Goal: Contribute content: Contribute content

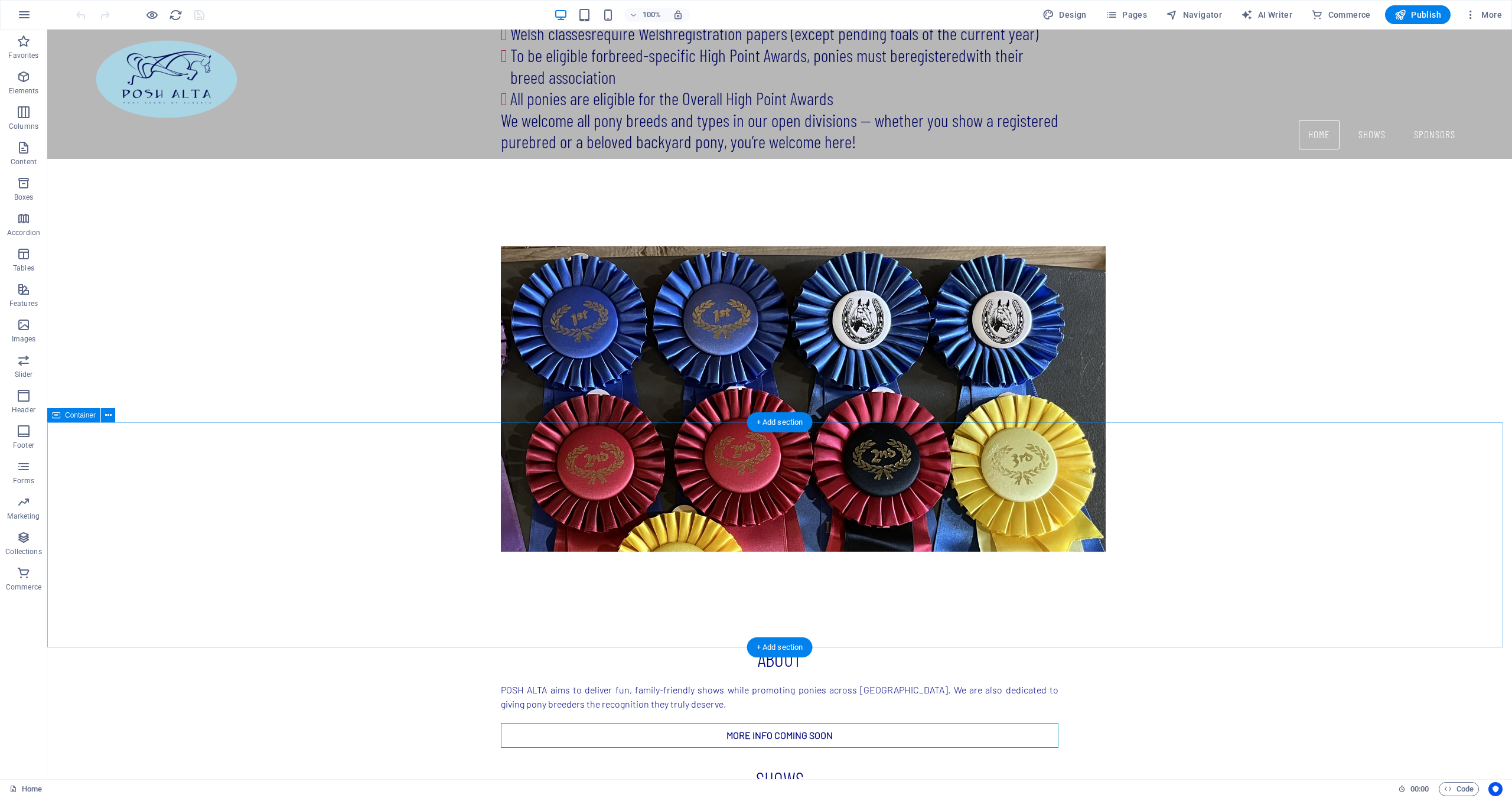
scroll to position [2093, 0]
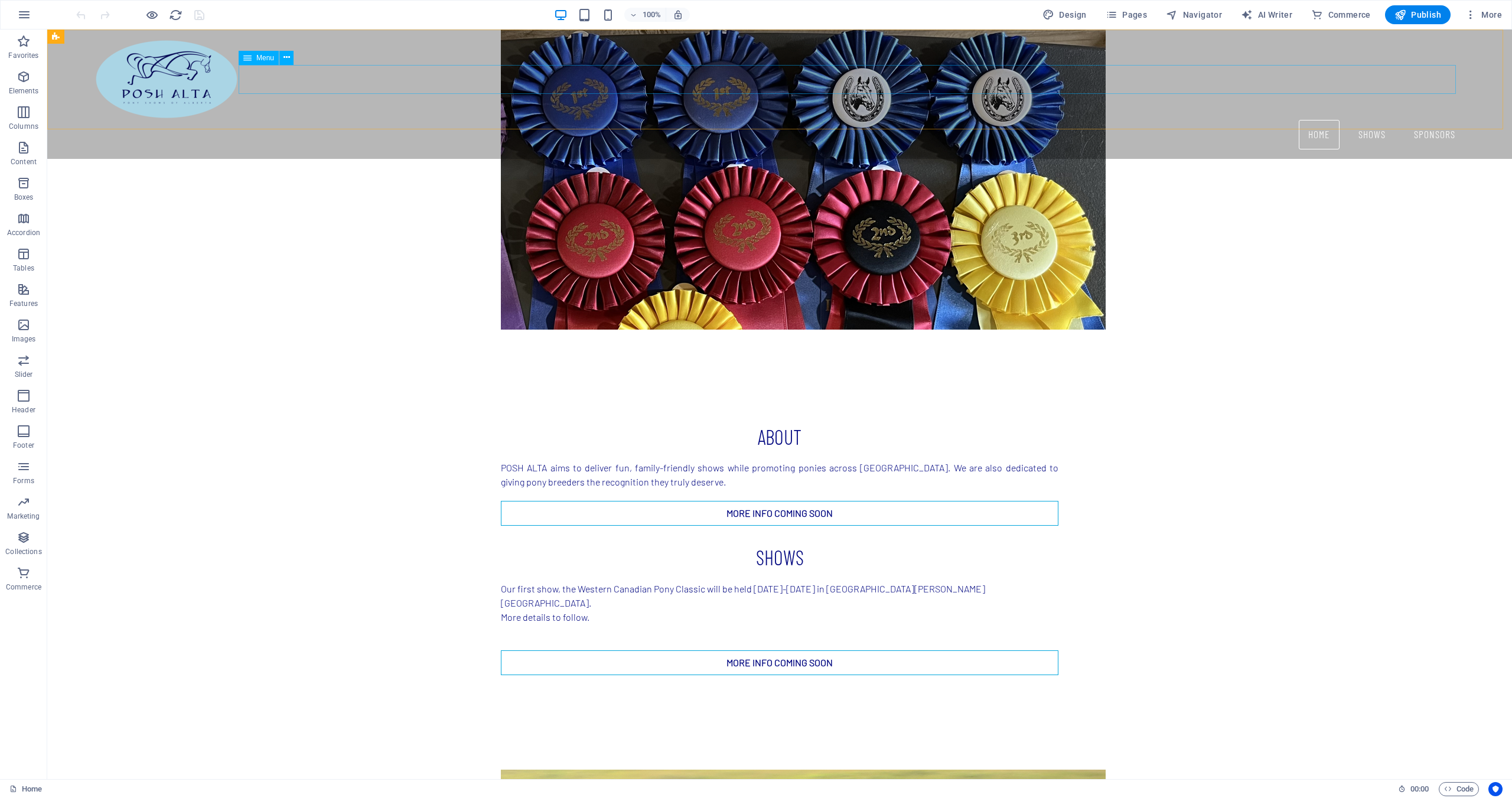
click at [1366, 120] on nav "Home Shows Sponsors" at bounding box center [780, 134] width 1370 height 29
click at [1126, 15] on span "Pages" at bounding box center [1126, 14] width 41 height 12
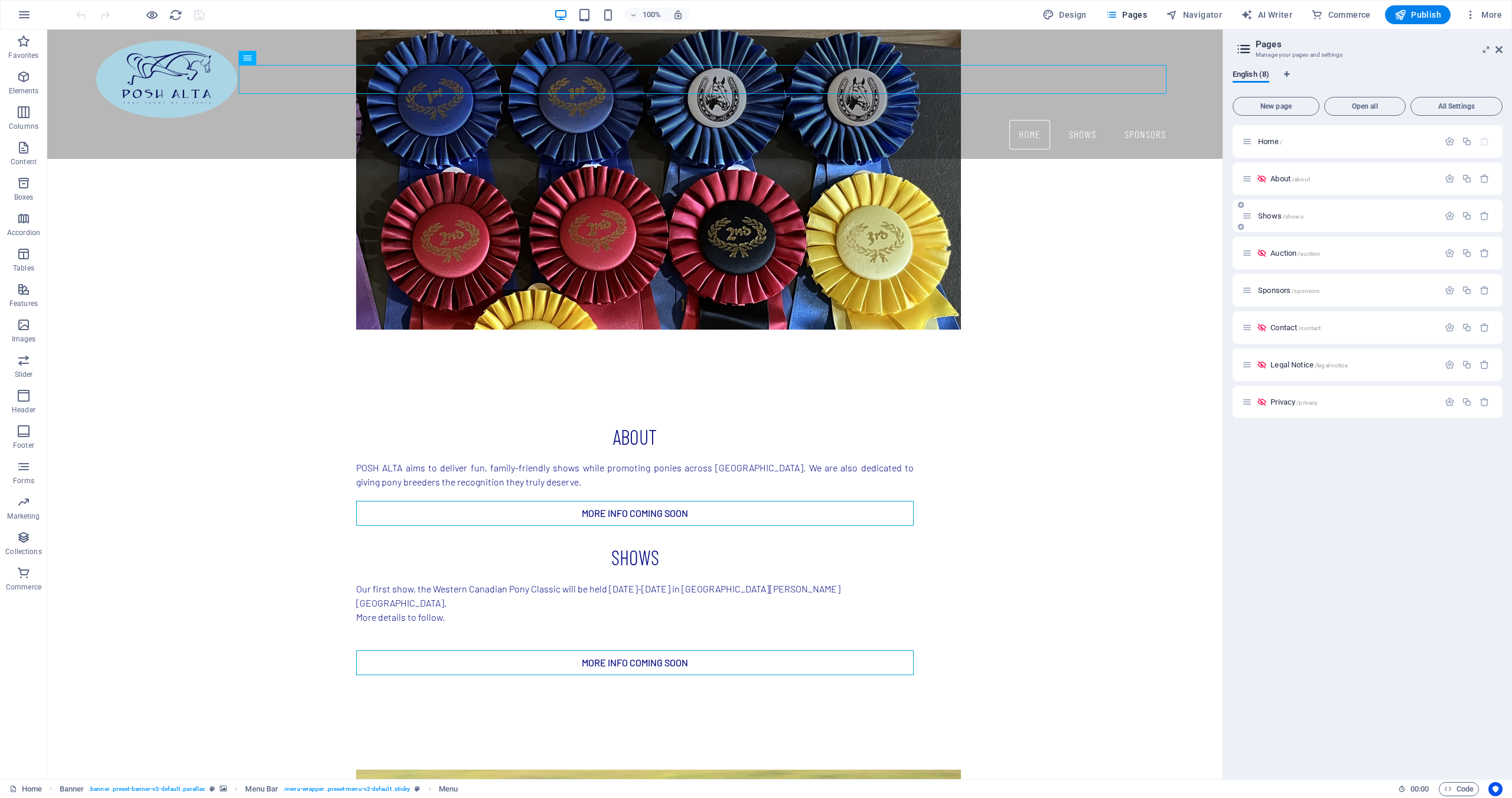
click at [1270, 216] on span "Shows /shows" at bounding box center [1280, 215] width 45 height 8
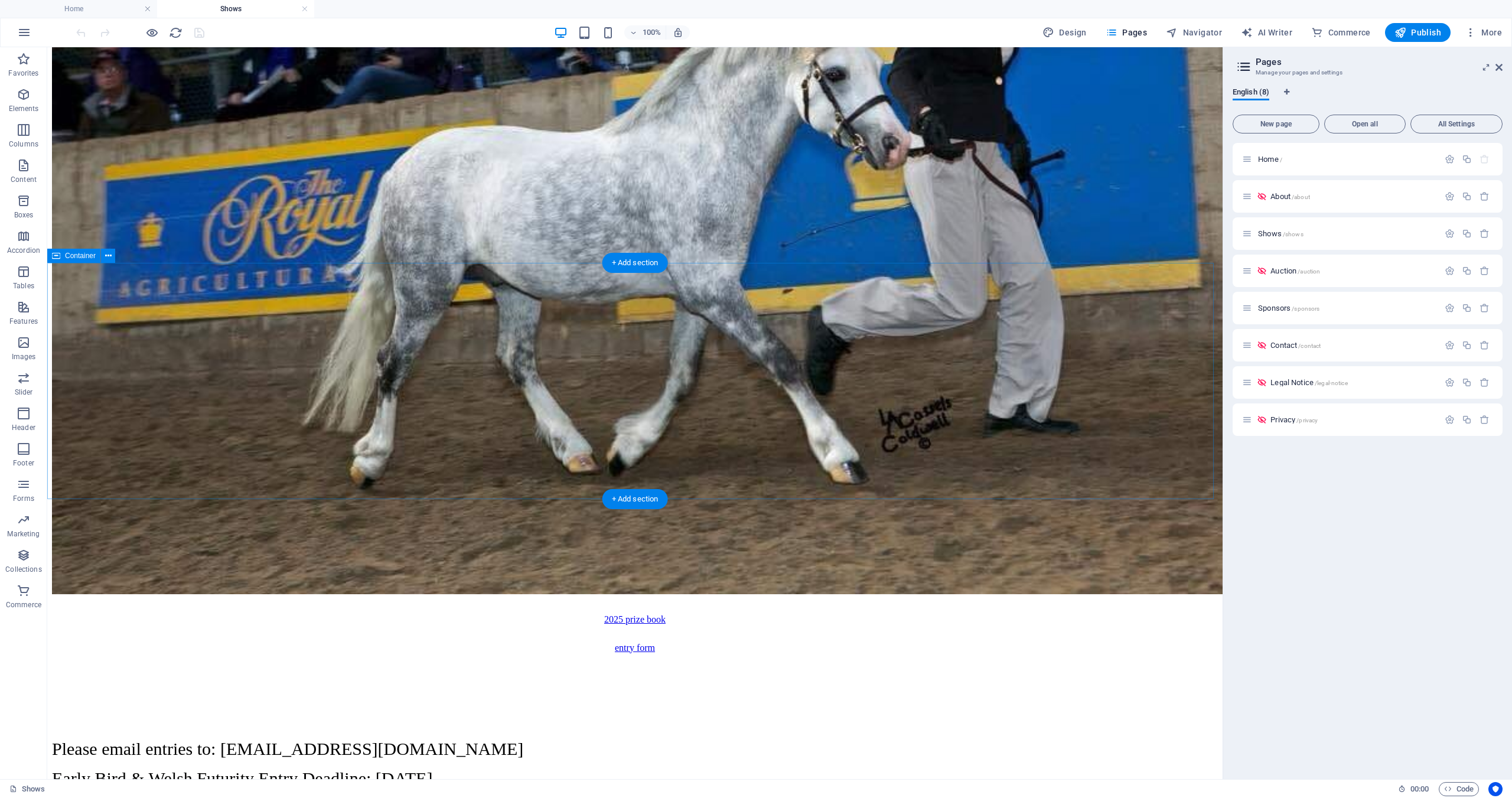
scroll to position [3308, 0]
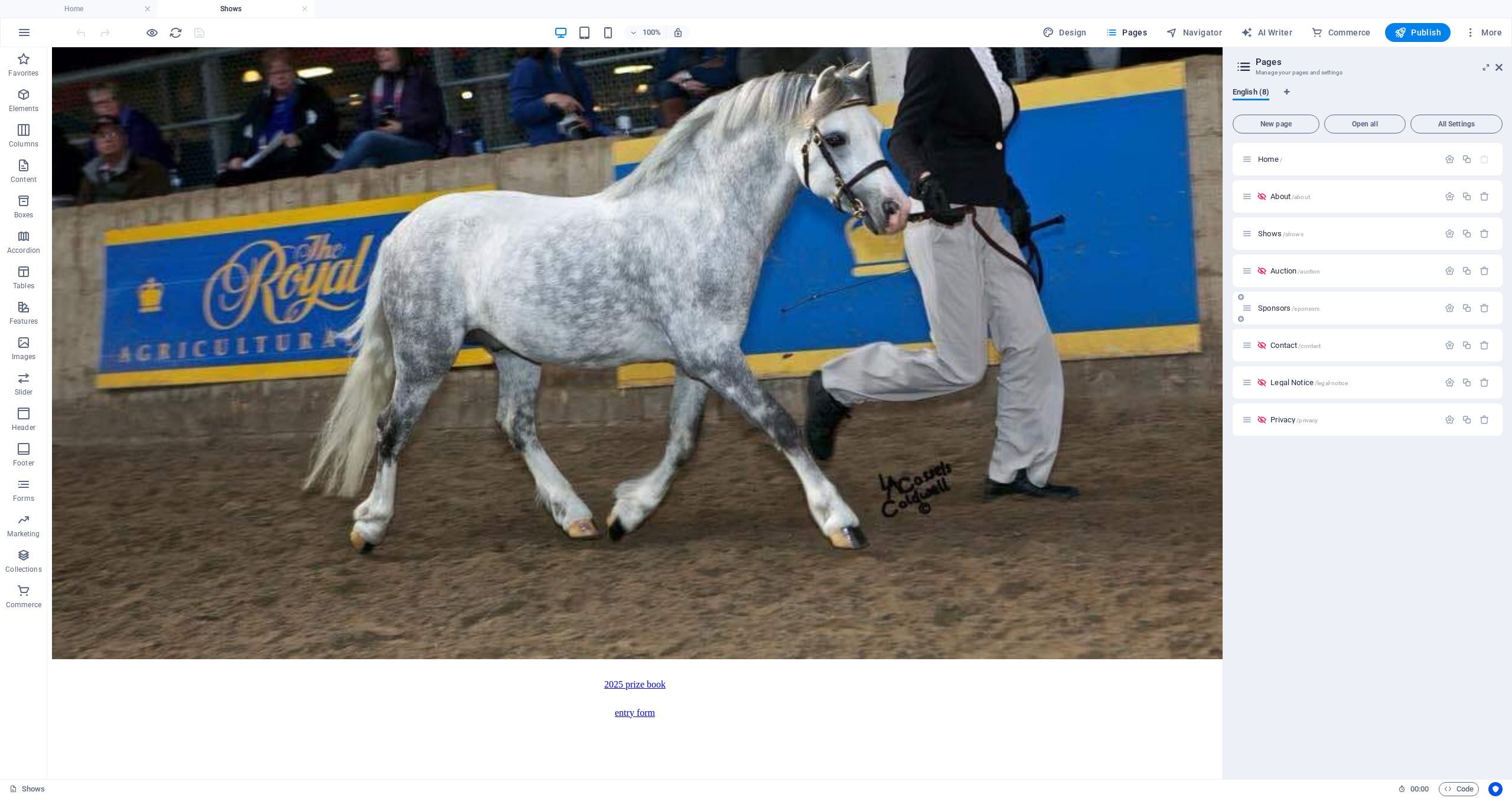
click at [1273, 312] on span "Sponsors /sponsors" at bounding box center [1288, 307] width 61 height 8
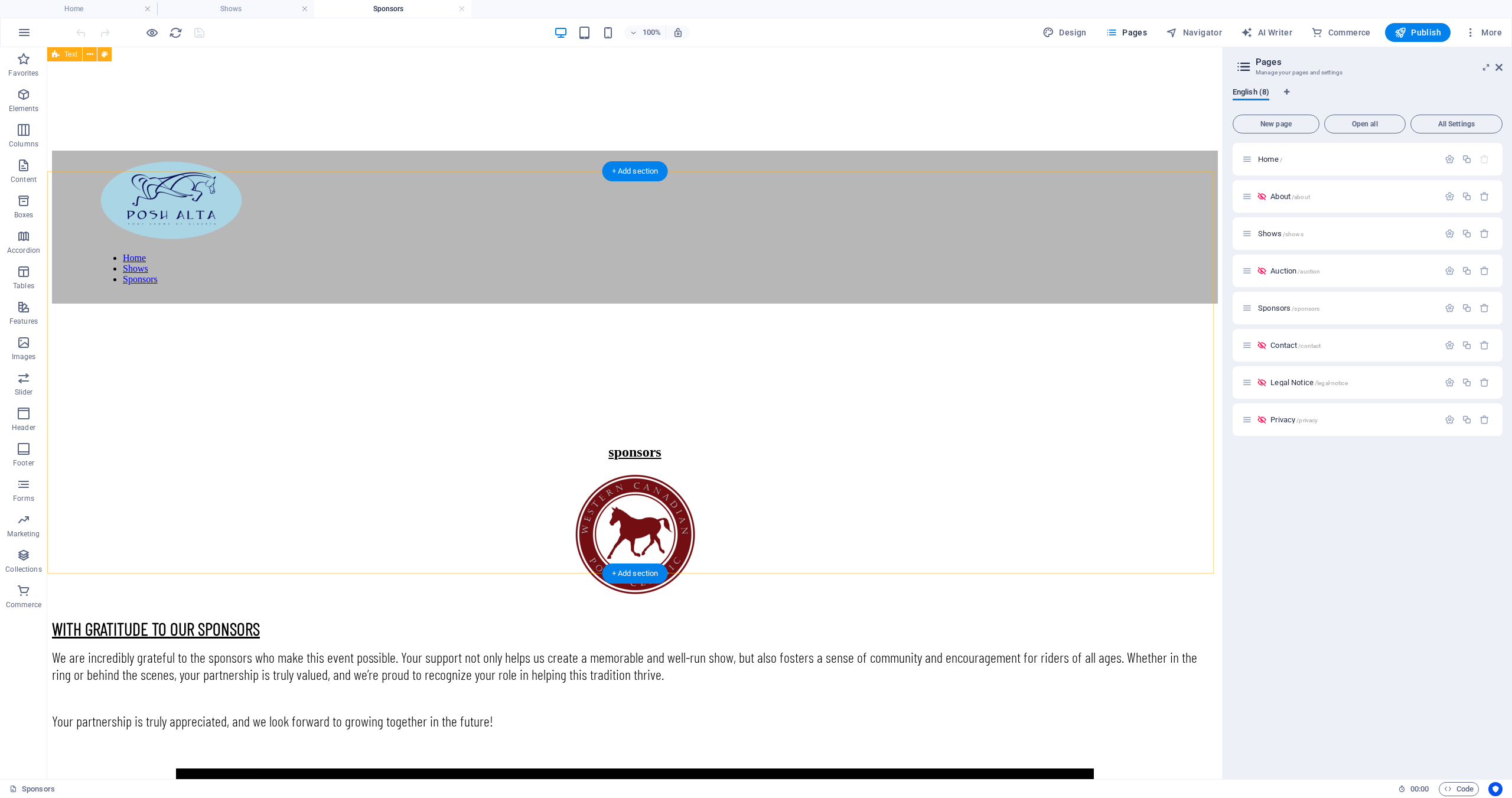
scroll to position [0, 0]
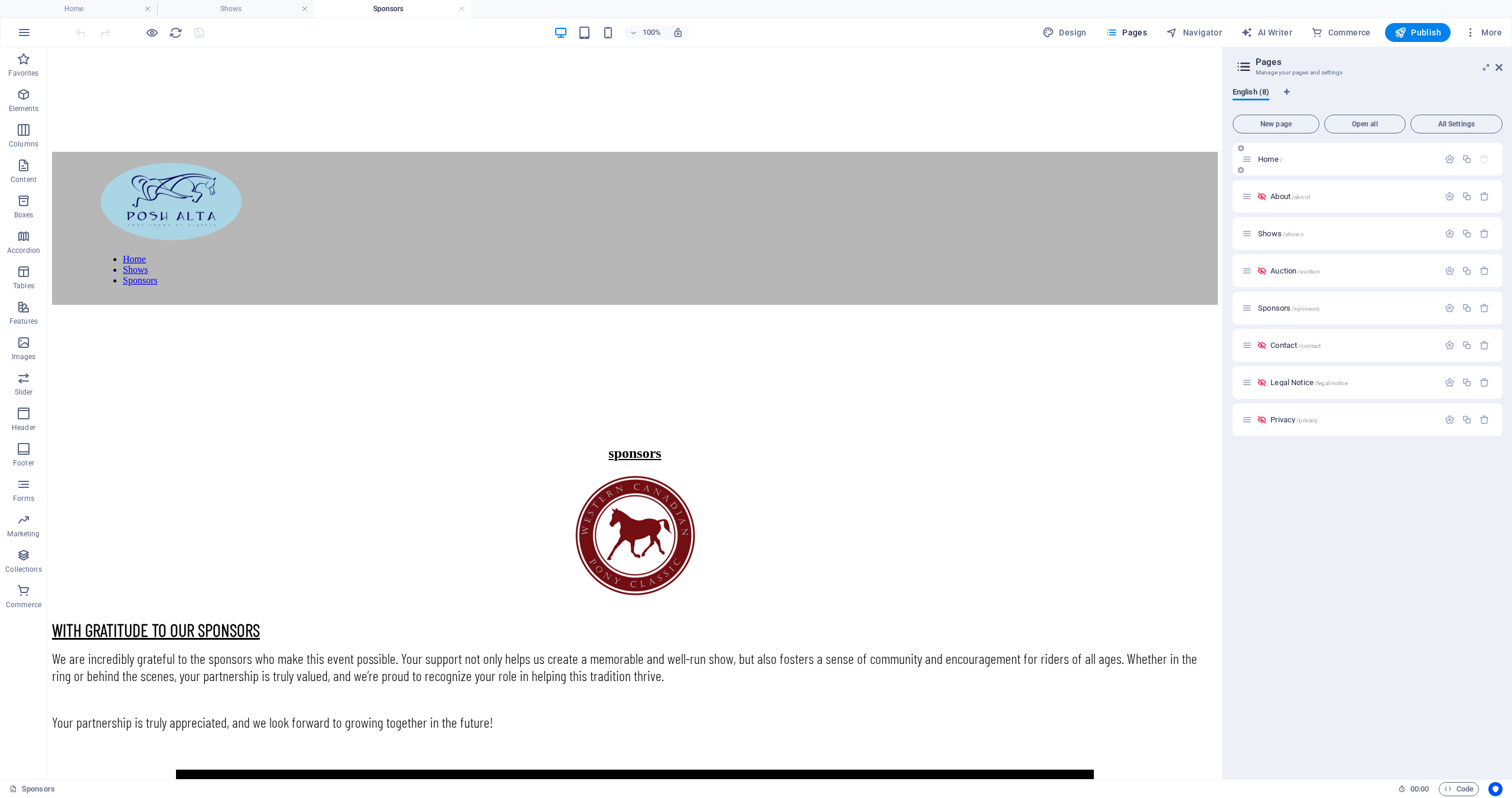
click at [1269, 165] on div "Home /" at bounding box center [1340, 159] width 197 height 13
click at [1263, 158] on span "Home /" at bounding box center [1270, 159] width 24 height 8
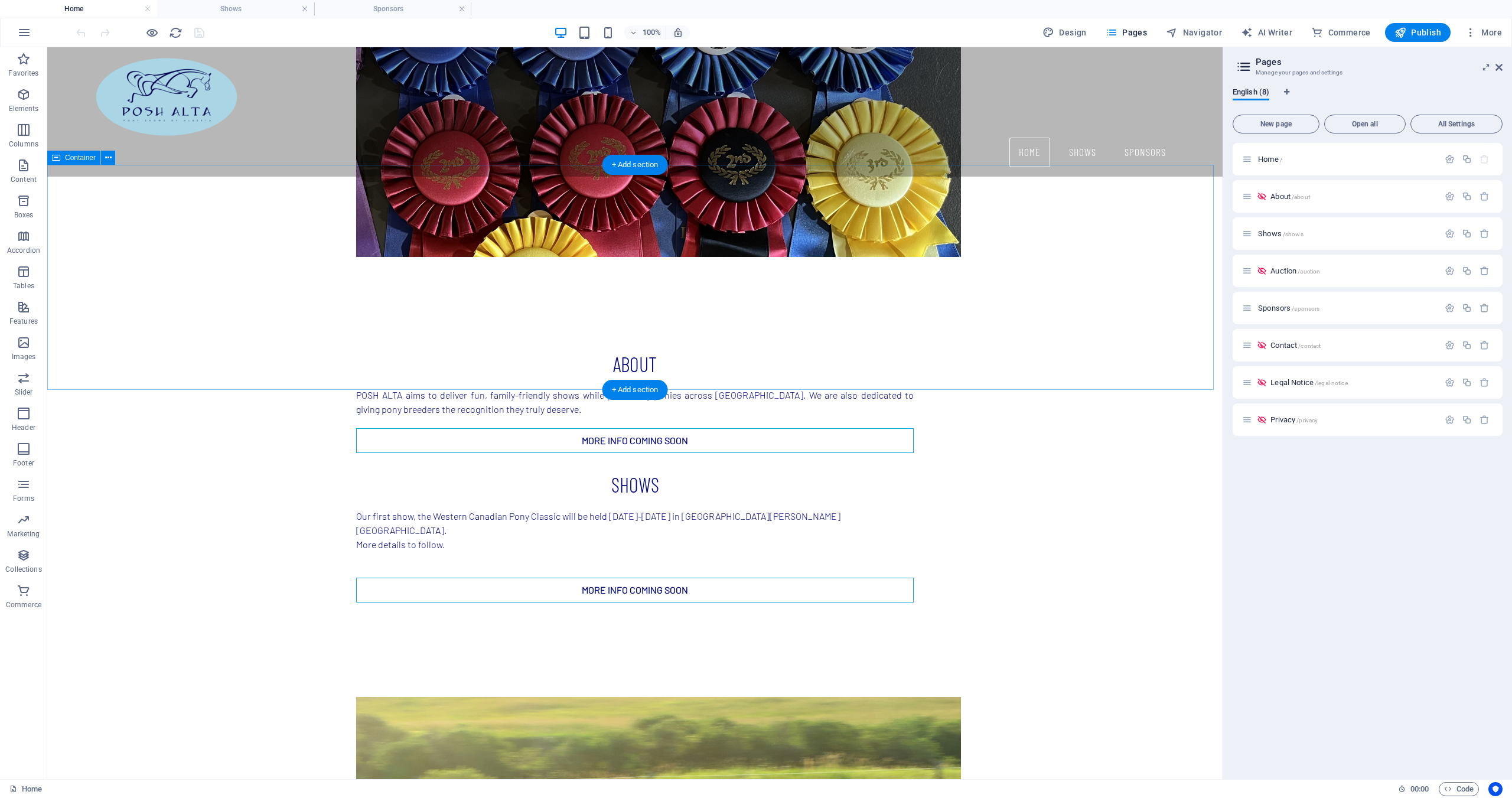
scroll to position [2209, 0]
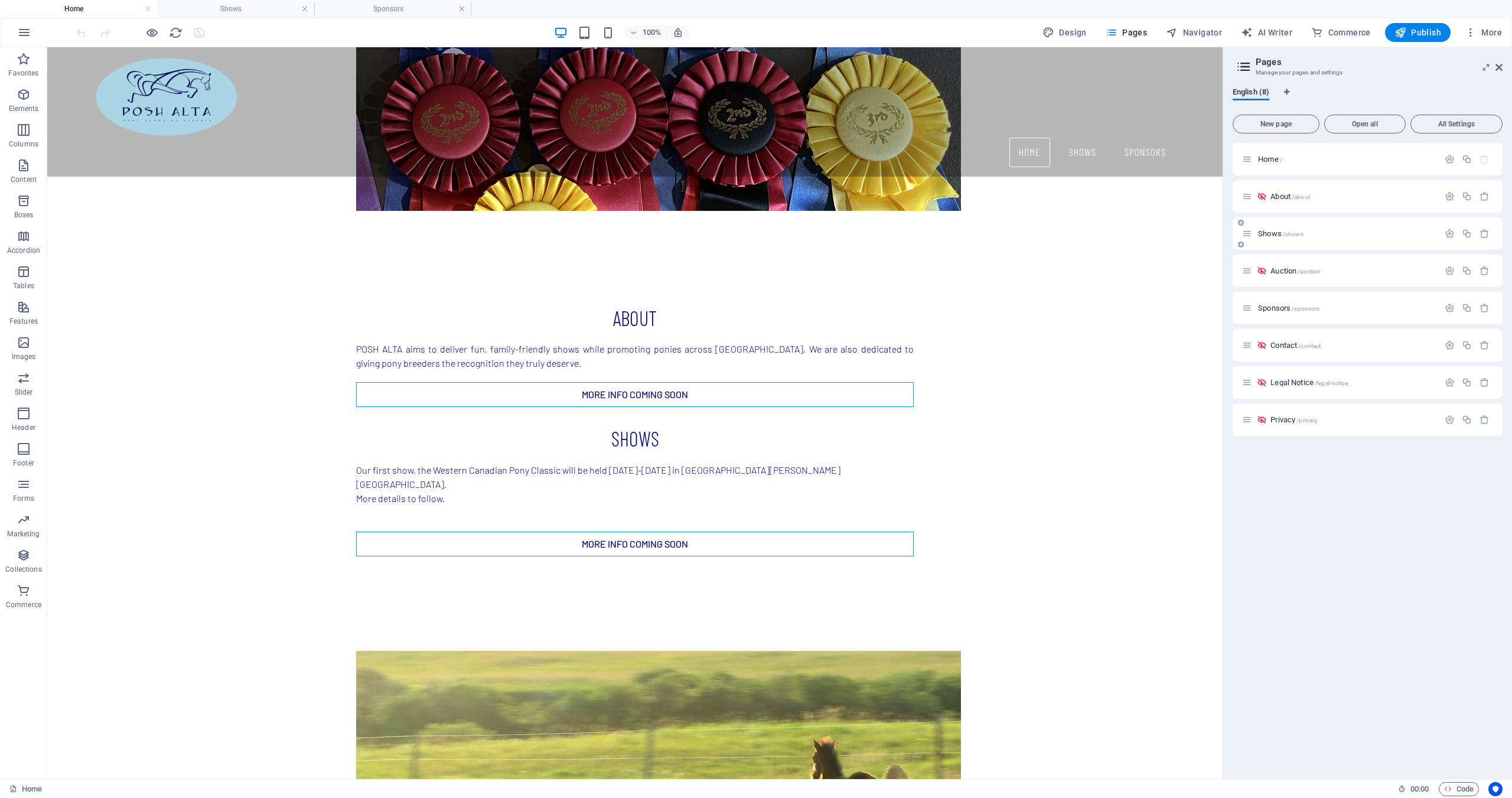
click at [1262, 232] on span "Shows /shows" at bounding box center [1280, 233] width 45 height 8
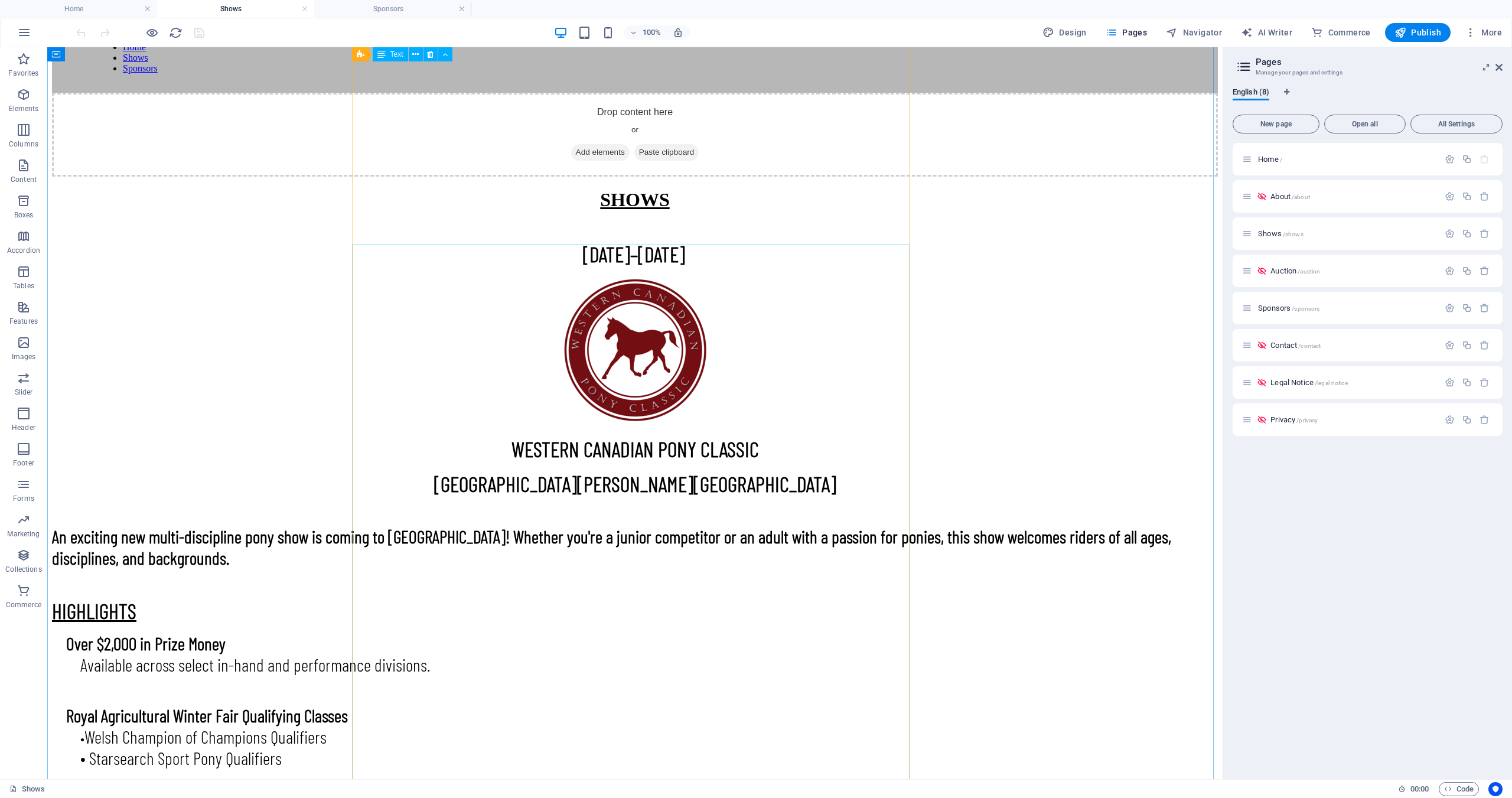
scroll to position [0, 0]
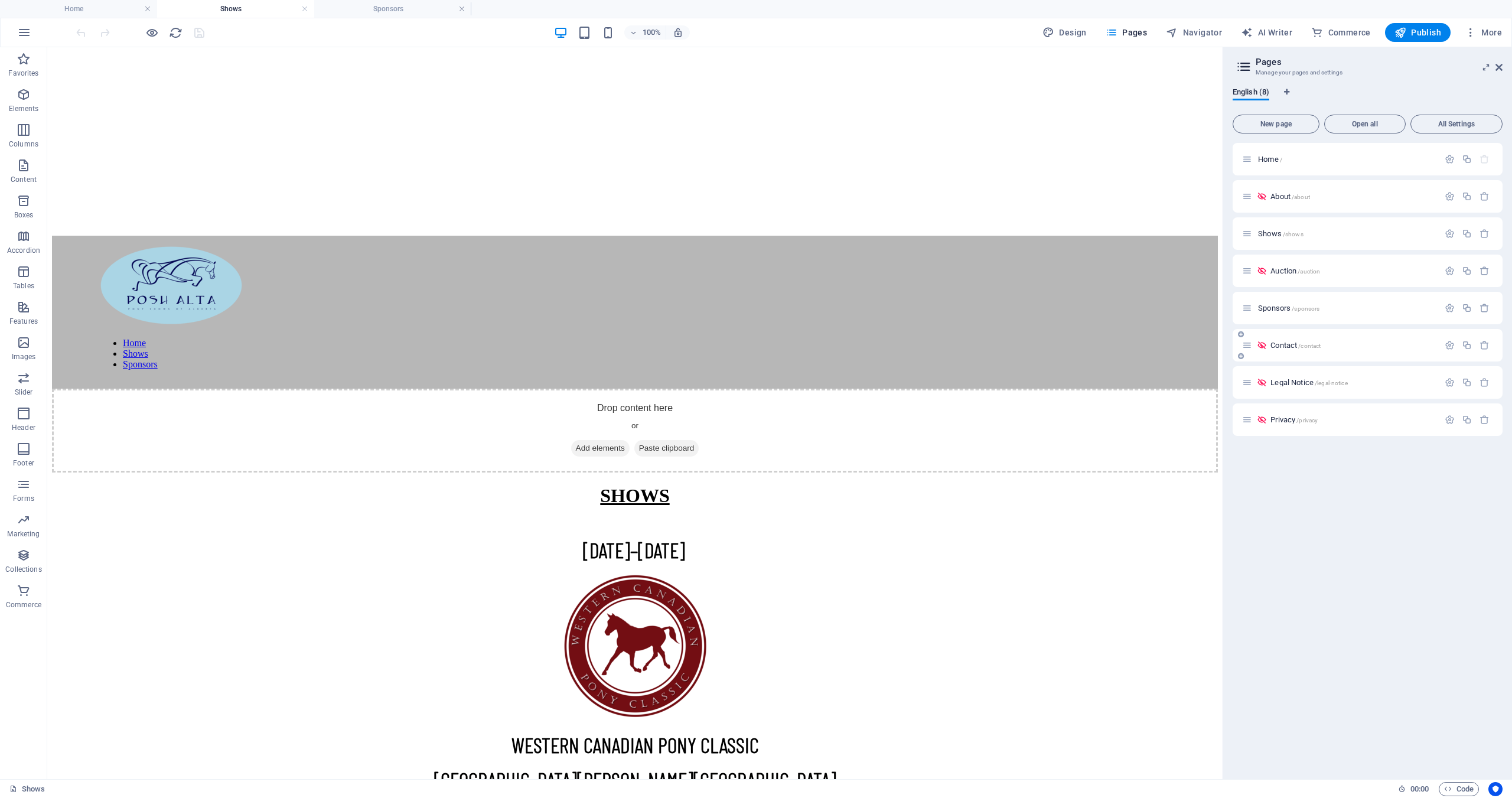
click at [1276, 343] on span "Contact /contact" at bounding box center [1294, 345] width 50 height 8
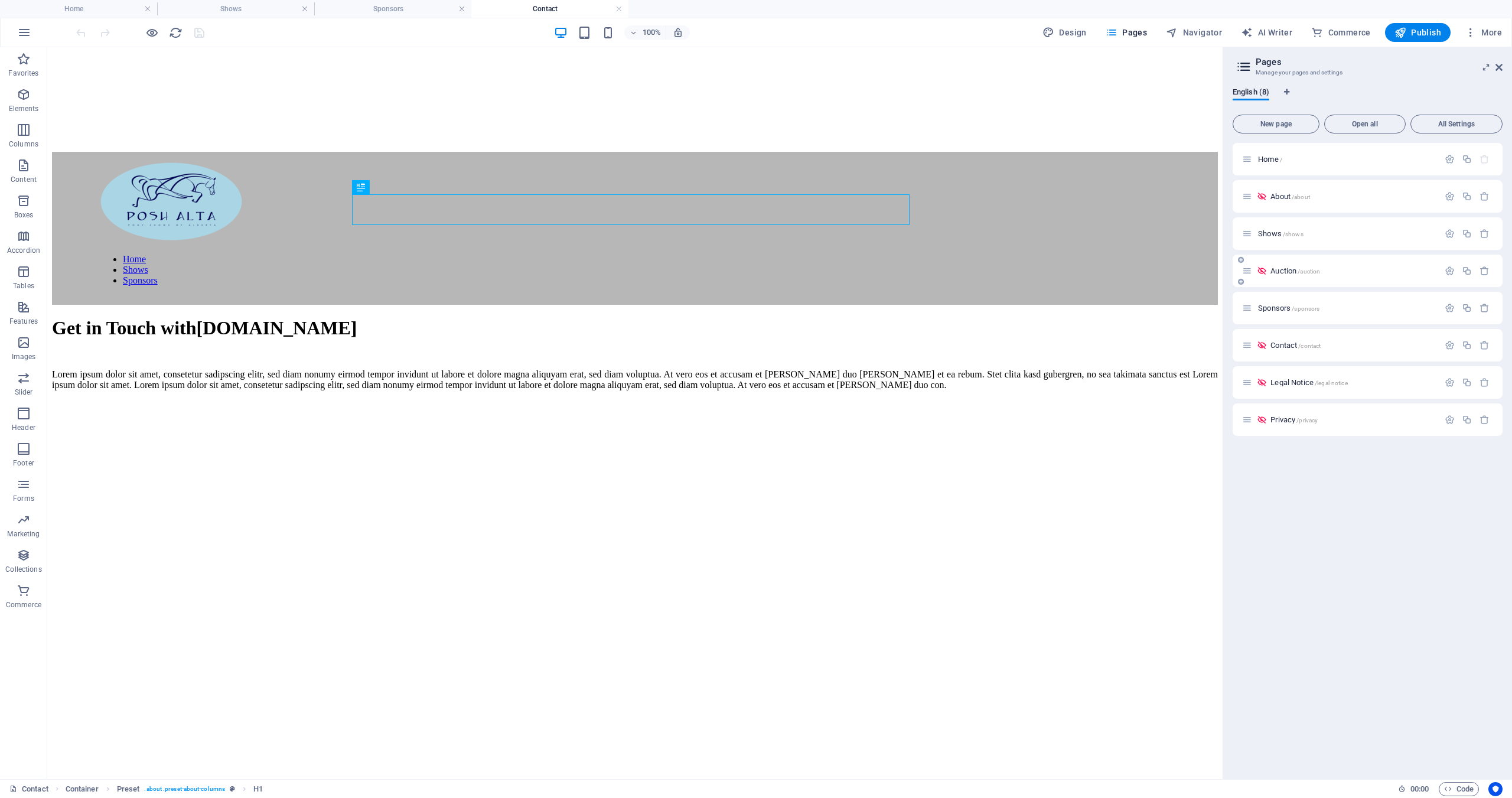
click at [1280, 277] on div "Auction /auction" at bounding box center [1340, 270] width 197 height 13
click at [1280, 270] on span "Auction /auction" at bounding box center [1294, 270] width 50 height 8
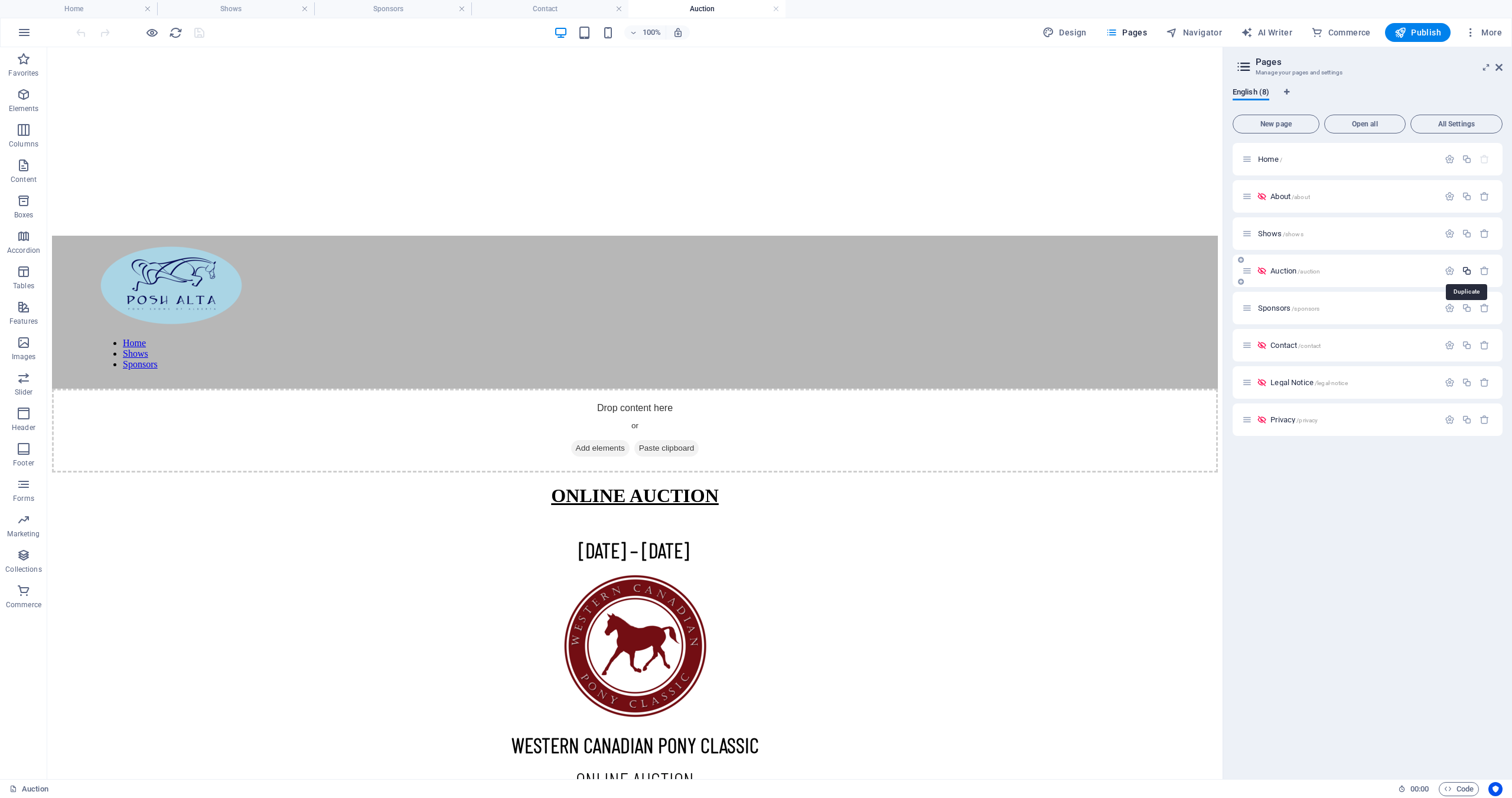
click at [1467, 272] on icon "button" at bounding box center [1466, 270] width 10 height 10
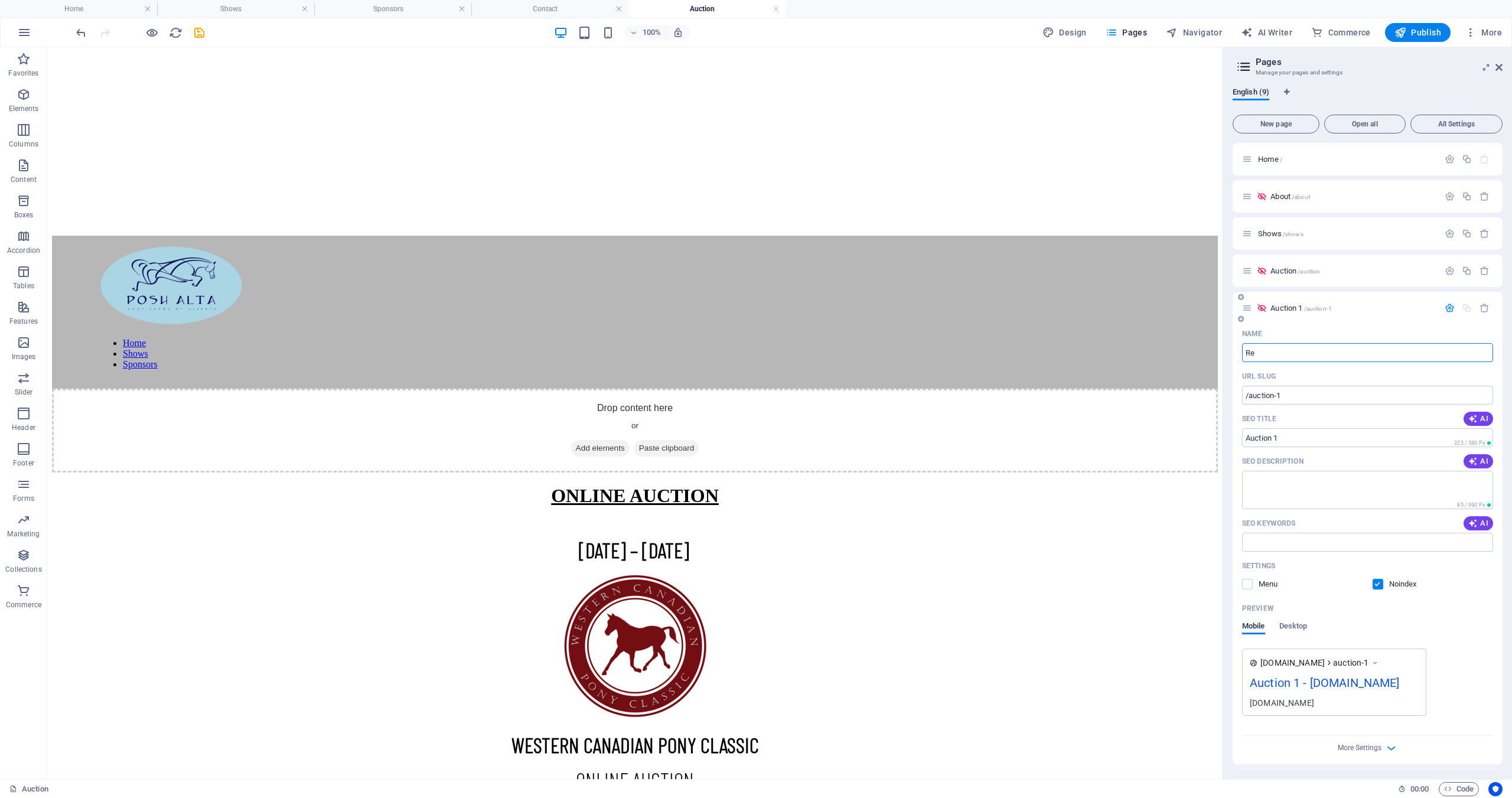
type input "Res"
type input "/r"
type input "R"
type input "Resul"
type input "/res"
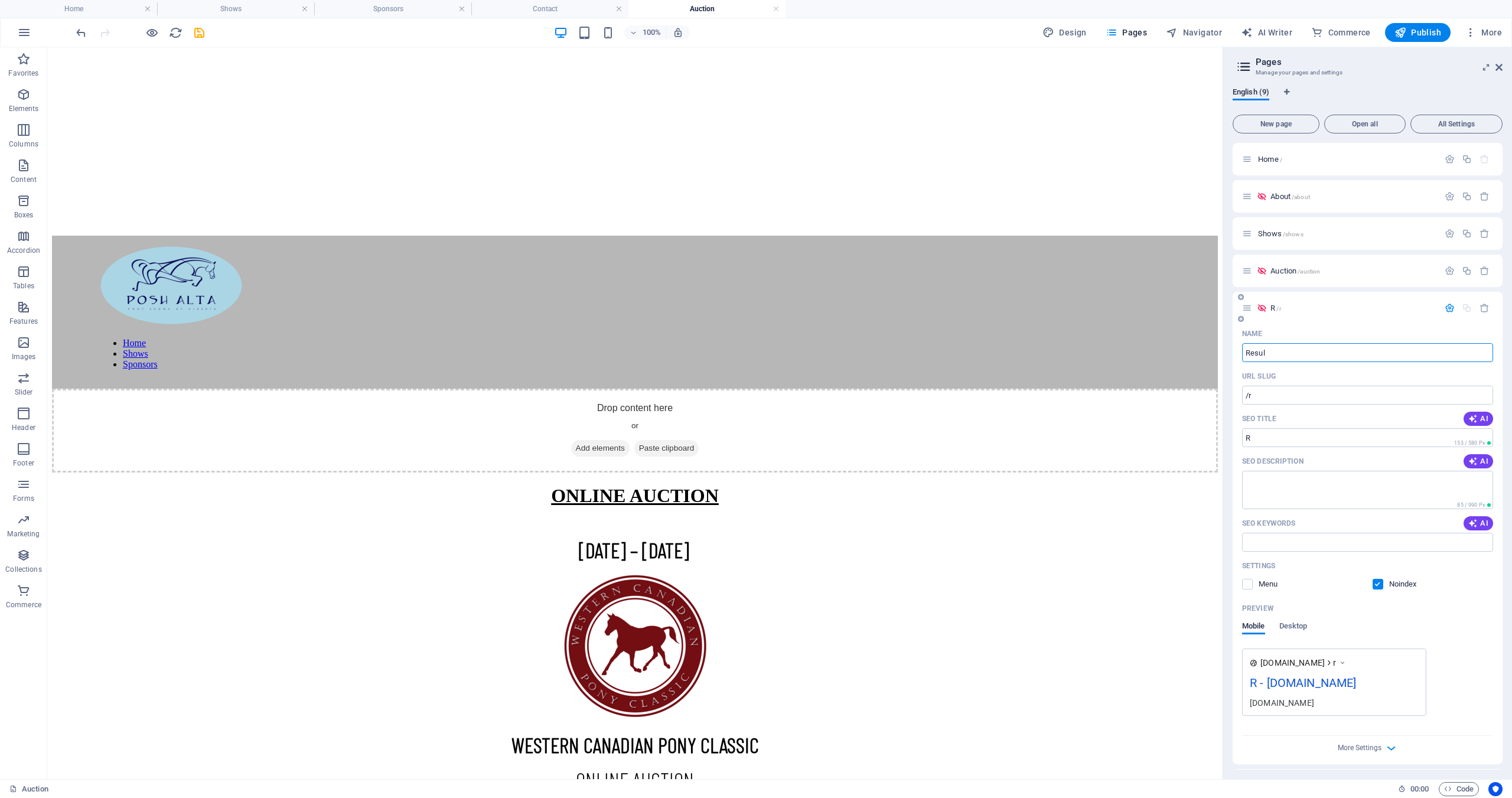
type input "Res"
type input "Results"
type input "/results"
type input "Results"
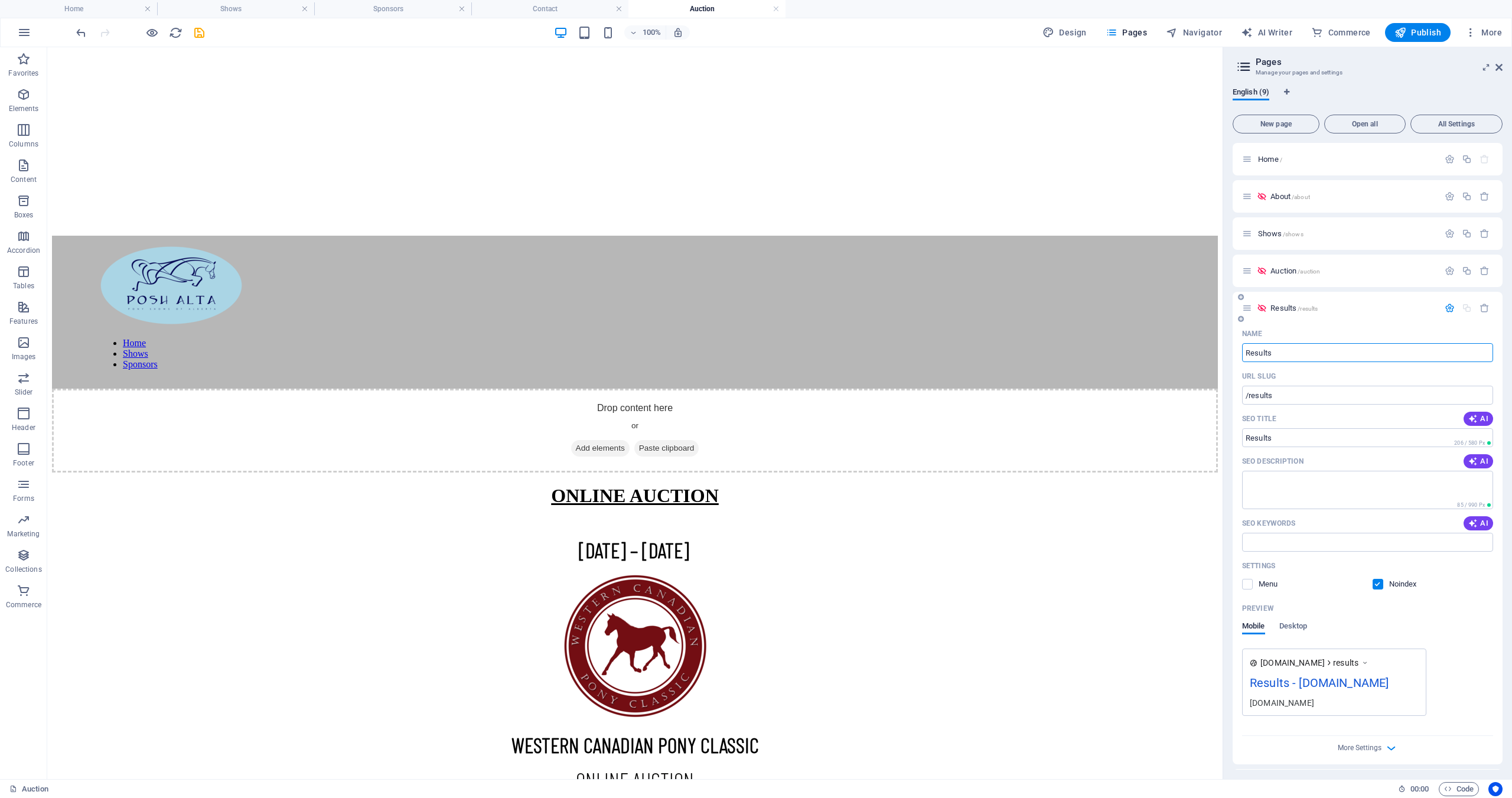
type input "Results"
type input "Results & Points"
type input "/results-points"
type input "Results & Points"
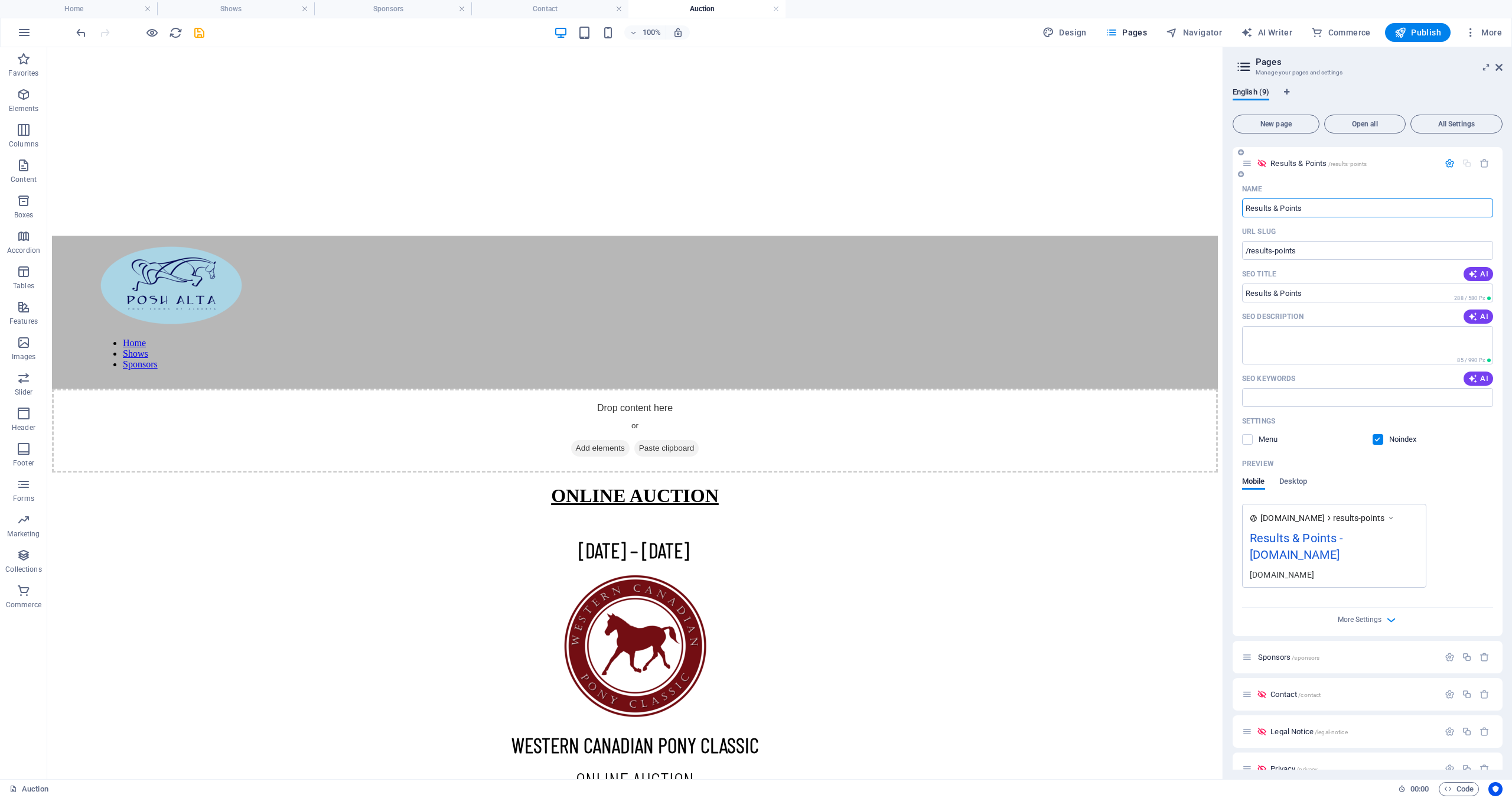
scroll to position [165, 0]
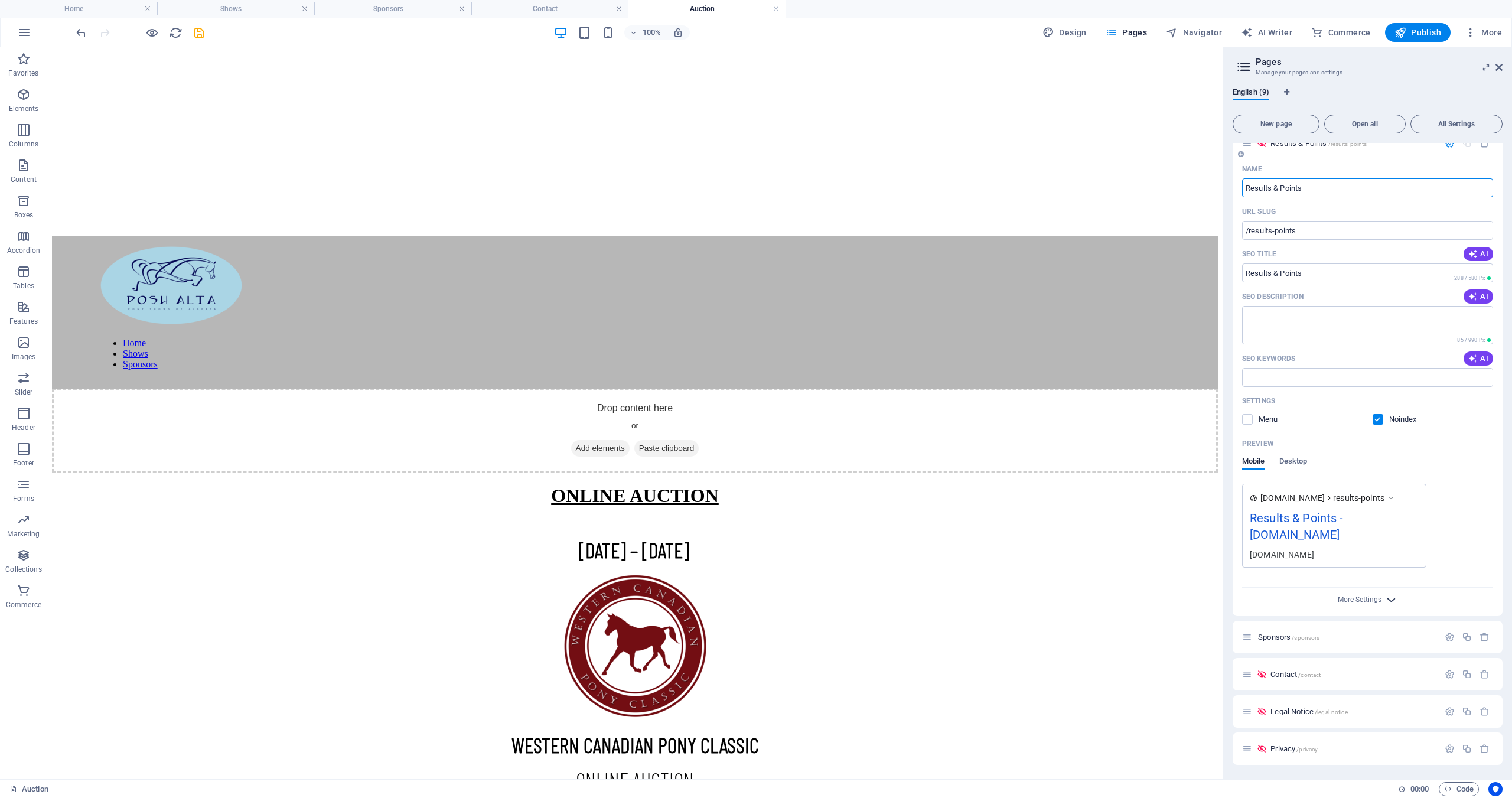
type input "Results & Points"
click at [1387, 597] on icon "button" at bounding box center [1391, 600] width 13 height 13
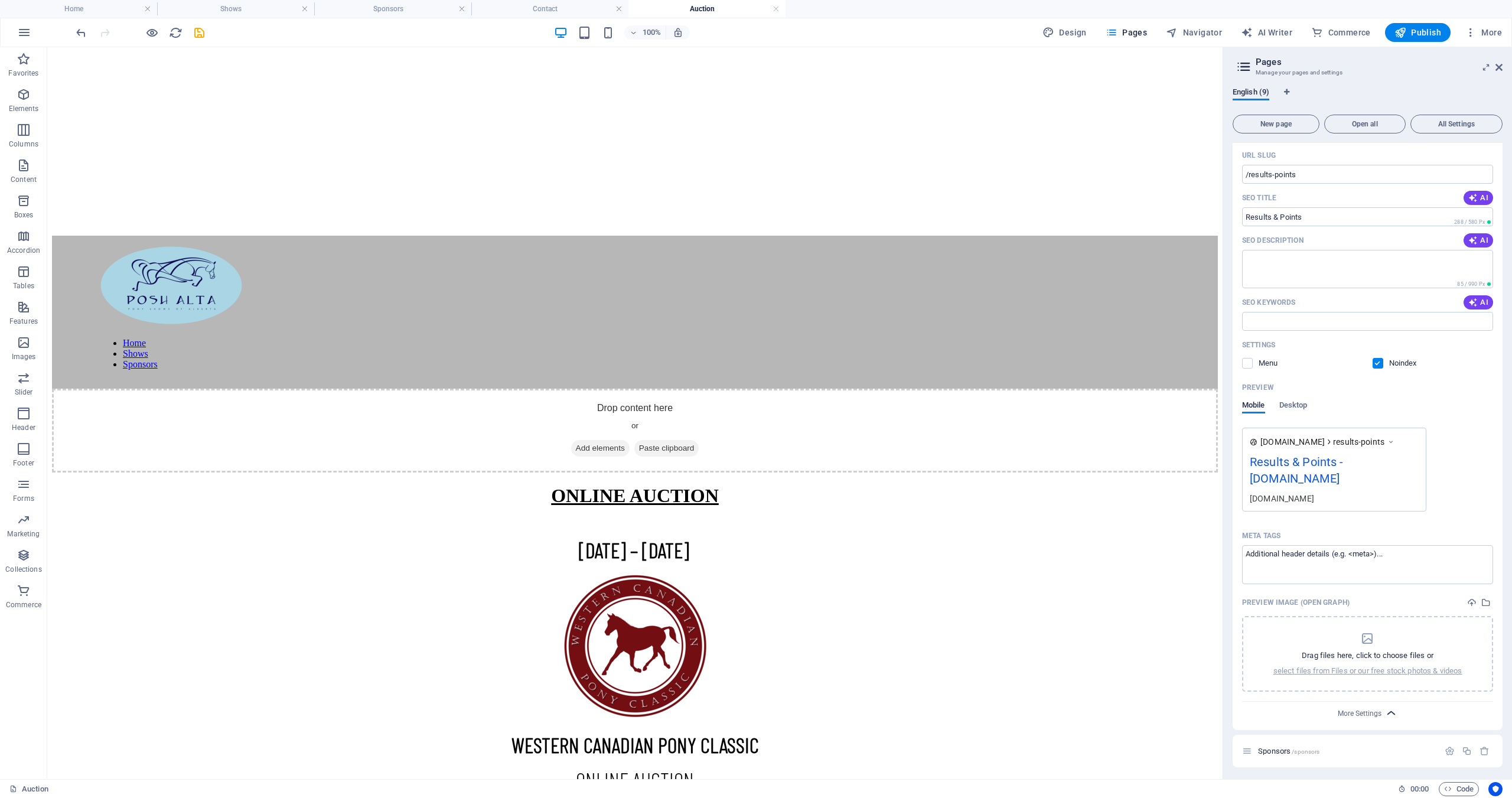
scroll to position [223, 0]
paste textarea "POSH ALTA Results & Points"
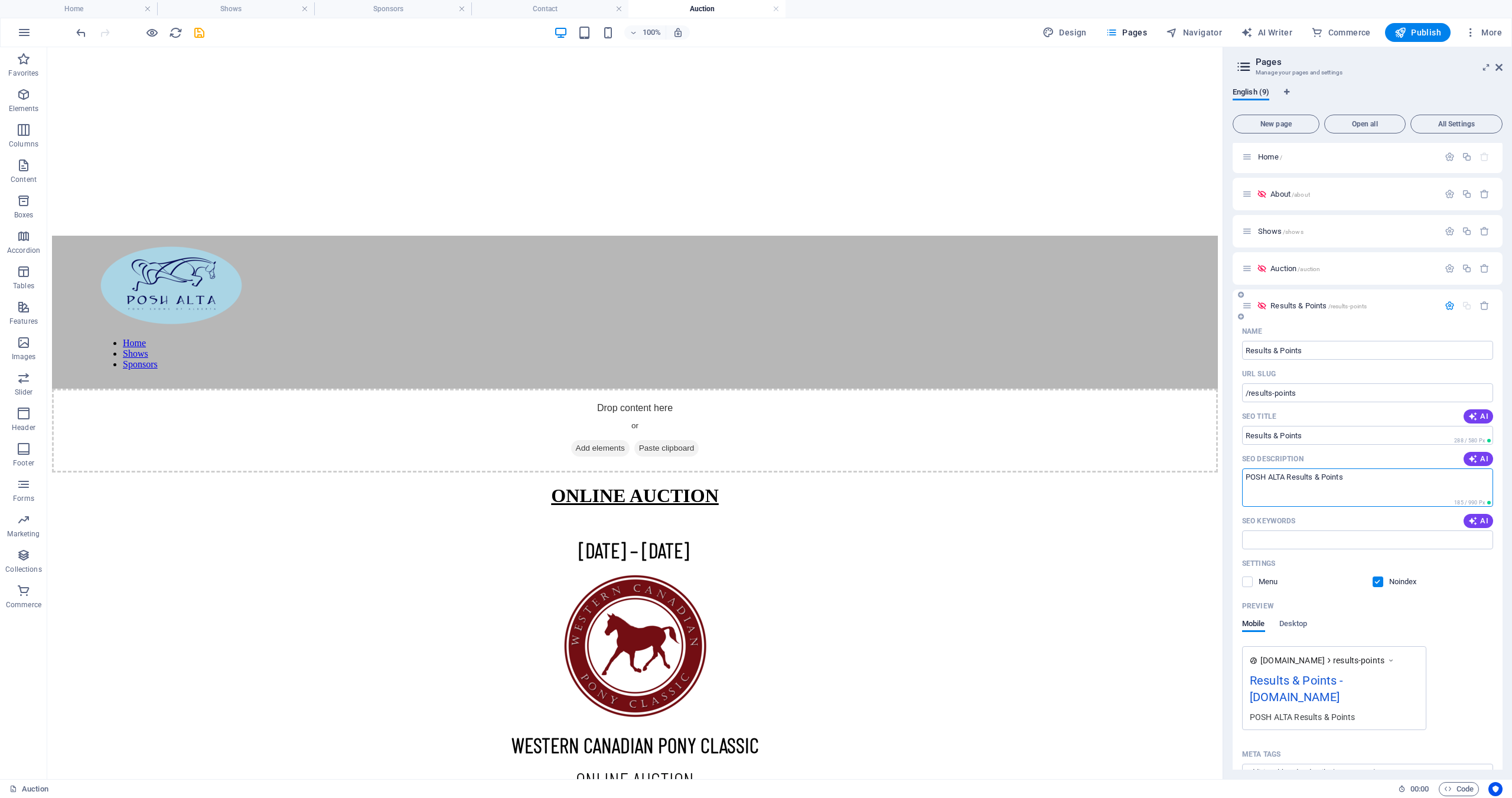
scroll to position [0, 0]
drag, startPoint x: 1349, startPoint y: 479, endPoint x: 1242, endPoint y: 479, distance: 107.0
click at [1242, 479] on textarea "POSH ALTA Results & Points" at bounding box center [1367, 489] width 251 height 38
paste textarea "official POSH ALTA results and points, including class placings, champions, and…"
click at [1246, 477] on textarea "official POSH ALTA results and points, including class placings, champions, and…" at bounding box center [1367, 489] width 251 height 38
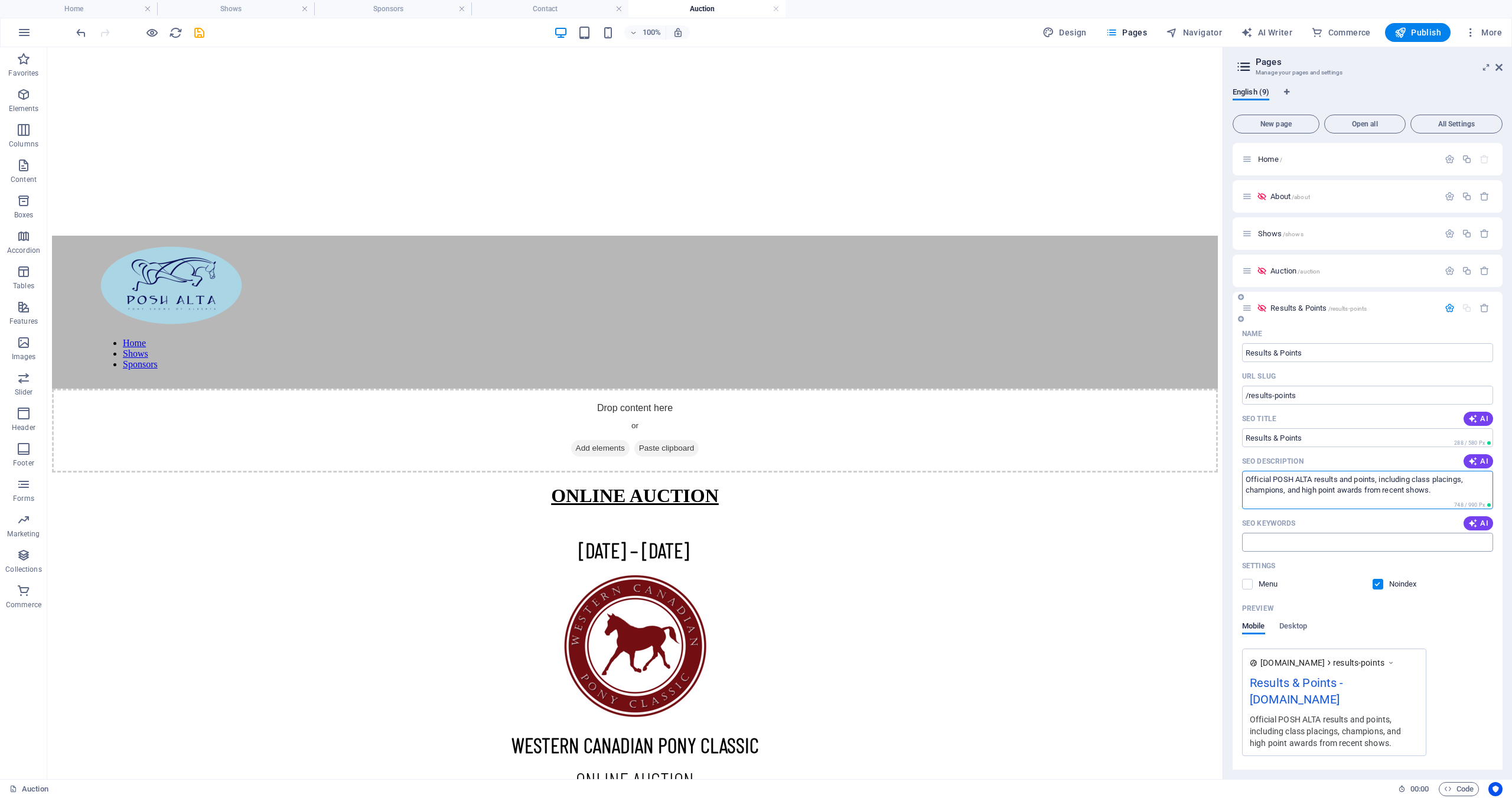
type textarea "Official POSH ALTA results and points, including class placings, champions, and…"
click at [1263, 544] on input "SEO Keywords" at bounding box center [1367, 543] width 251 height 19
paste input "Alberta pony shows, POSH ALTA, pony show results, high point awards, class plac…"
click at [1487, 543] on input "Alberta pony shows, POSH ALTA, pony show results, high point awards, class plac…" at bounding box center [1367, 543] width 251 height 19
click at [1302, 492] on textarea "Official POSH ALTA results and points, including class placings, champions, and…" at bounding box center [1367, 489] width 251 height 38
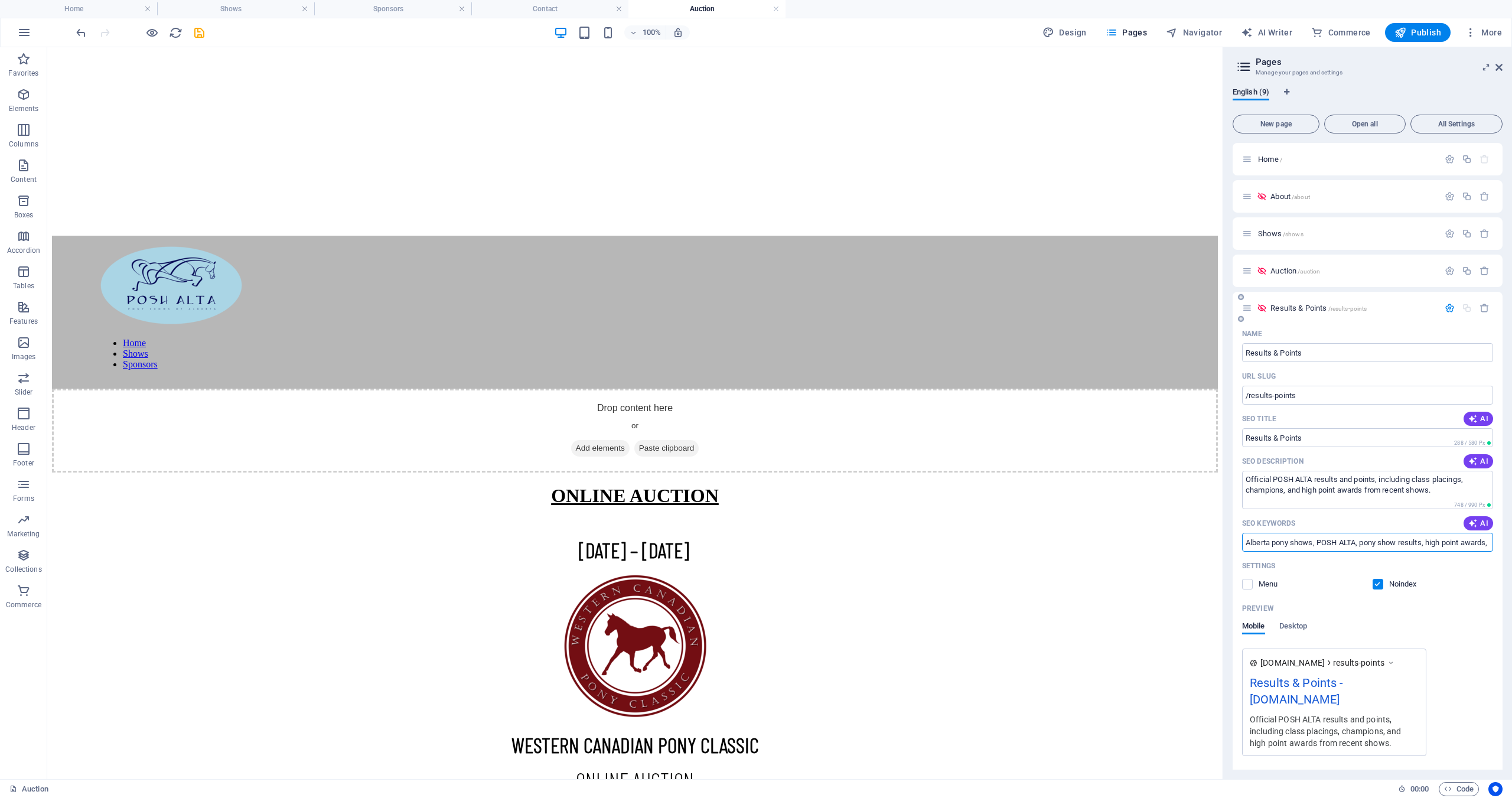
click at [1480, 543] on input "Alberta pony shows, POSH ALTA, pony show results, high point awards, class plac…" at bounding box center [1367, 543] width 251 height 19
click at [1448, 545] on input "Alberta pony shows, POSH ALTA, pony show results, high point awards, class plac…" at bounding box center [1367, 543] width 251 height 19
type input "Alberta pony shows, POSH ALTA, pony show results, high point awards, class plac…"
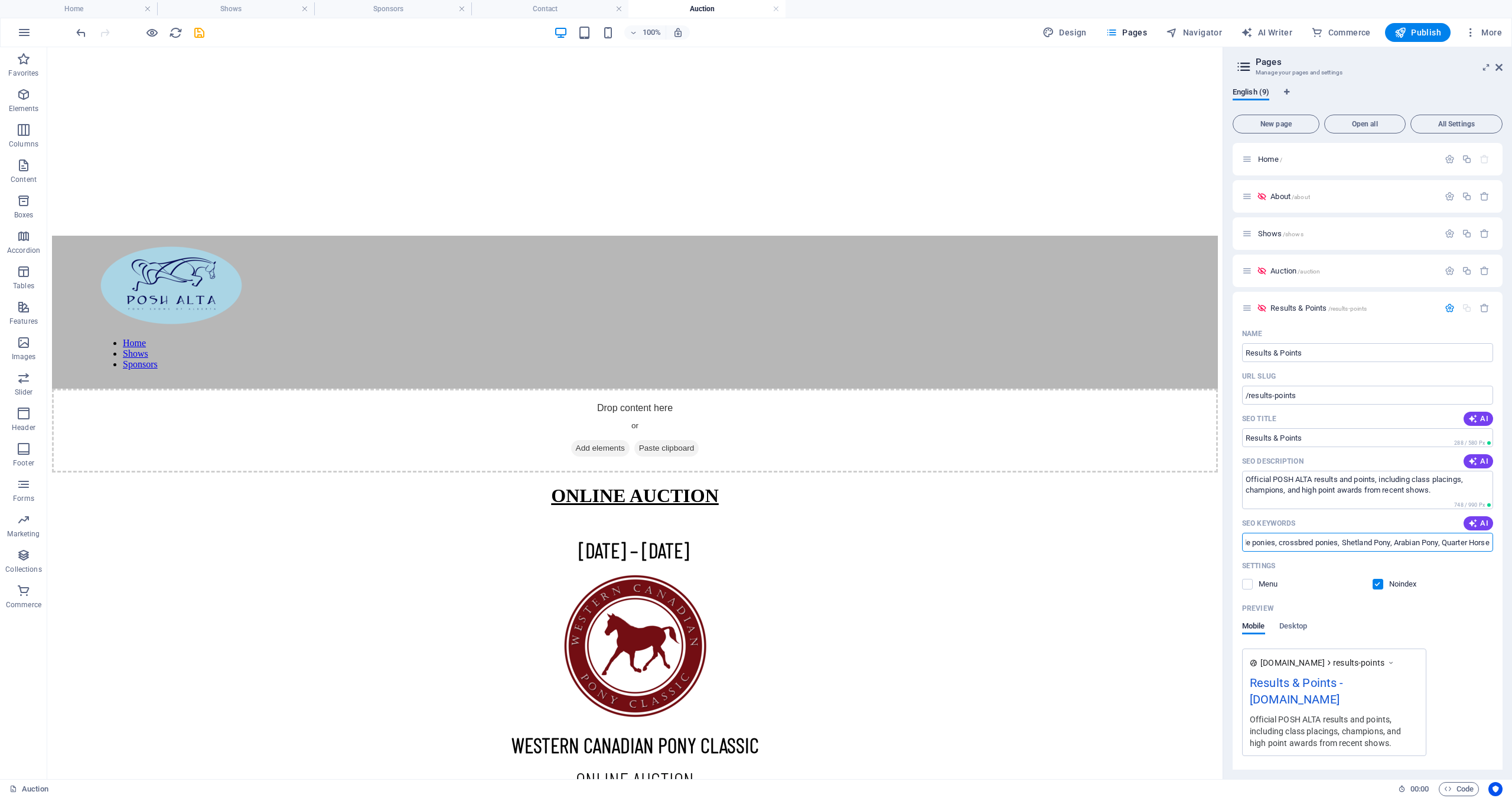
scroll to position [0, 0]
click at [689, 485] on div "ONLINE AUCTION" at bounding box center [634, 496] width 1166 height 22
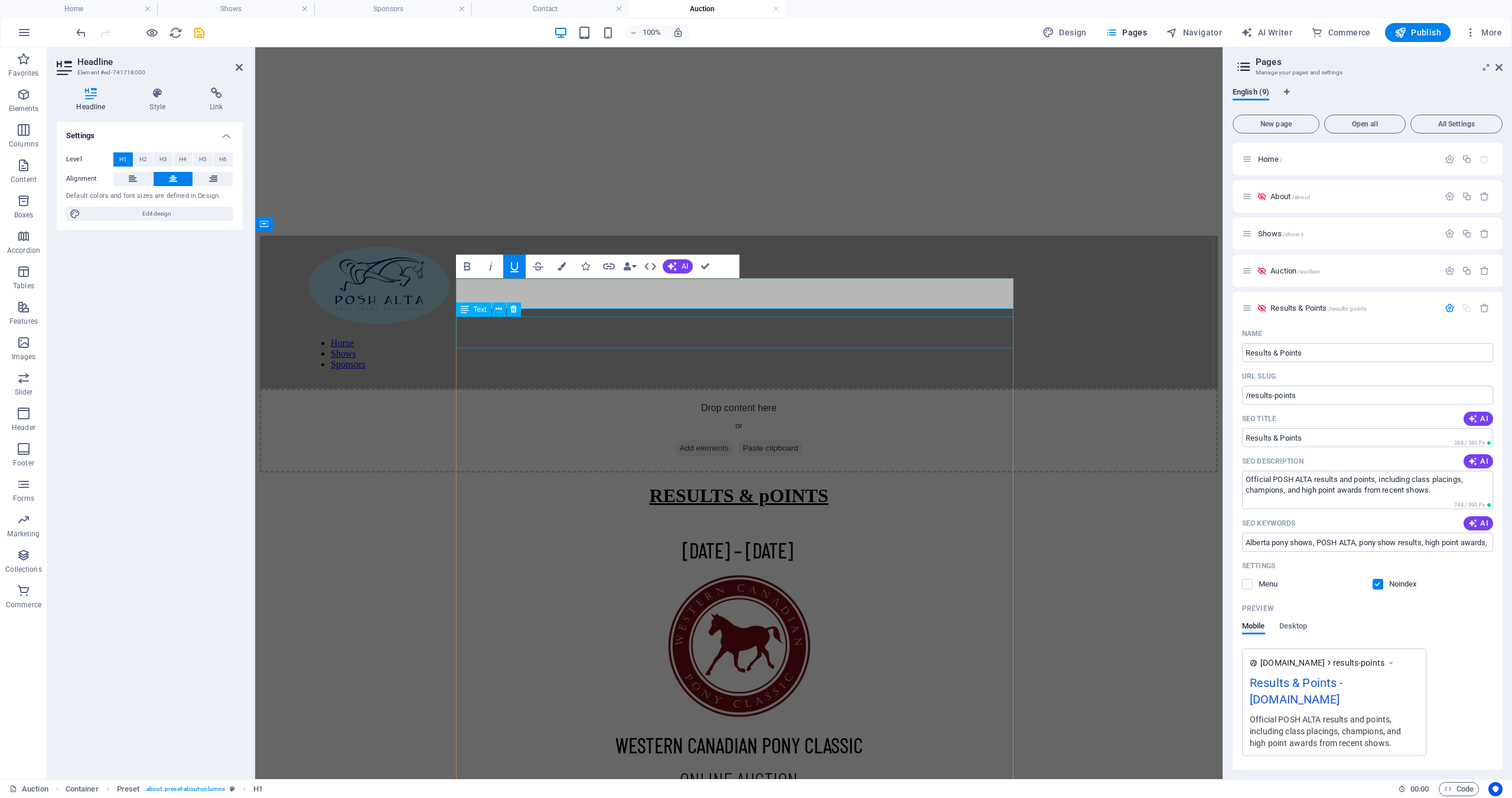
click at [801, 537] on div "[DATE] – [DATE]" at bounding box center [739, 549] width 958 height 25
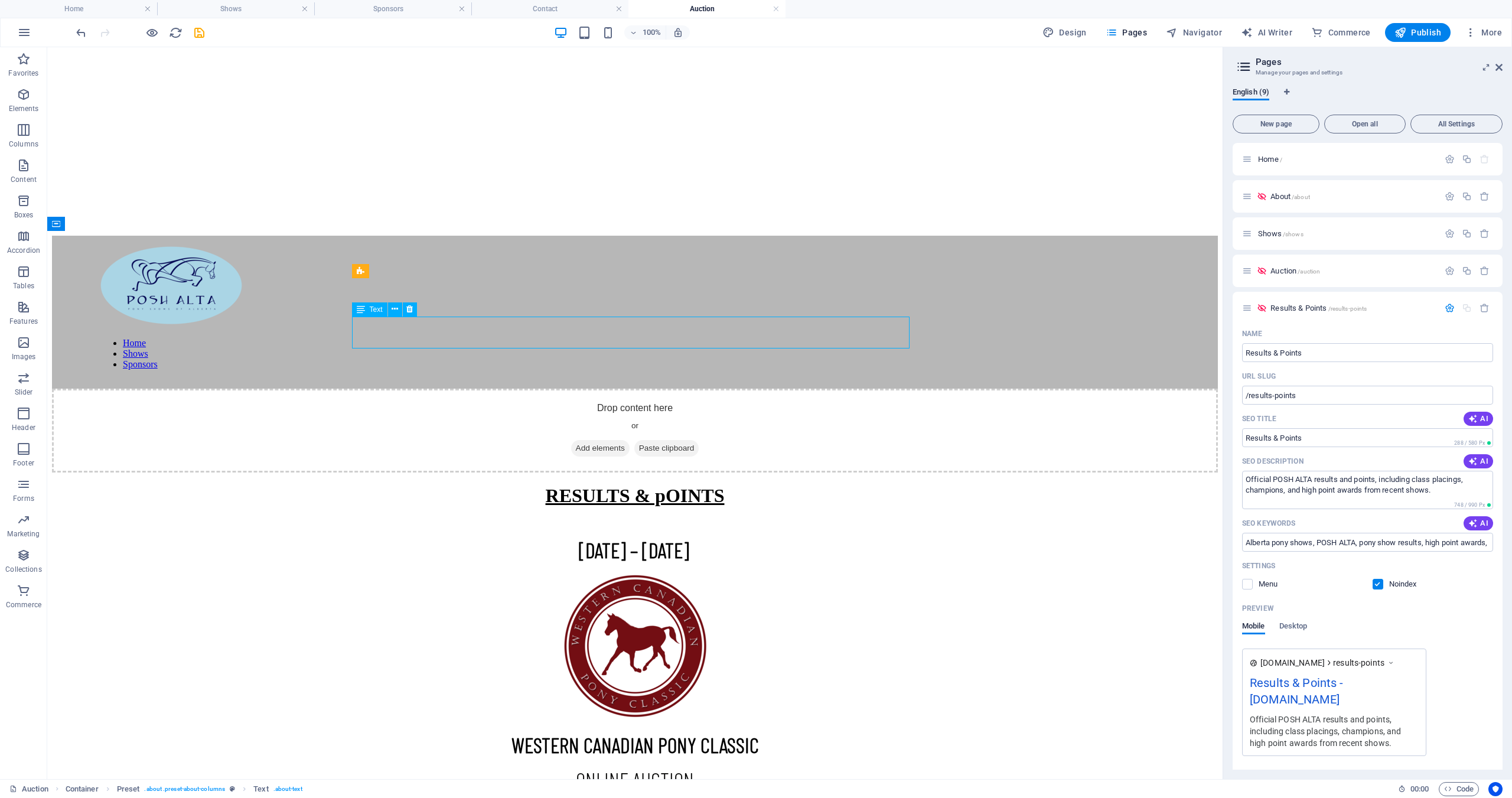
click at [695, 537] on div "[DATE] – [DATE]" at bounding box center [634, 549] width 1166 height 25
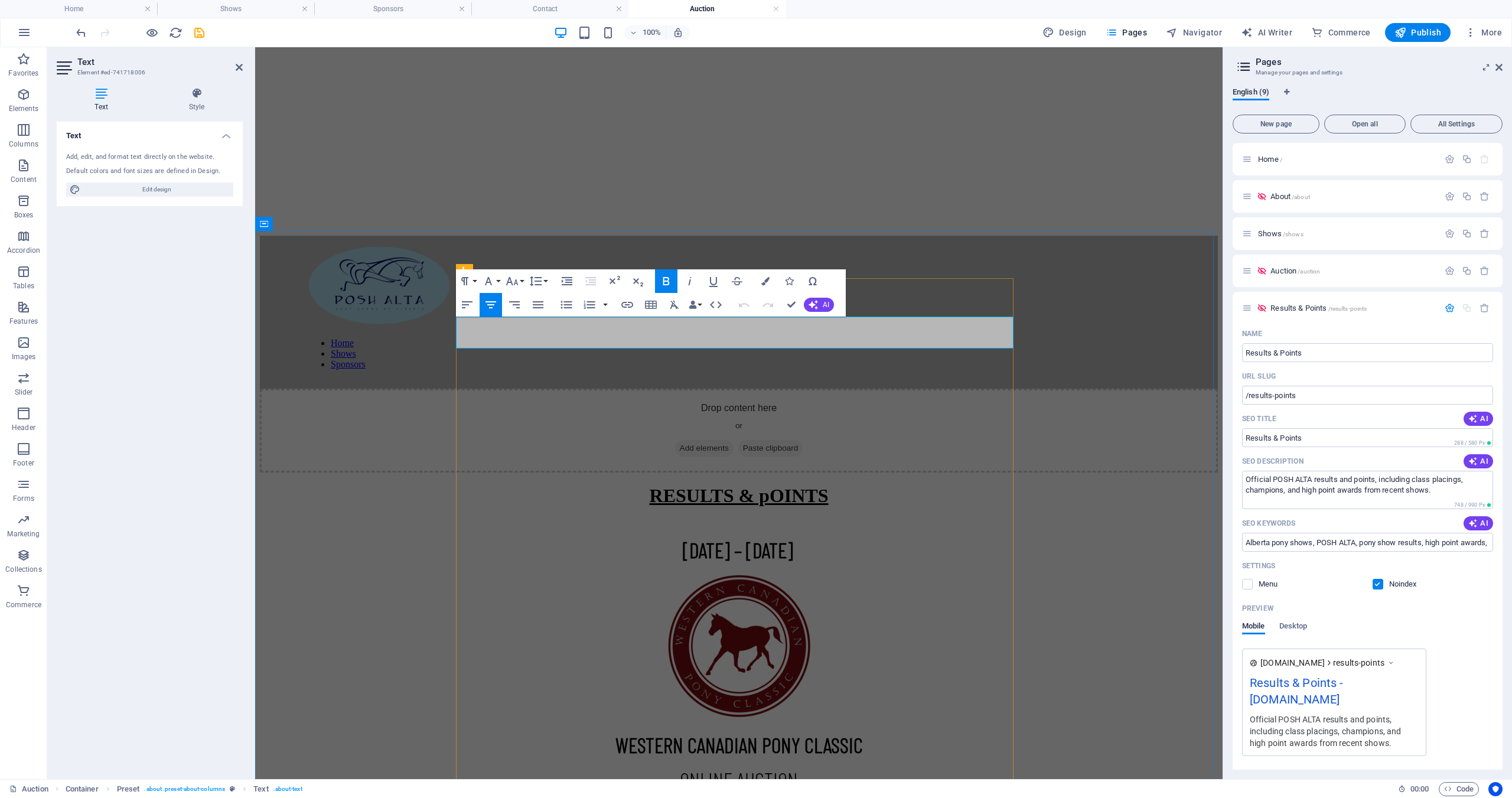
drag, startPoint x: 797, startPoint y: 333, endPoint x: 669, endPoint y: 339, distance: 128.1
click at [682, 537] on span "[DATE] – [DATE]" at bounding box center [738, 549] width 111 height 25
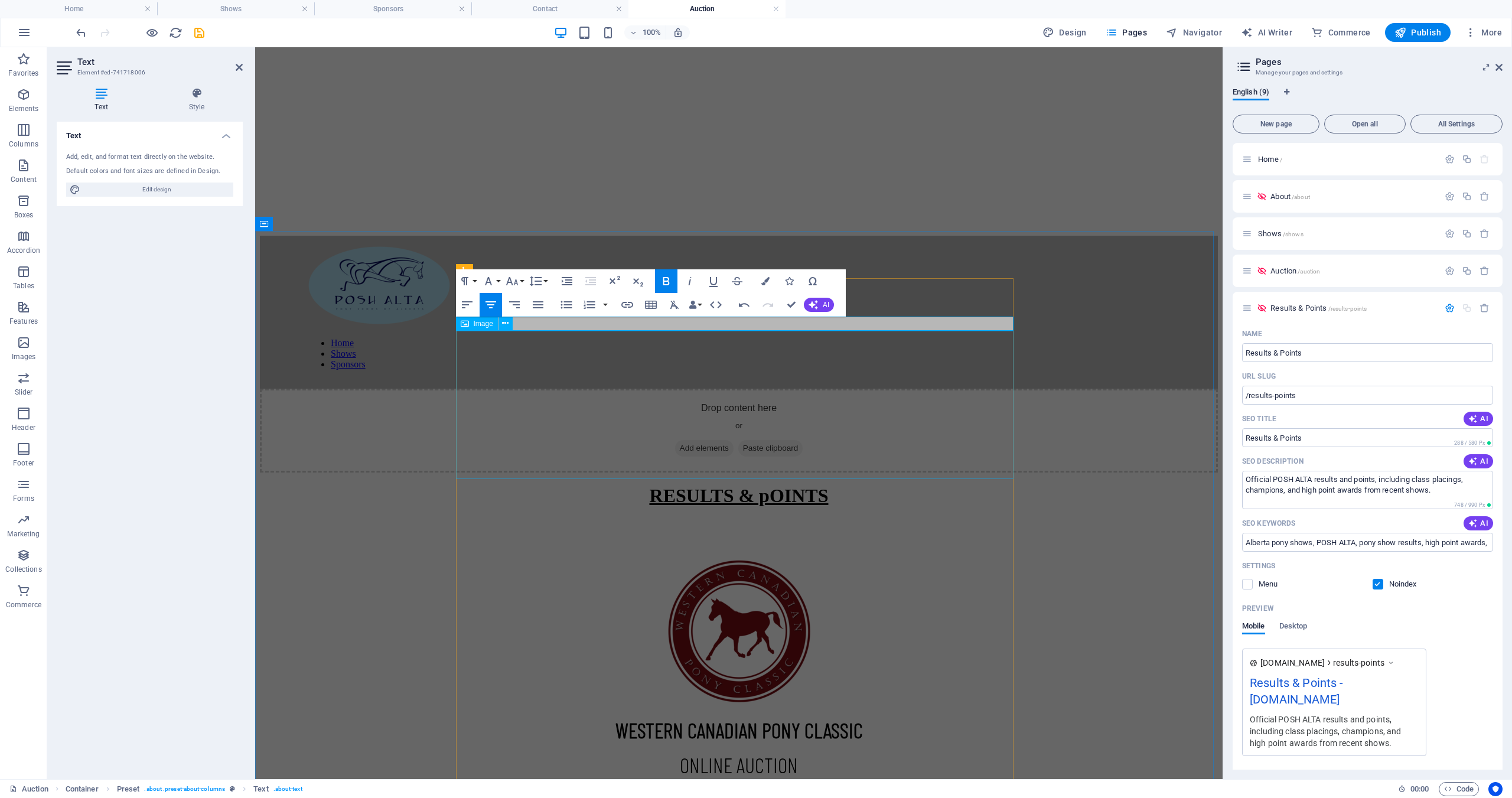
click at [832, 557] on figure at bounding box center [739, 632] width 958 height 150
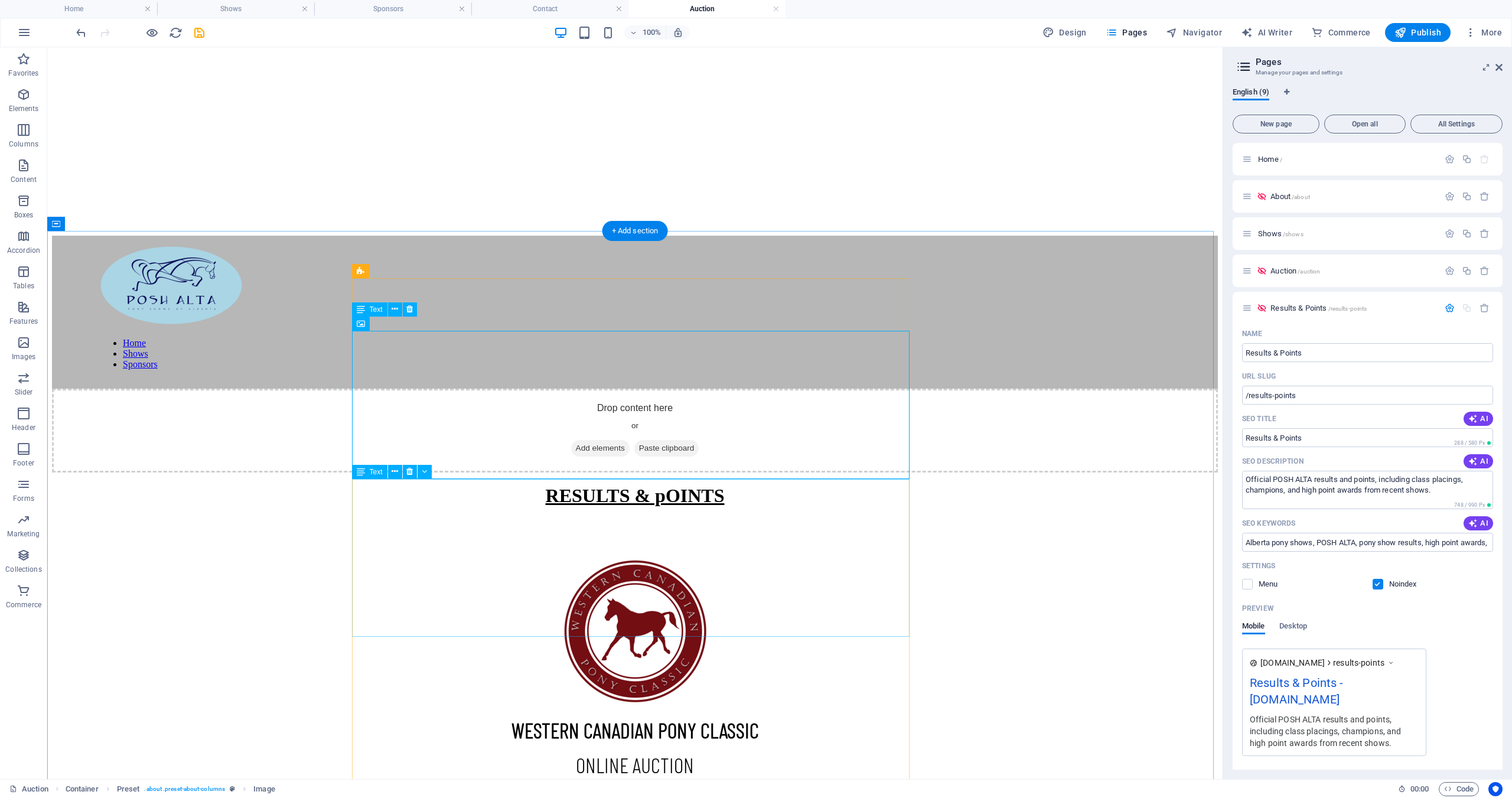
click at [686, 717] on div "WESTERN CANADIAN PONY CLASSIC ONLINE AUCTION All proceeds from the auction go d…" at bounding box center [634, 773] width 1166 height 111
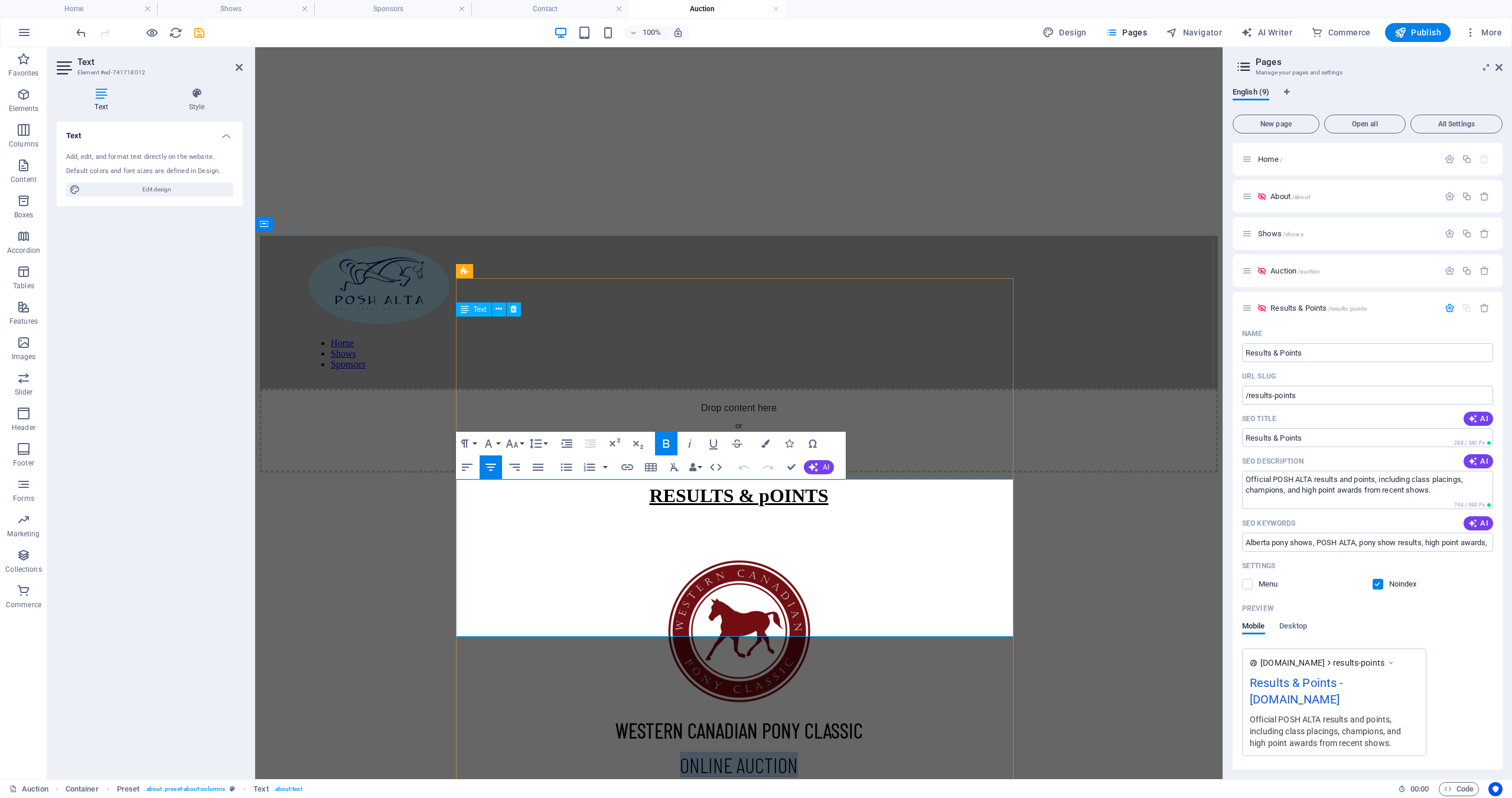
drag, startPoint x: 789, startPoint y: 529, endPoint x: 678, endPoint y: 529, distance: 111.0
click at [680, 752] on span "ONLINE AUCTION" at bounding box center [739, 764] width 118 height 25
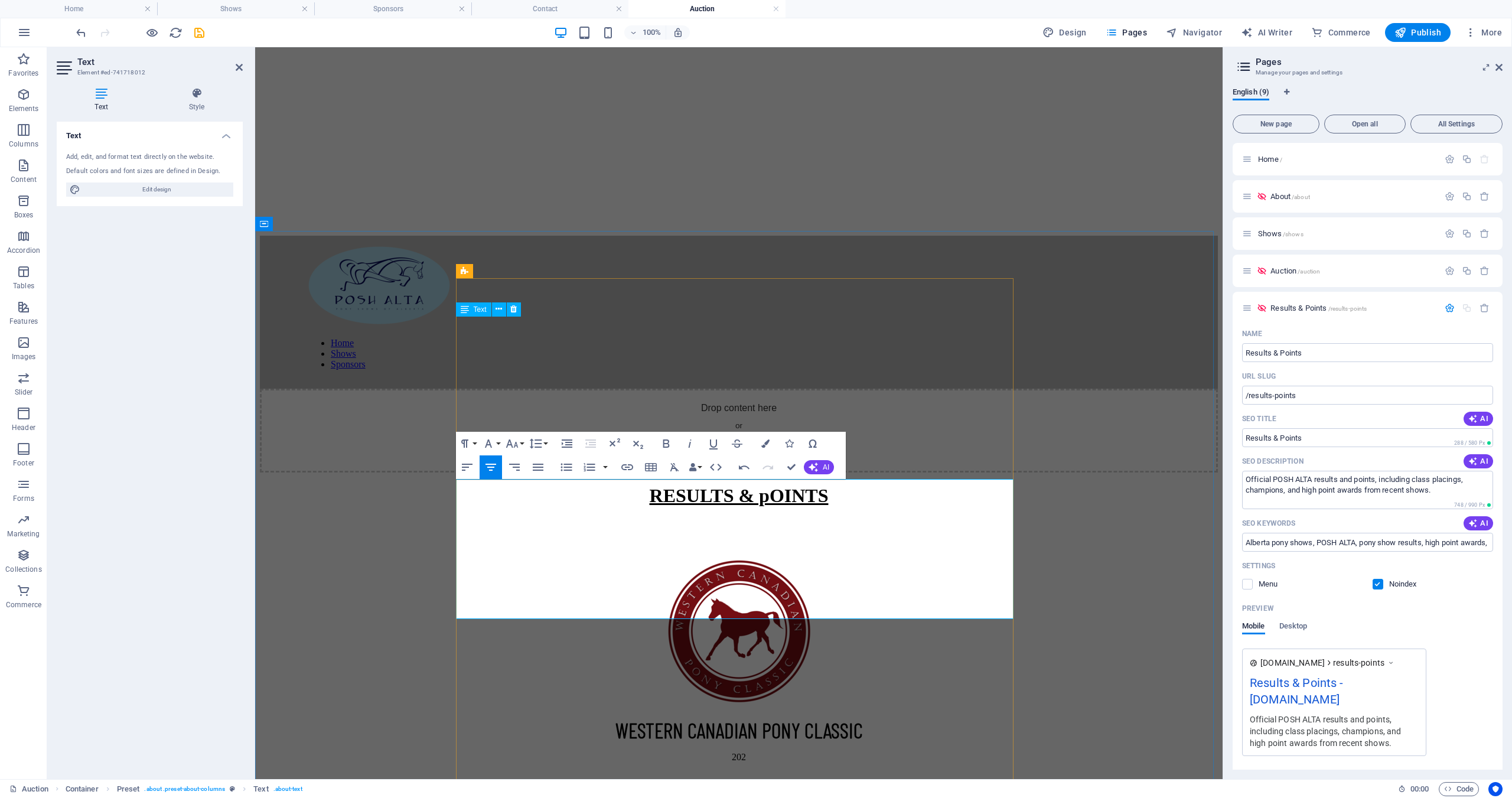
click at [723, 717] on span "WESTERN CANADIAN PONY CLASSIC" at bounding box center [740, 729] width 248 height 25
drag, startPoint x: 855, startPoint y: 497, endPoint x: 616, endPoint y: 500, distance: 239.0
click at [616, 717] on span "WESTERN CANADIAN PONY CLASSIC" at bounding box center [740, 729] width 248 height 25
click at [522, 445] on button "Font Size" at bounding box center [514, 443] width 23 height 23
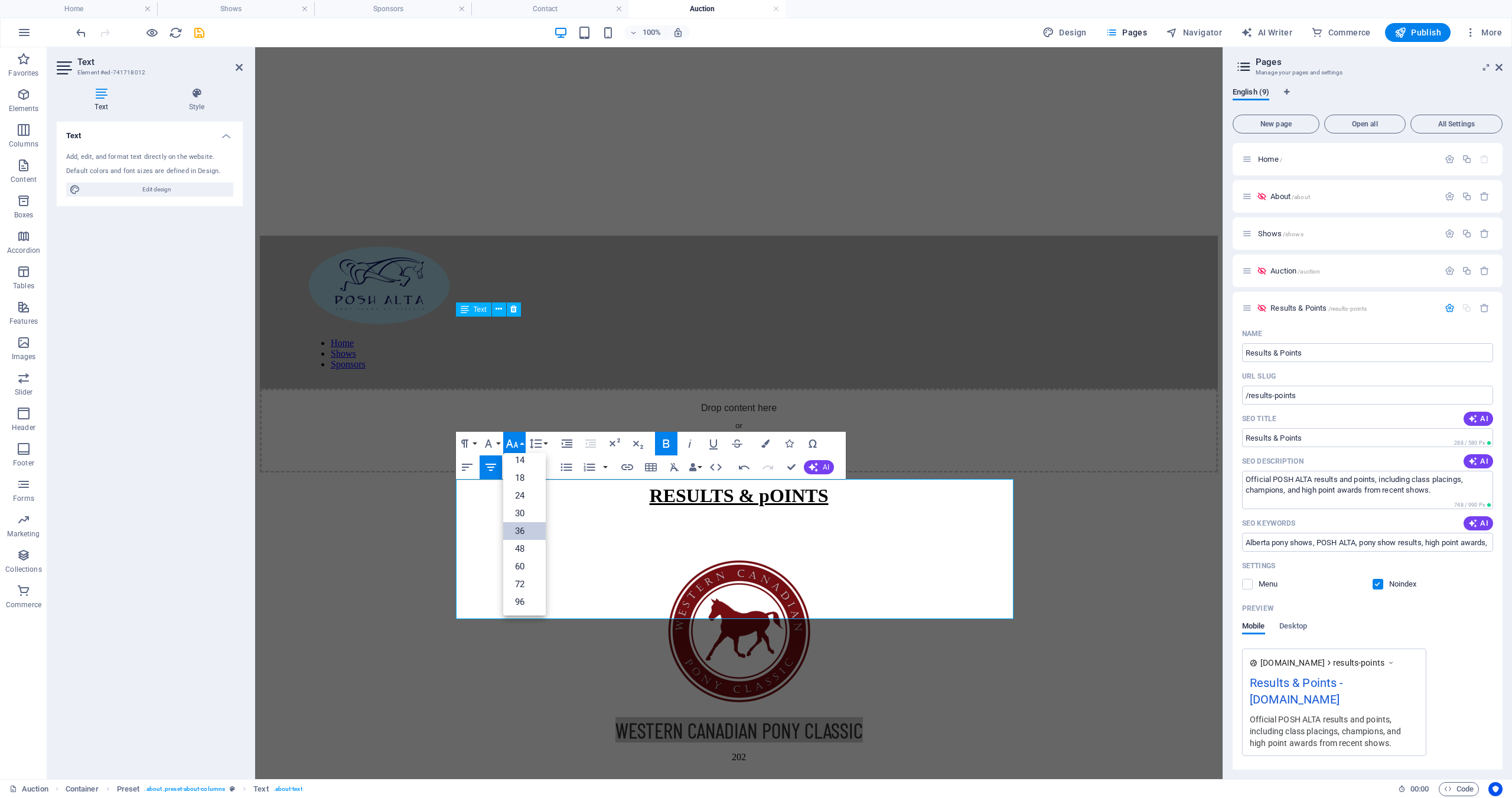
click at [522, 445] on button "Font Size" at bounding box center [514, 443] width 23 height 23
click at [500, 442] on button "Font Family" at bounding box center [491, 443] width 23 height 23
drag, startPoint x: 742, startPoint y: 522, endPoint x: 725, endPoint y: 521, distance: 17.0
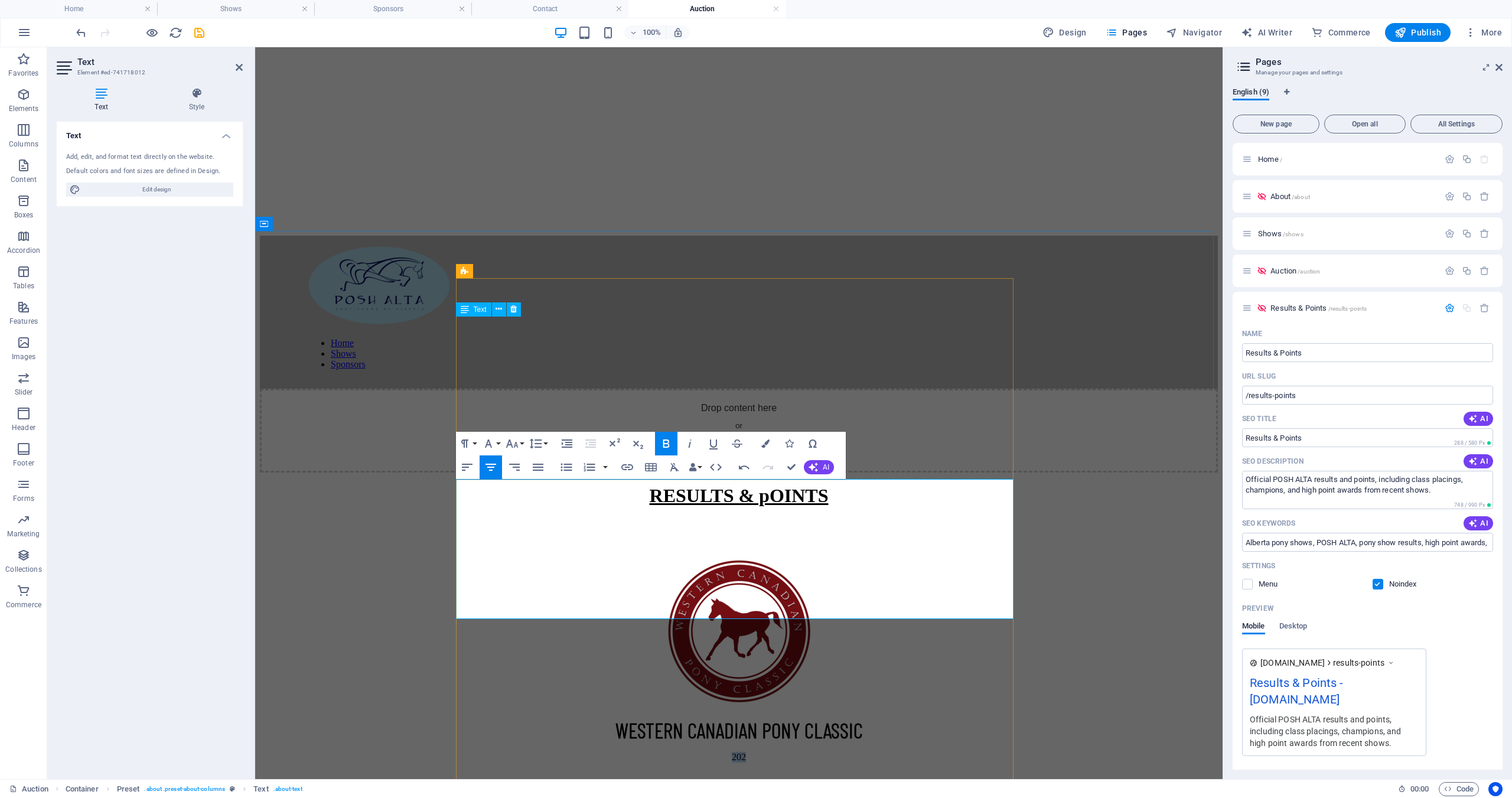
click at [725, 752] on p "202" at bounding box center [739, 757] width 958 height 10
click at [498, 444] on button "Font Family" at bounding box center [491, 443] width 23 height 23
click at [500, 591] on link "Barlow Condensed" at bounding box center [527, 591] width 95 height 18
click at [522, 446] on button "Font Size" at bounding box center [514, 443] width 23 height 23
click at [522, 532] on link "36" at bounding box center [524, 530] width 42 height 18
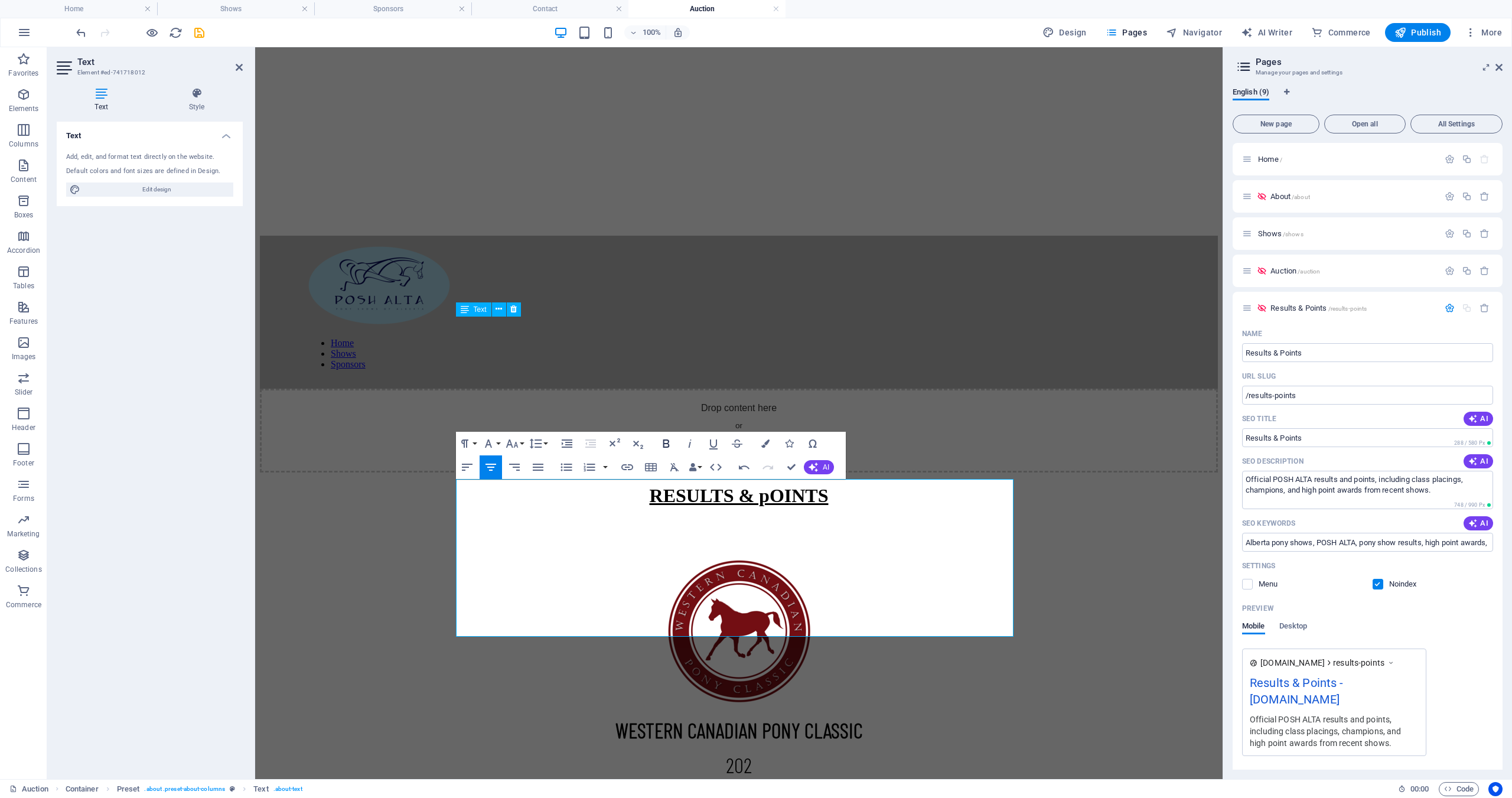
click at [664, 441] on icon "button" at bounding box center [665, 443] width 14 height 14
click at [744, 752] on strong "202" at bounding box center [739, 764] width 26 height 25
drag, startPoint x: 817, startPoint y: 529, endPoint x: 605, endPoint y: 502, distance: 213.7
click at [605, 717] on div "WESTERN CANADIAN PONY CLASSIC 2025 RESULTS & POINTS All proceeds from the aucti…" at bounding box center [739, 783] width 958 height 132
copy div "WESTERN CANADIAN PONY CLASSIC 2025 RESULTS & POINTS"
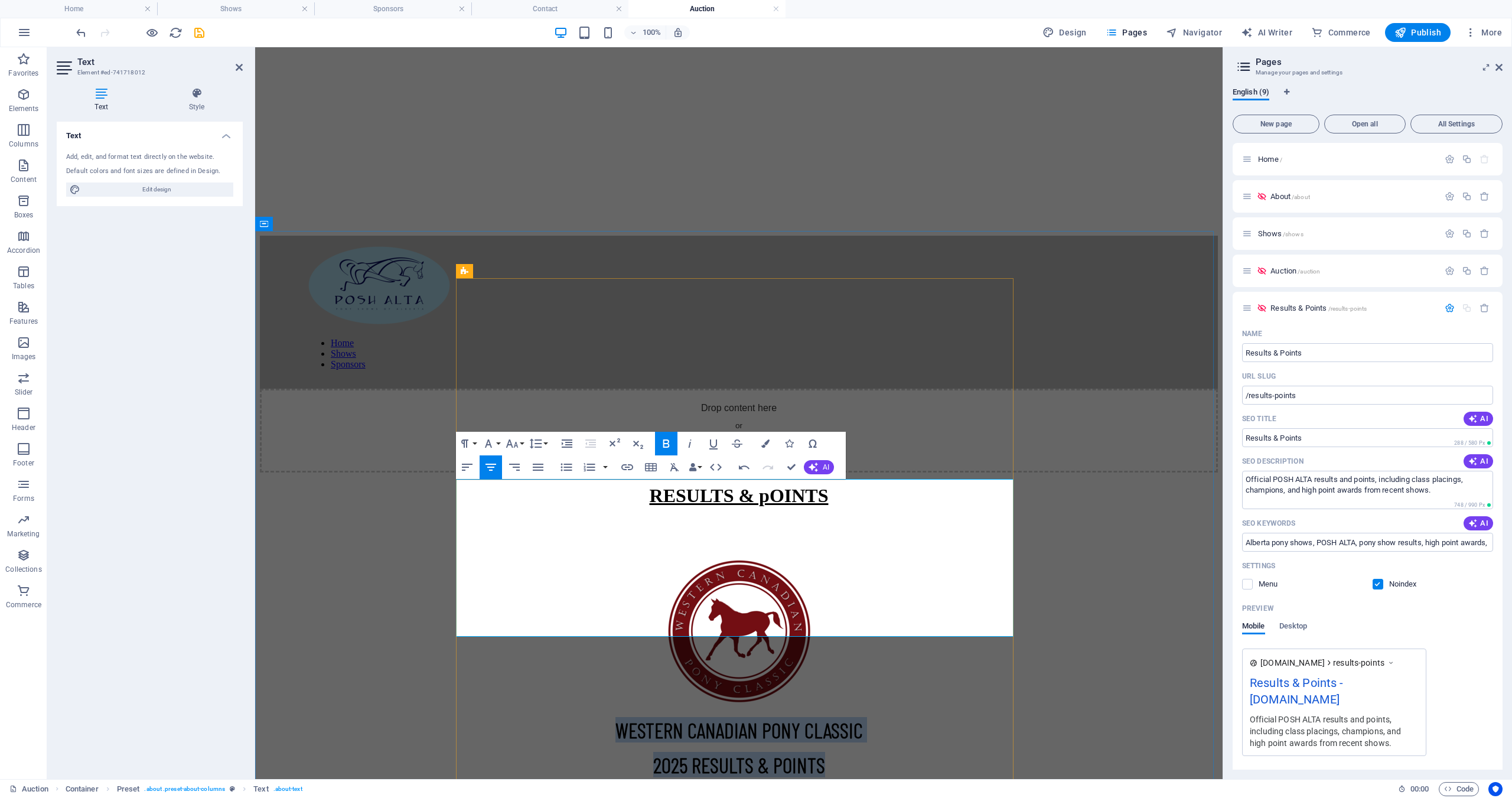
drag, startPoint x: 549, startPoint y: 622, endPoint x: 456, endPoint y: 577, distance: 103.3
click at [498, 446] on button "Font Family" at bounding box center [491, 443] width 23 height 23
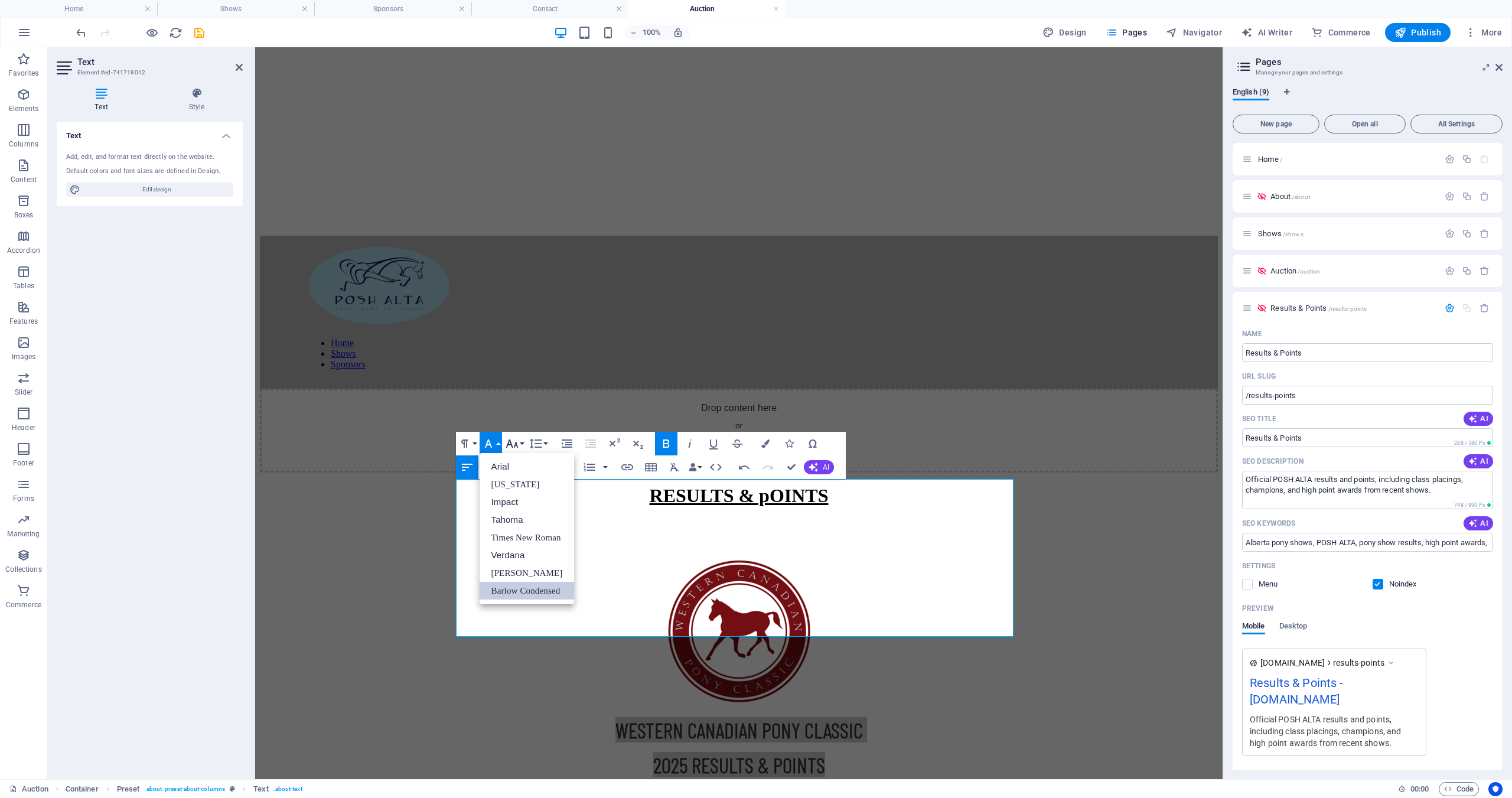
click at [520, 445] on button "Font Size" at bounding box center [514, 443] width 23 height 23
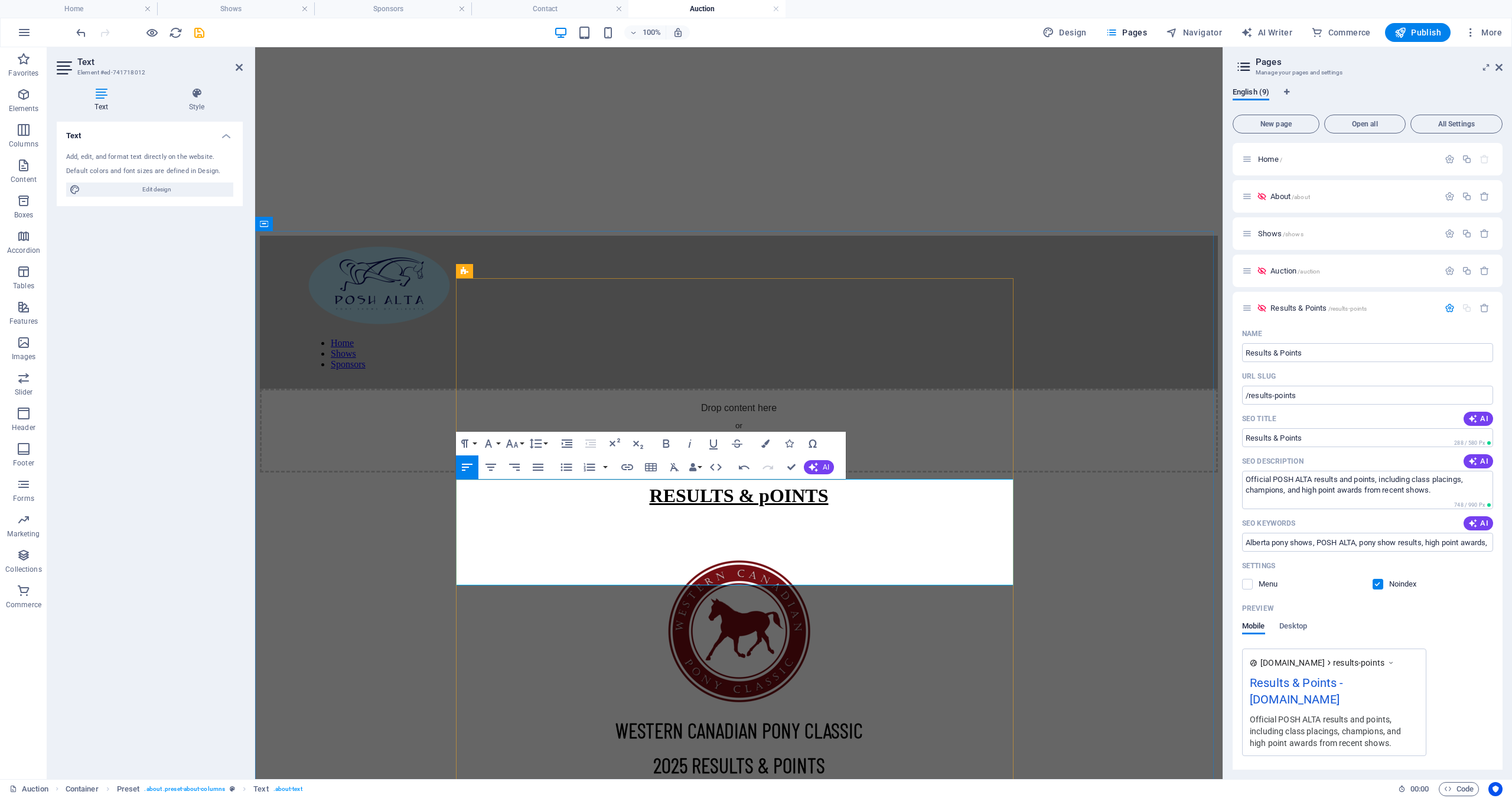
drag, startPoint x: 764, startPoint y: 577, endPoint x: 456, endPoint y: 568, distance: 308.1
click at [456, 797] on p "Thank you to everyone who participated in the 2025 Western Canadian Pony Classi…" at bounding box center [739, 812] width 958 height 10
click at [496, 444] on button "Font Family" at bounding box center [491, 443] width 23 height 23
click at [496, 588] on link "Barlow Condensed" at bounding box center [527, 591] width 95 height 18
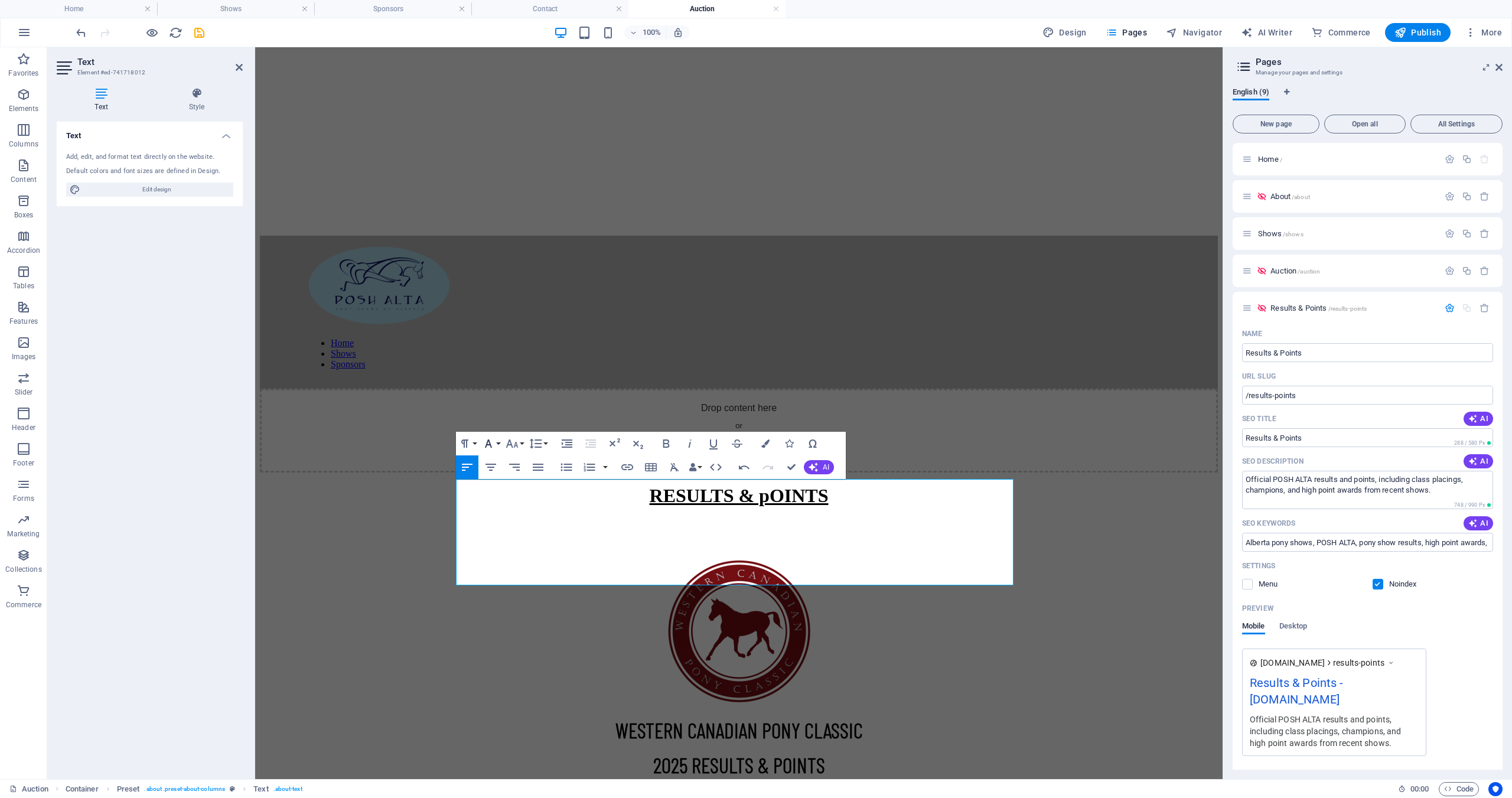
click at [495, 443] on icon "button" at bounding box center [488, 443] width 14 height 14
click at [524, 441] on button "Font Size" at bounding box center [514, 443] width 23 height 23
click at [529, 516] on link "30" at bounding box center [524, 513] width 42 height 18
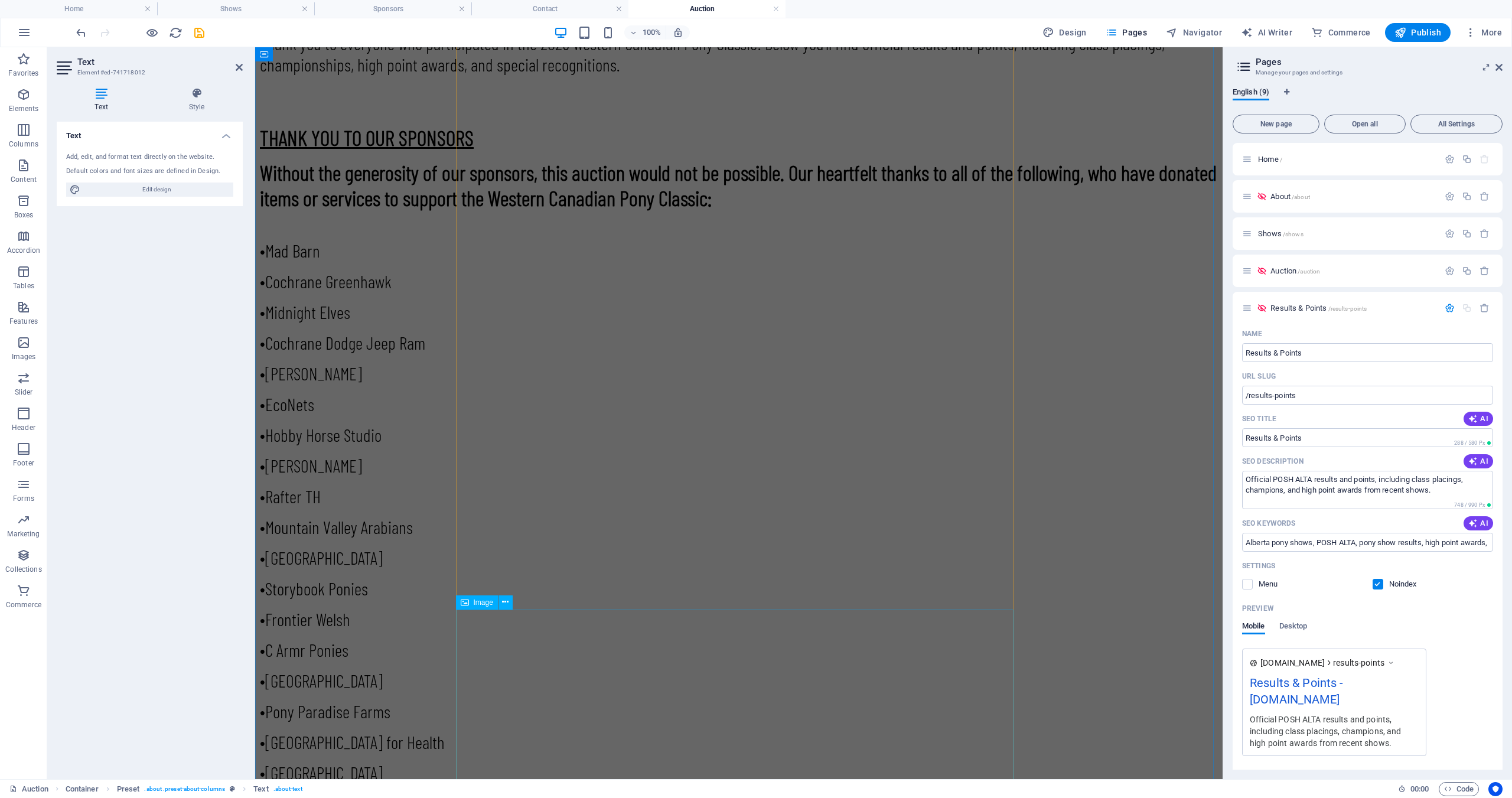
scroll to position [827, 0]
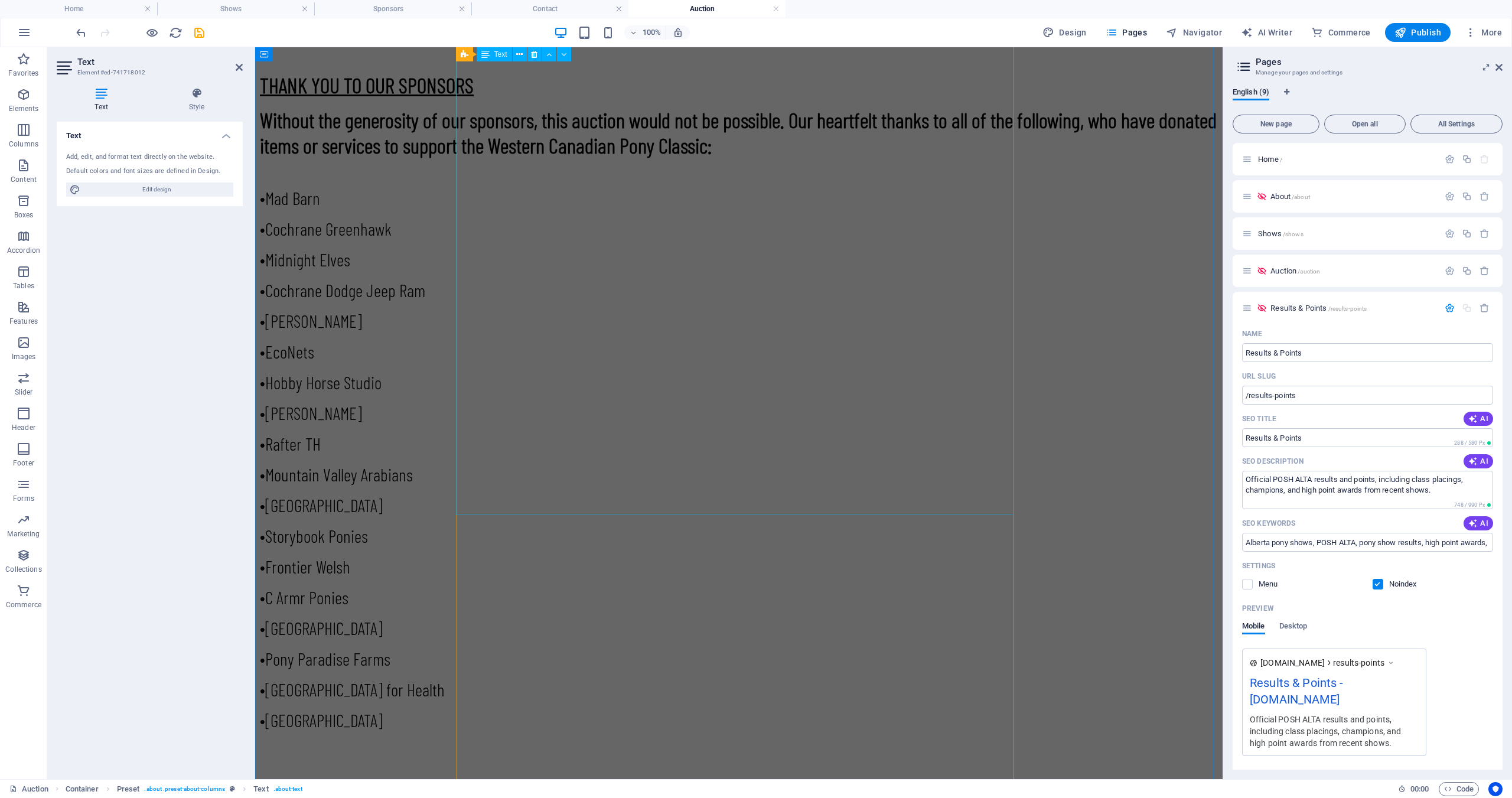
click at [660, 456] on div "THANK YOU TO OUR SPONSORS Without the generosity of our sponsors, this auction …" at bounding box center [739, 422] width 958 height 779
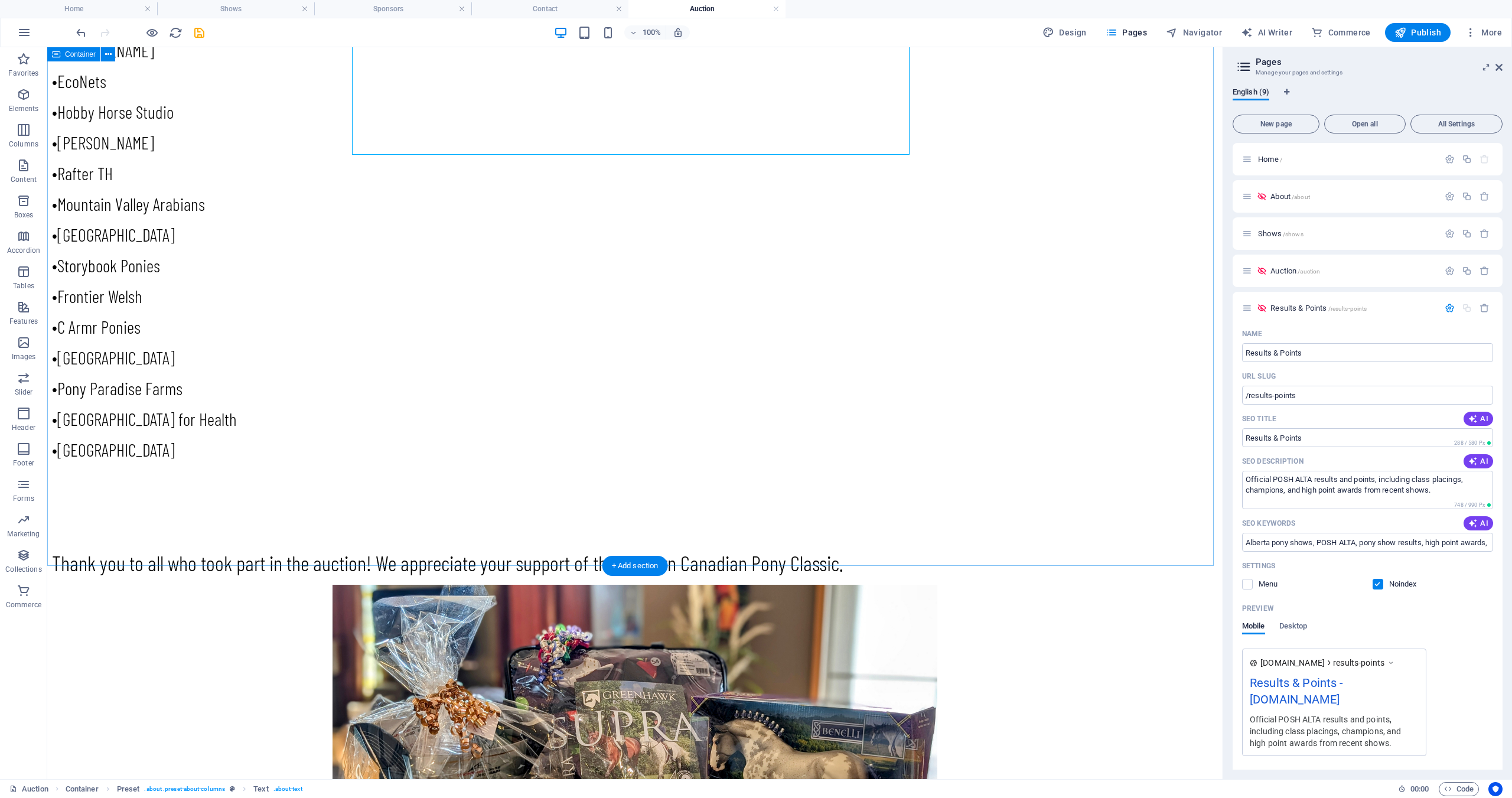
scroll to position [1075, 0]
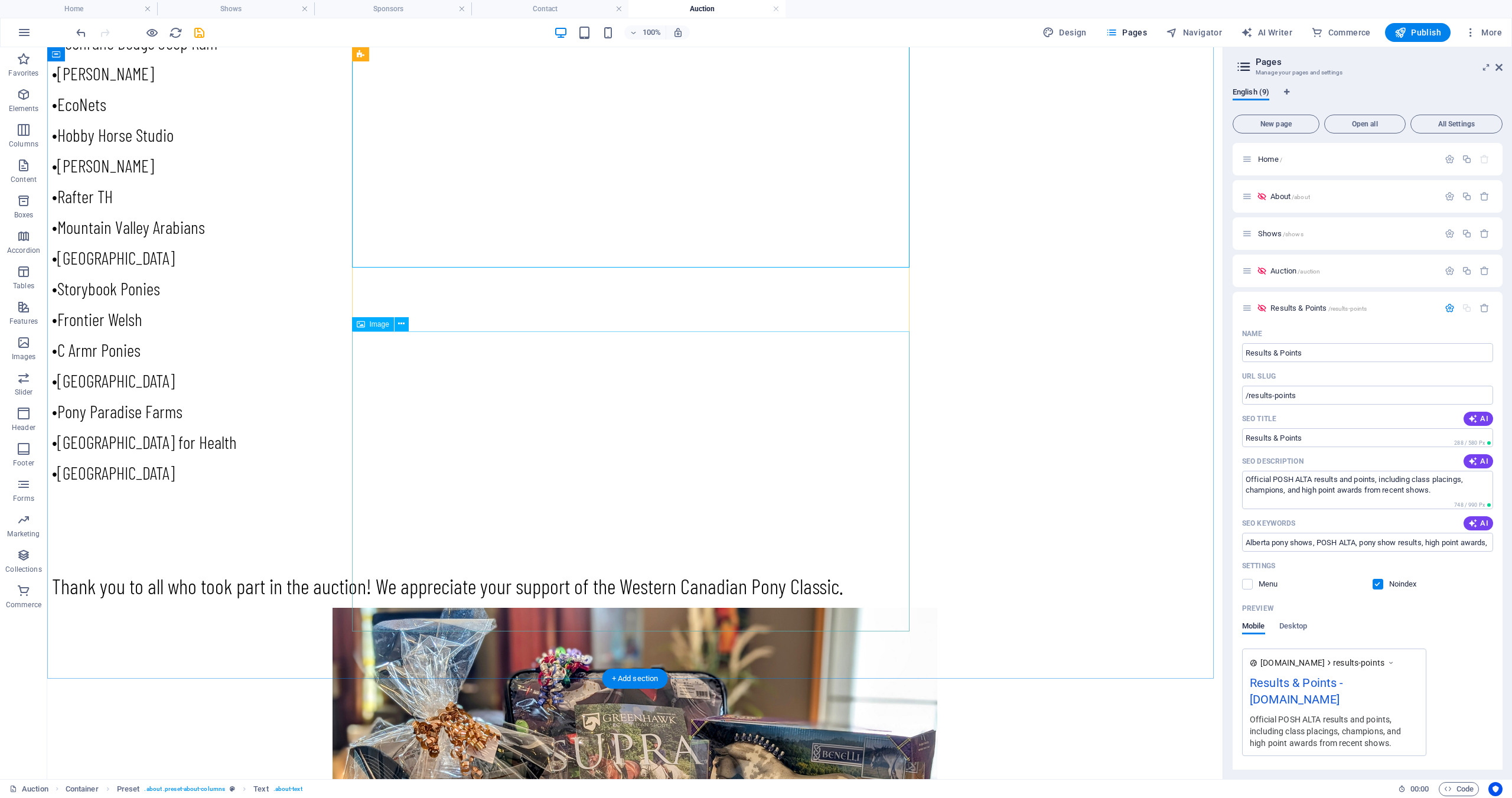
click at [636, 607] on figure at bounding box center [634, 771] width 1166 height 328
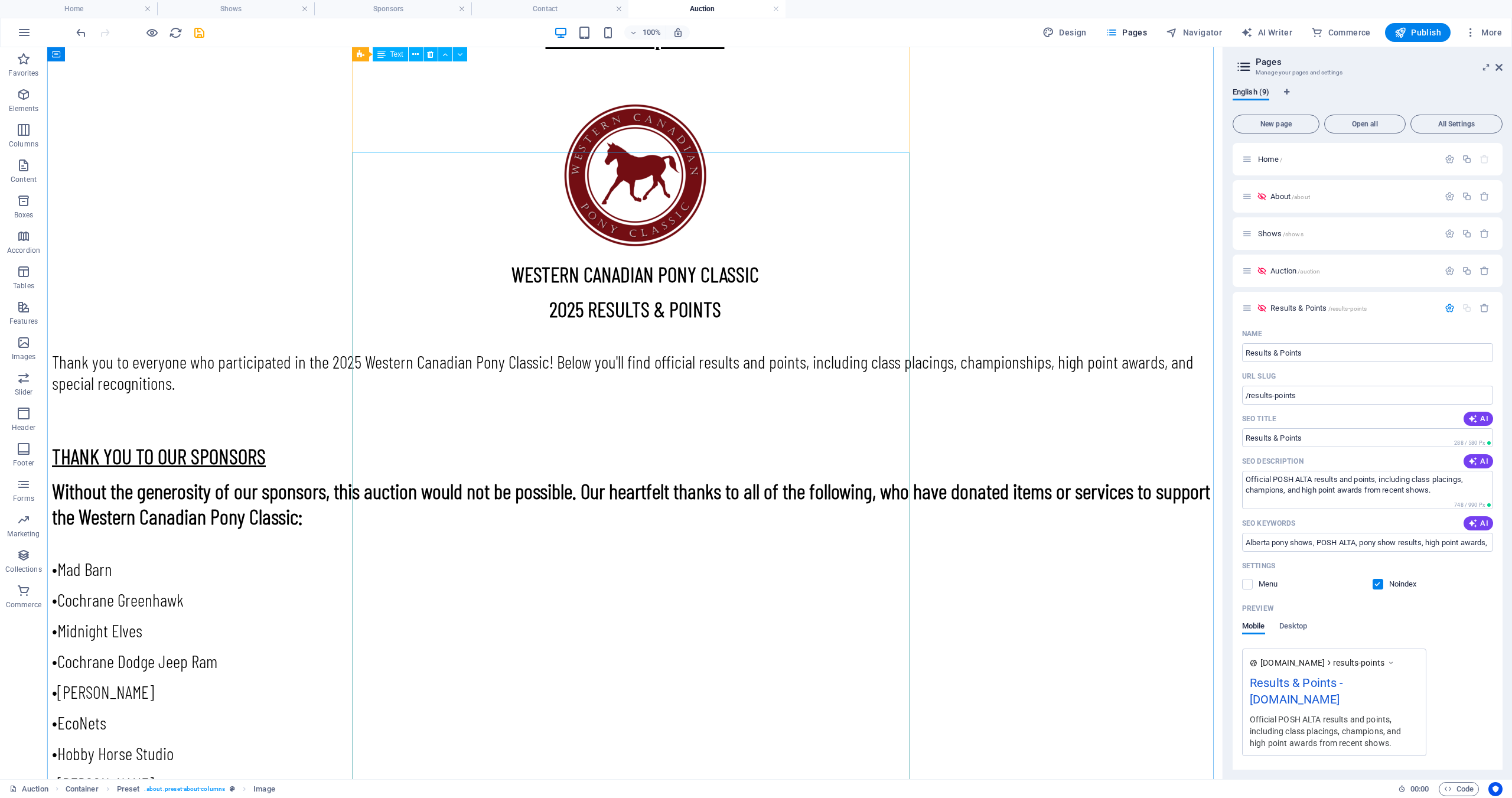
scroll to position [365, 0]
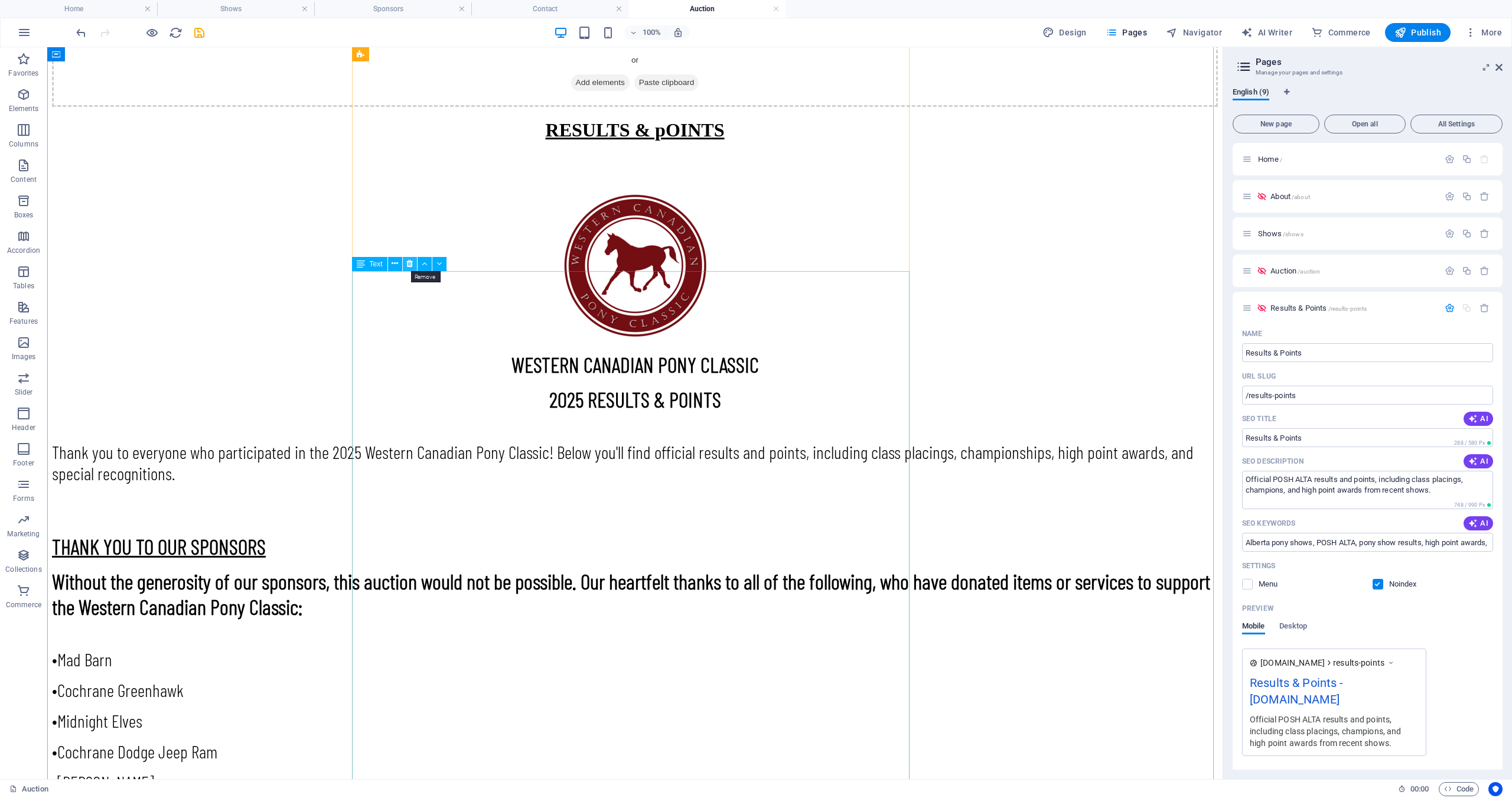
click at [406, 262] on icon at bounding box center [409, 263] width 7 height 12
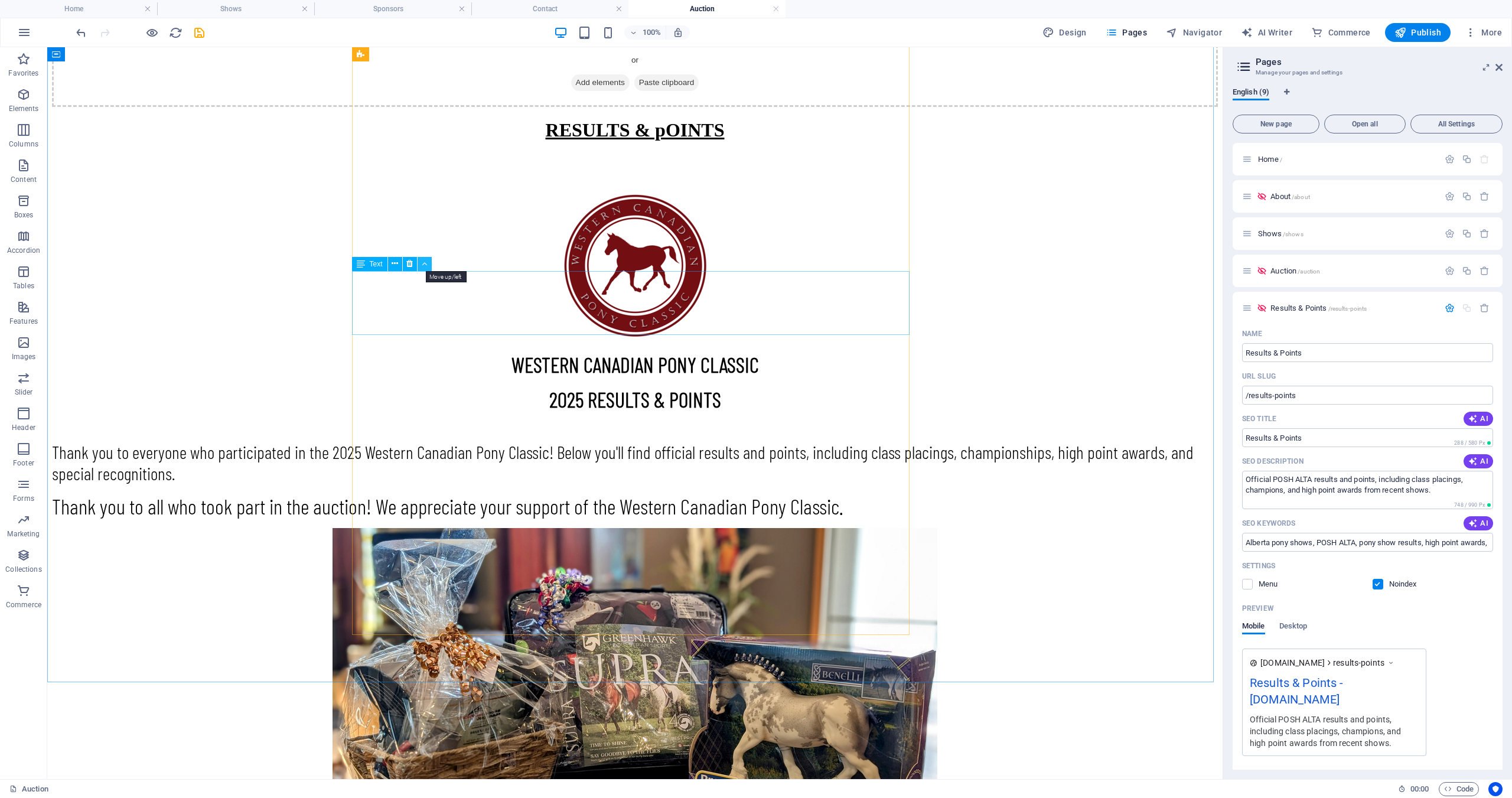
click at [424, 267] on icon at bounding box center [424, 263] width 6 height 12
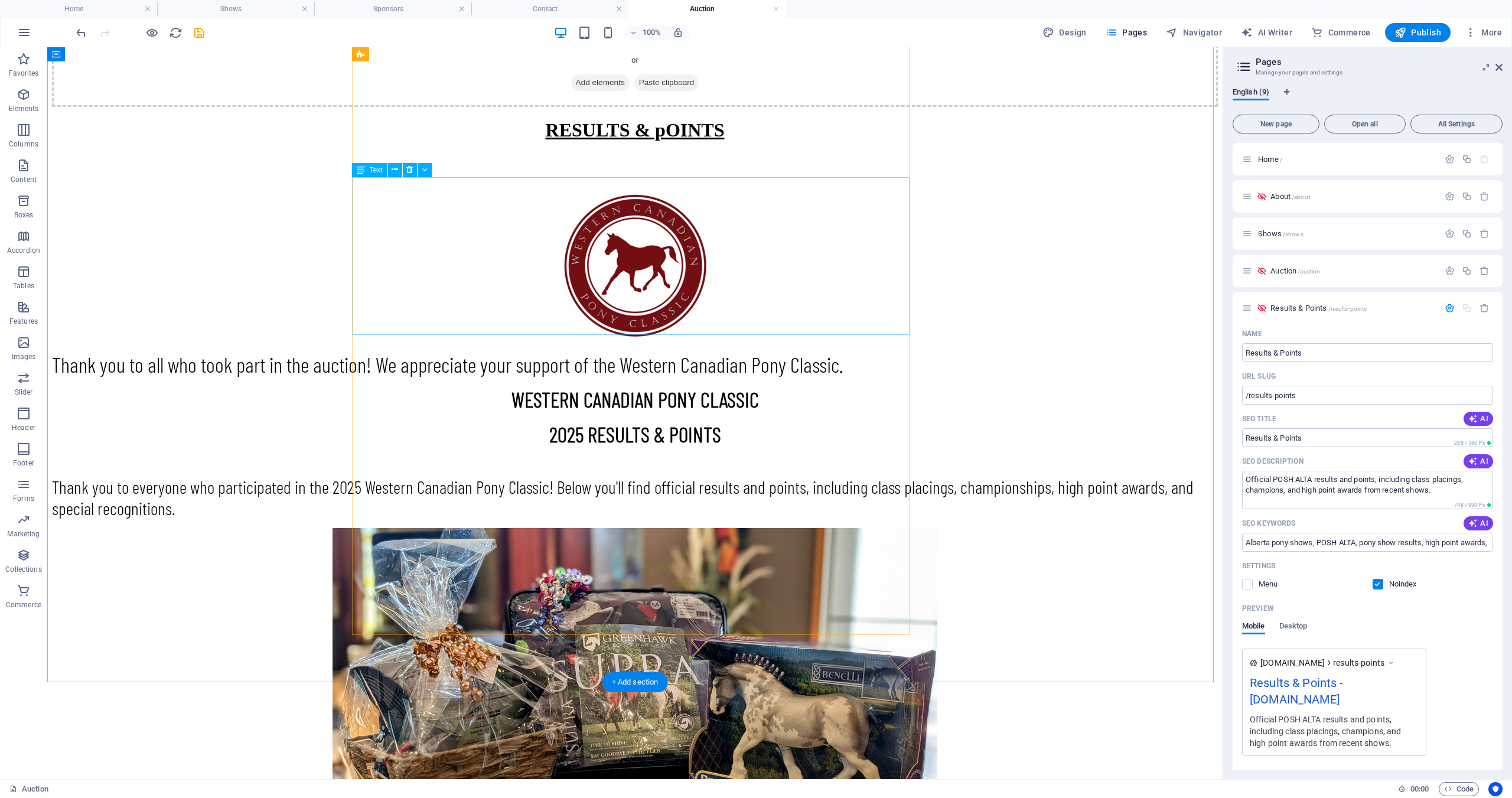
click at [410, 387] on div "WESTERN CANADIAN PONY CLASSIC 2025 RESULTS & POINTS Thank you to everyone who p…" at bounding box center [634, 453] width 1166 height 132
click at [421, 168] on icon at bounding box center [424, 169] width 6 height 12
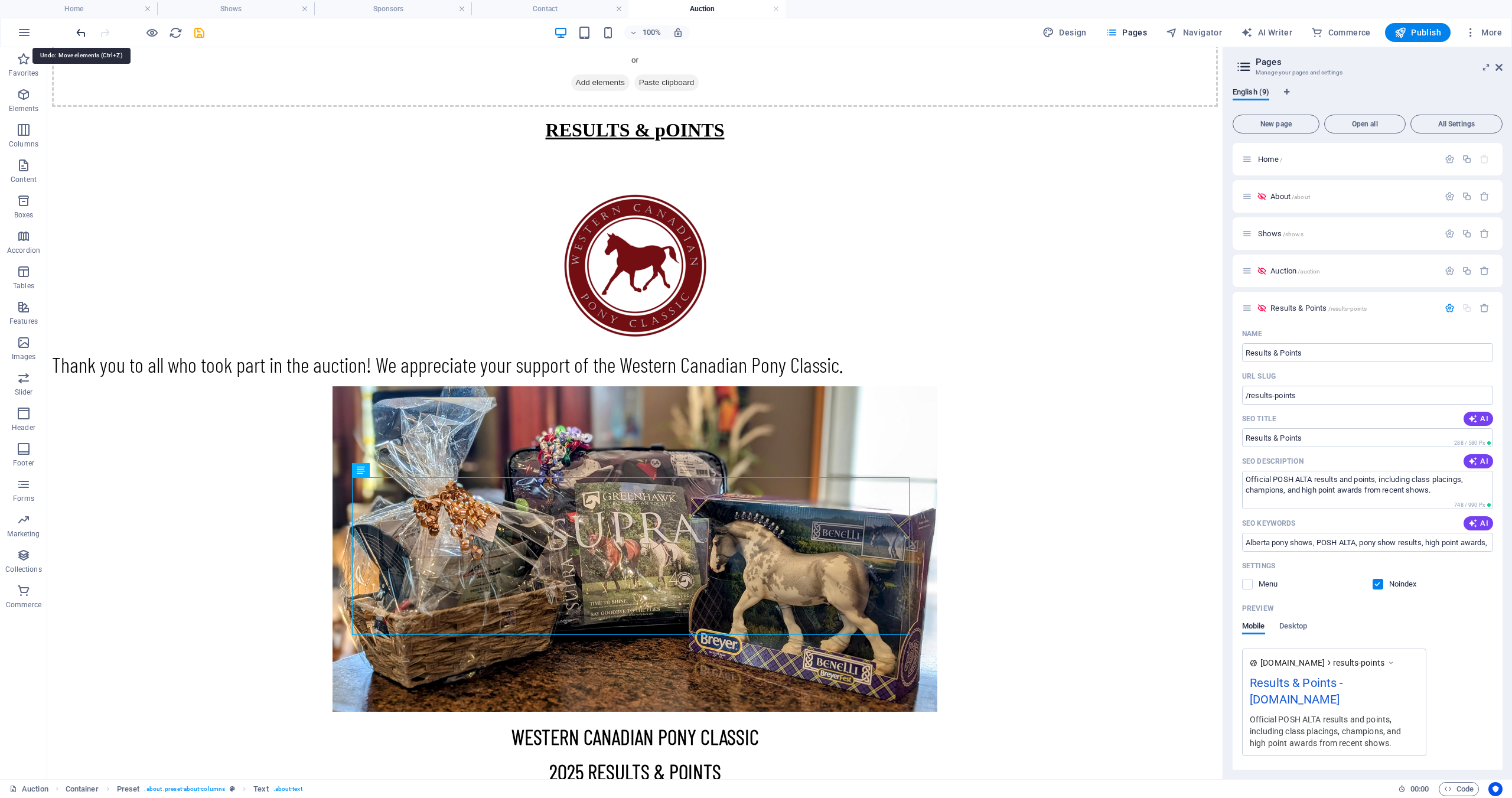
click at [79, 34] on icon "undo" at bounding box center [81, 33] width 13 height 13
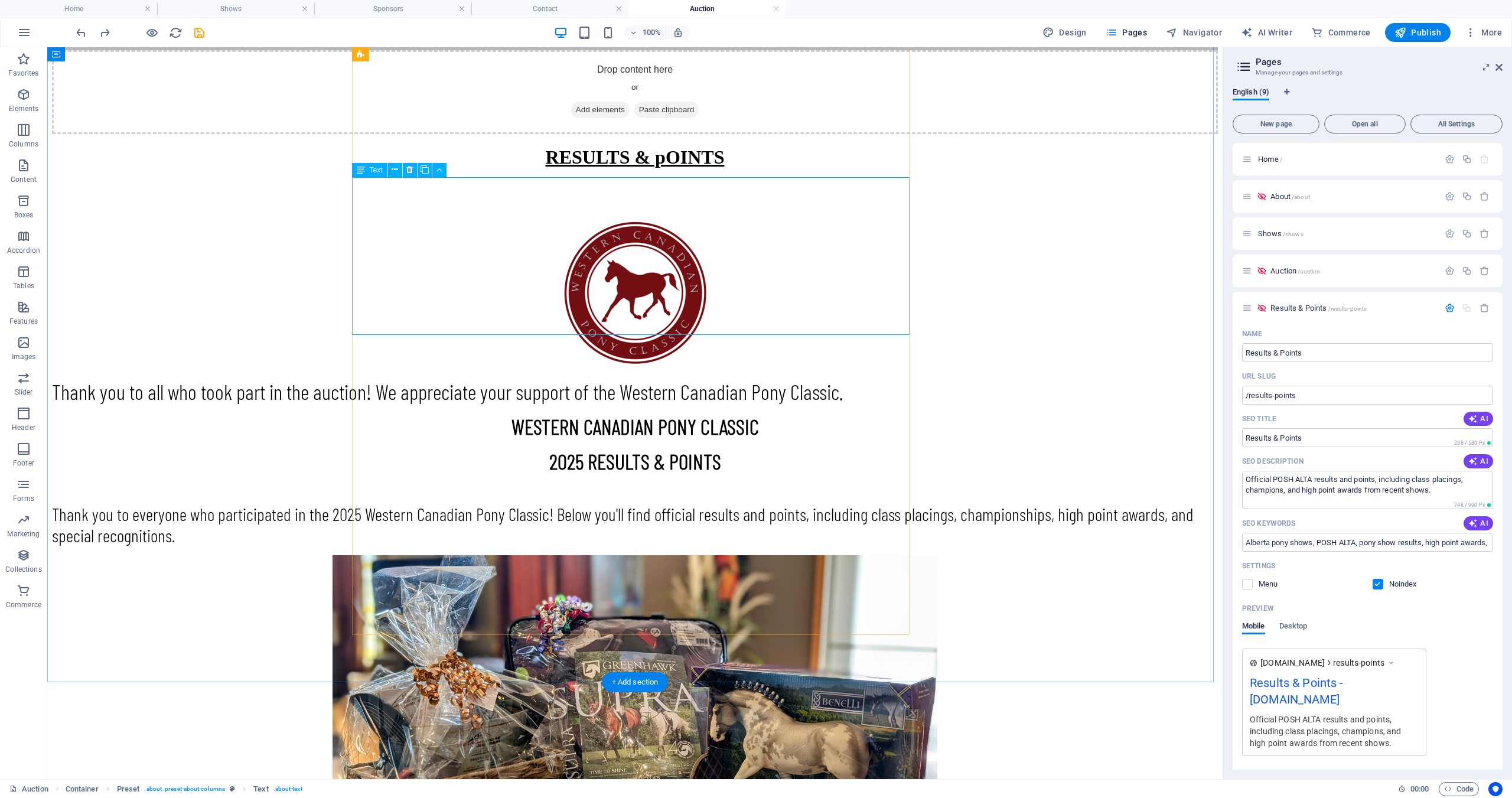
scroll to position [189, 0]
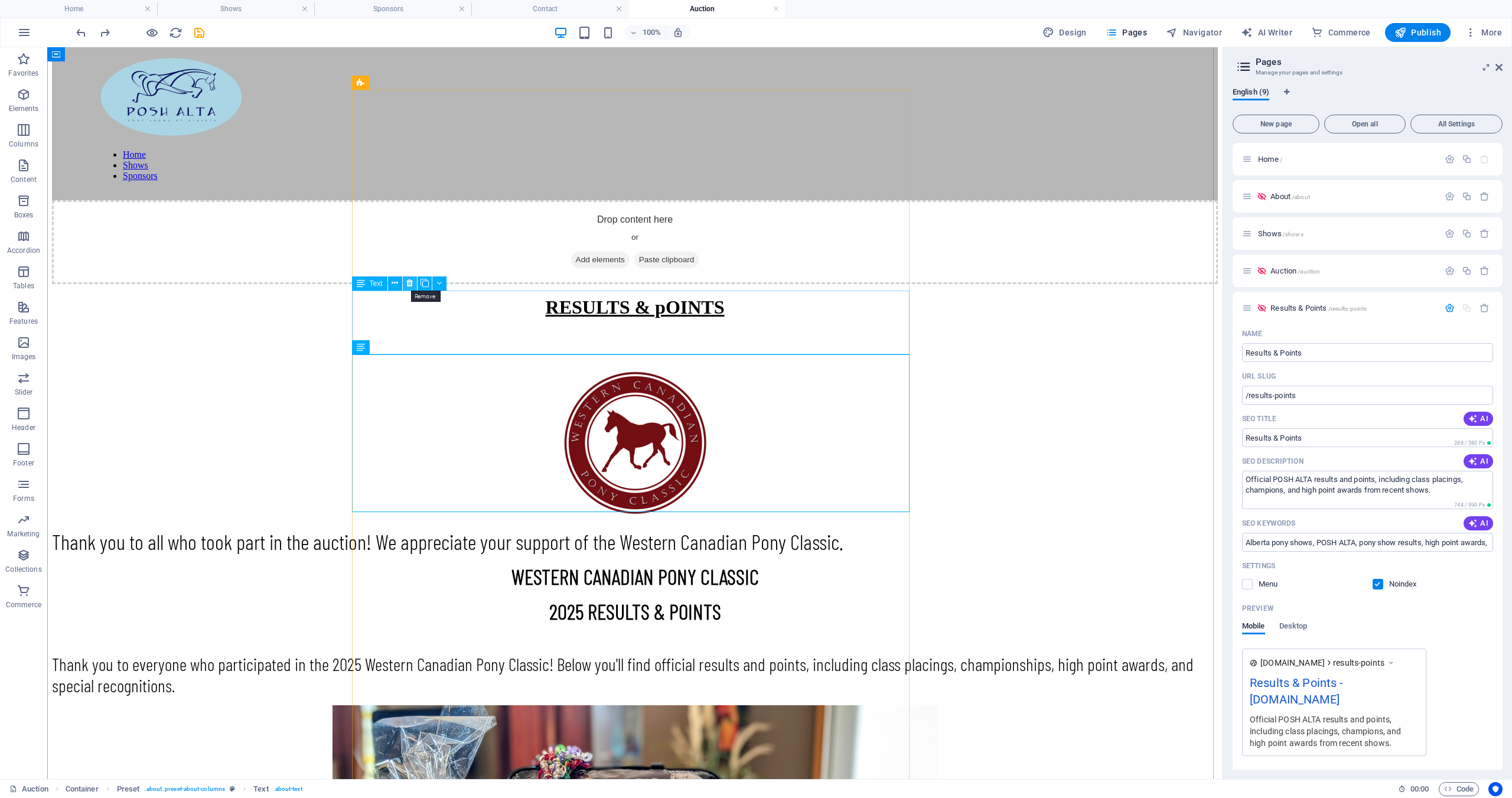
click at [410, 287] on icon at bounding box center [409, 283] width 7 height 12
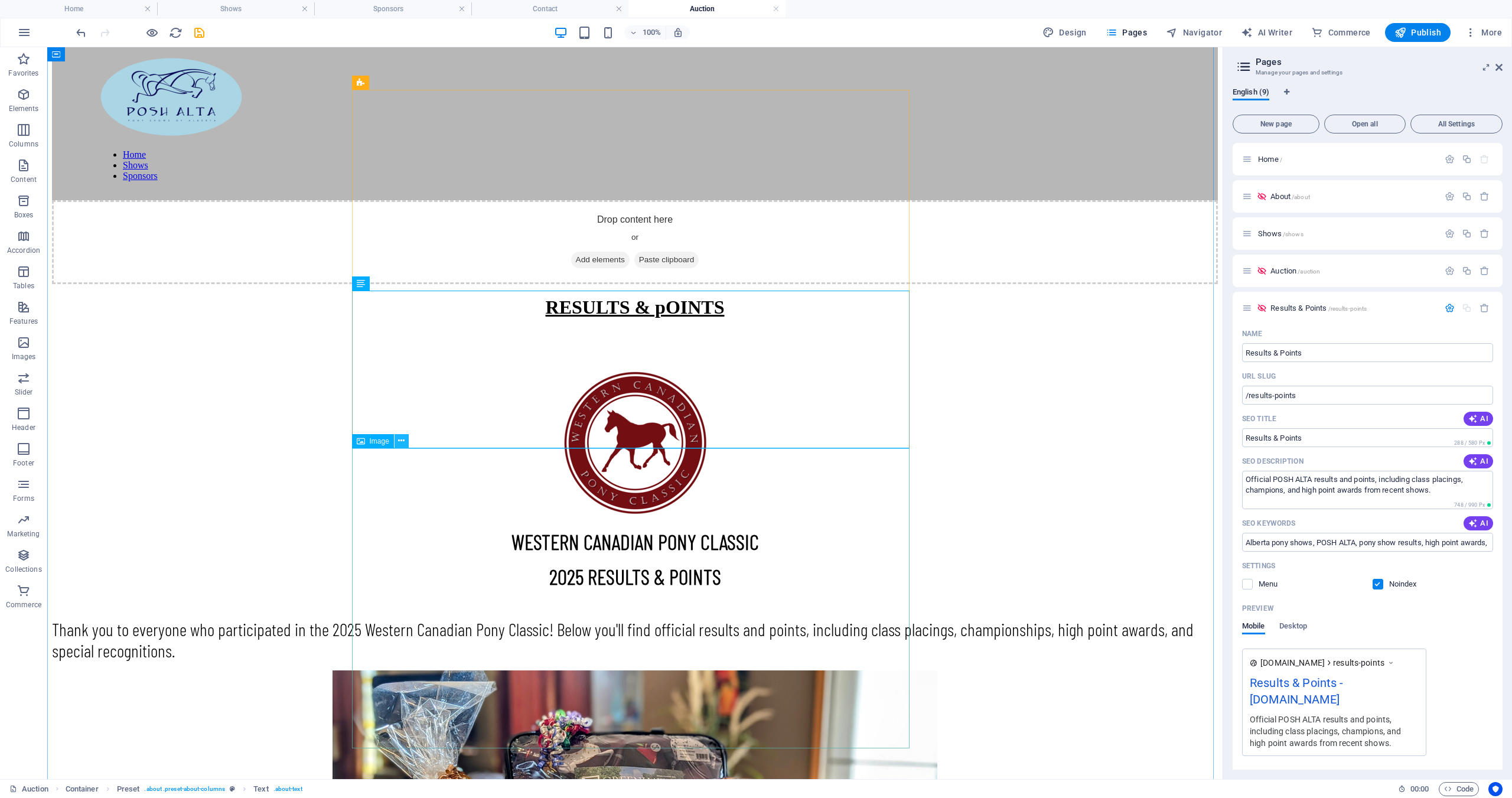
click at [399, 444] on icon at bounding box center [401, 440] width 7 height 12
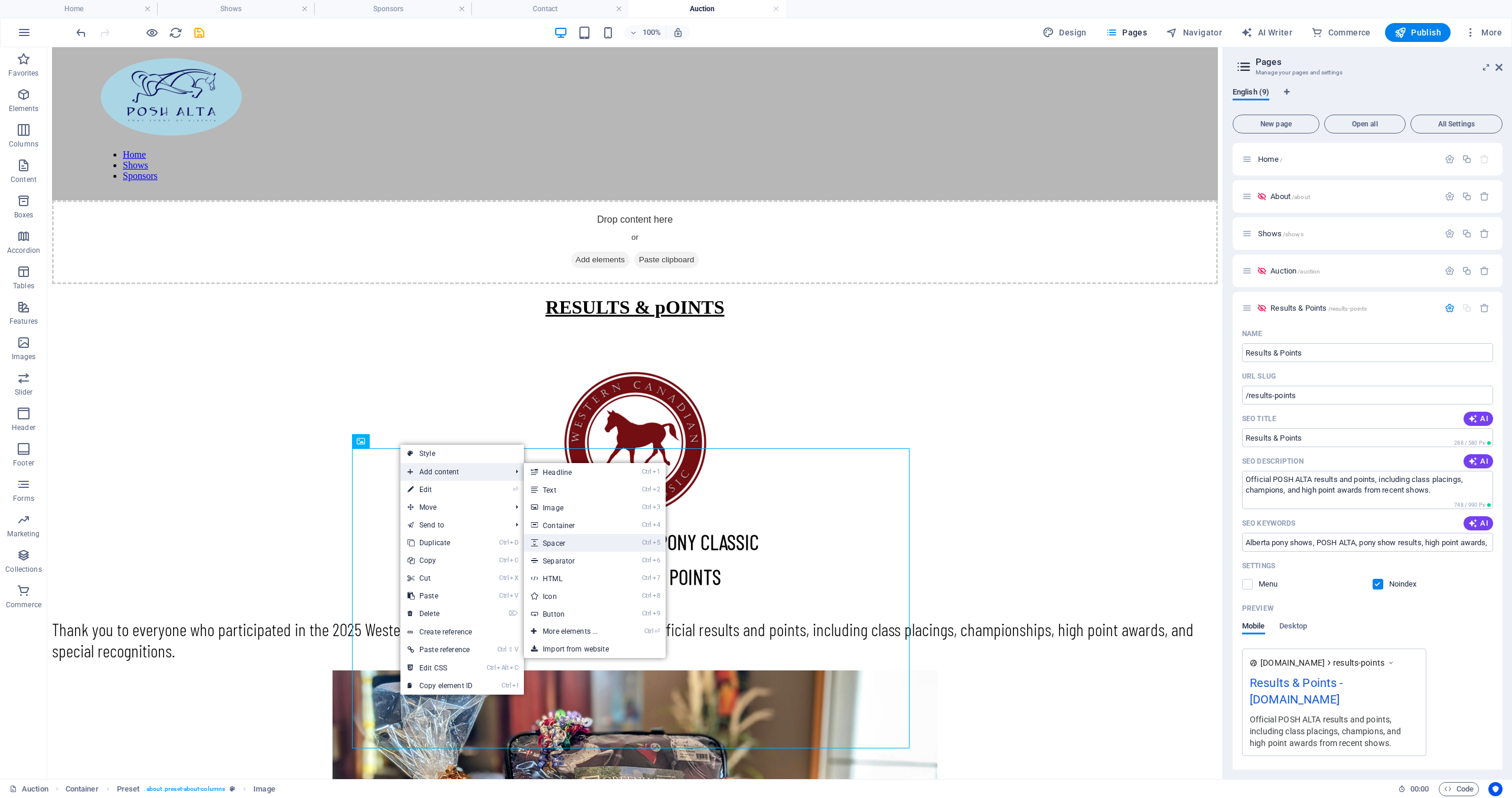
click at [566, 541] on link "Ctrl 5 Spacer" at bounding box center [573, 543] width 98 height 18
select select "px"
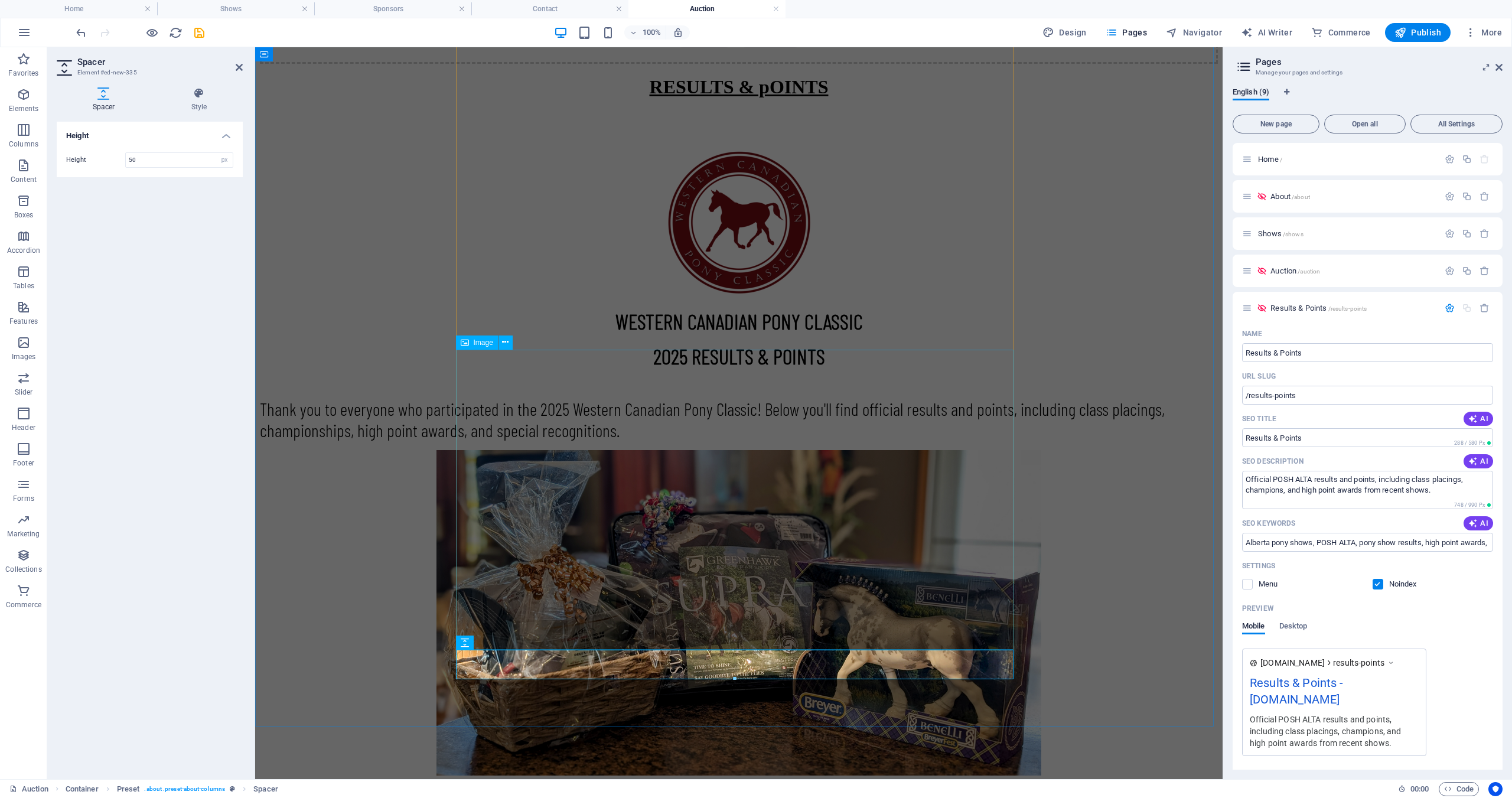
scroll to position [424, 0]
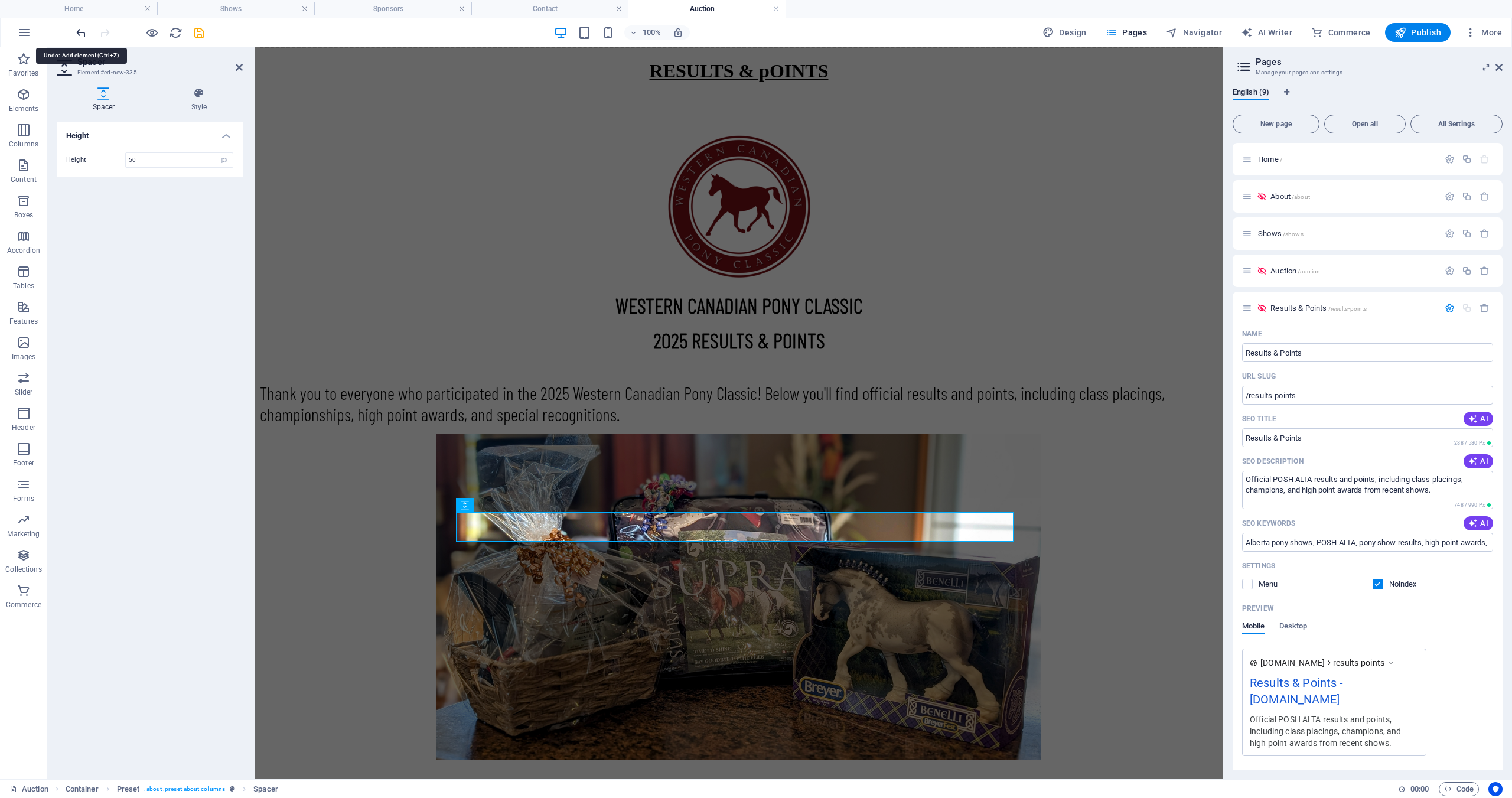
click at [81, 35] on icon "undo" at bounding box center [81, 33] width 13 height 13
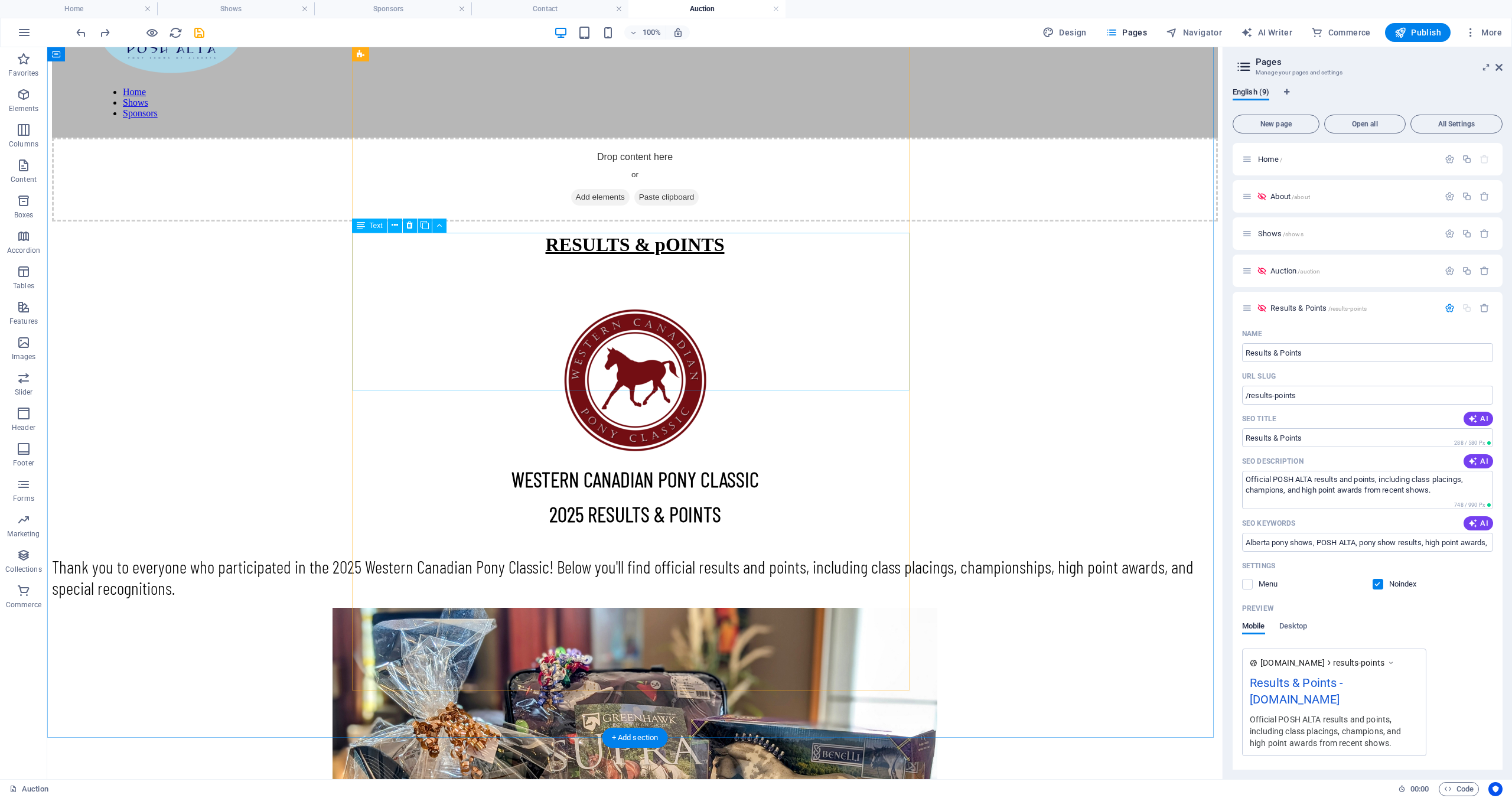
scroll to position [246, 0]
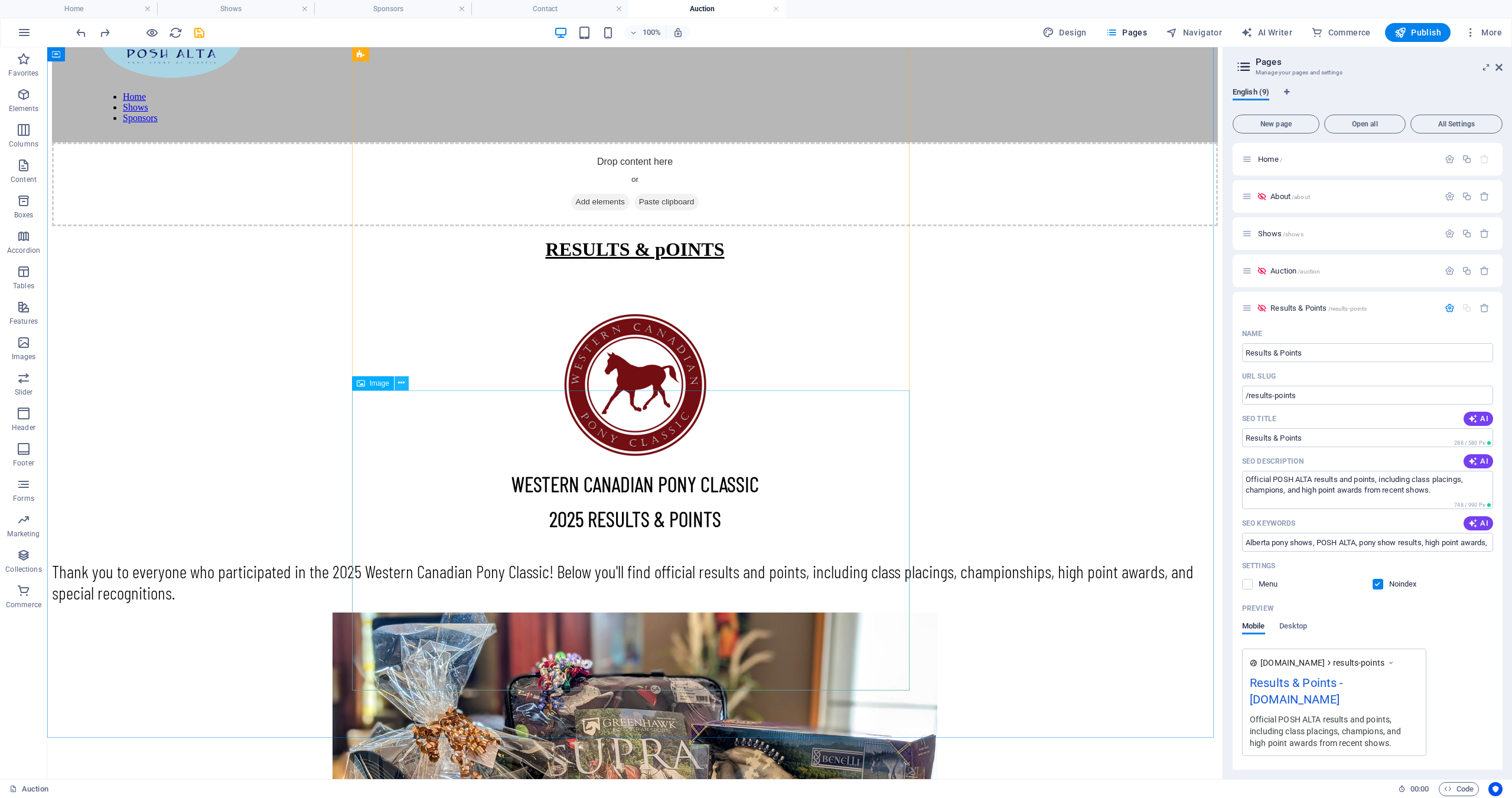
click at [404, 385] on icon at bounding box center [401, 382] width 7 height 12
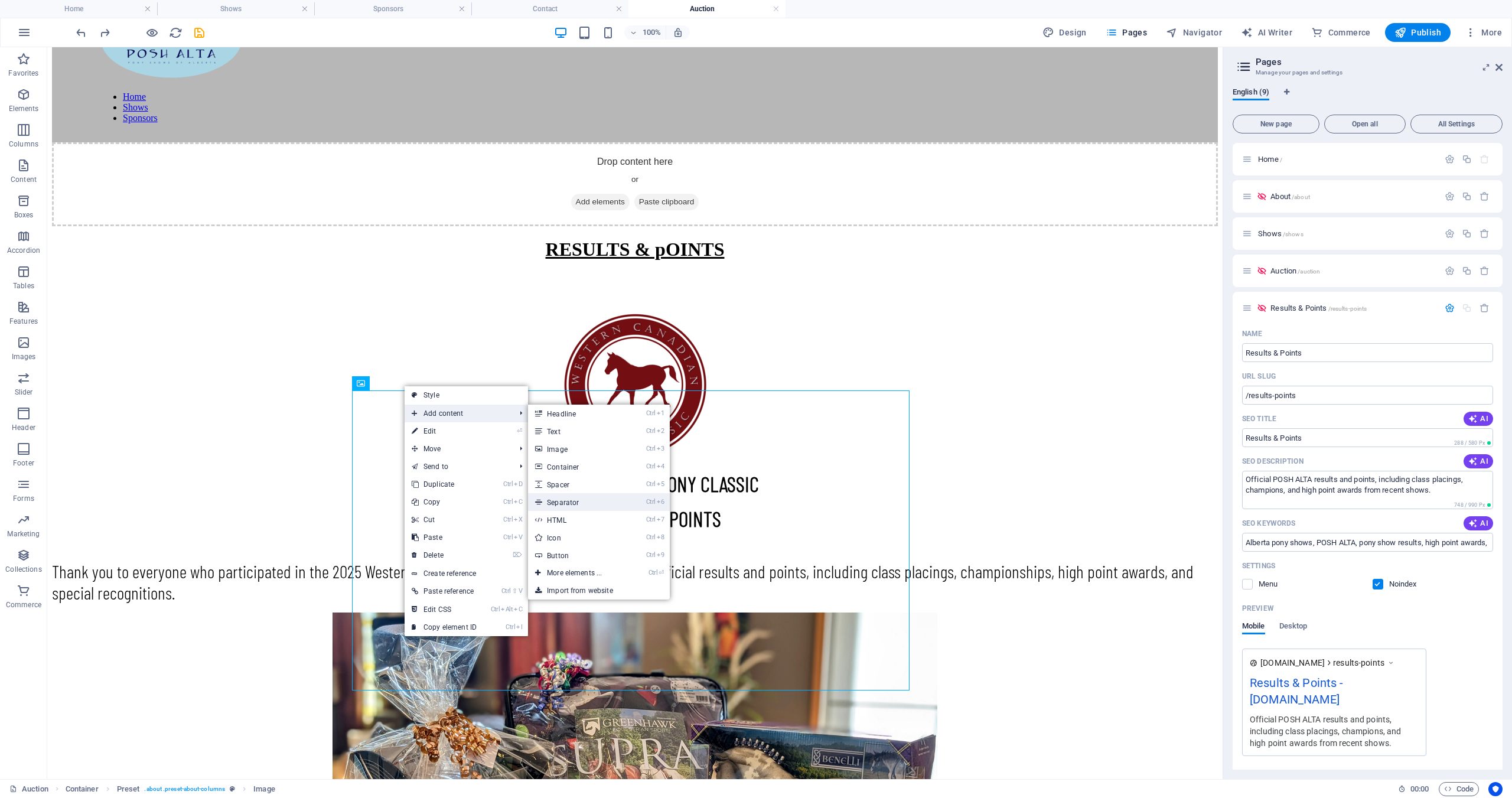
click at [578, 501] on link "Ctrl 6 Separator" at bounding box center [577, 501] width 98 height 18
select select "%"
select select "px"
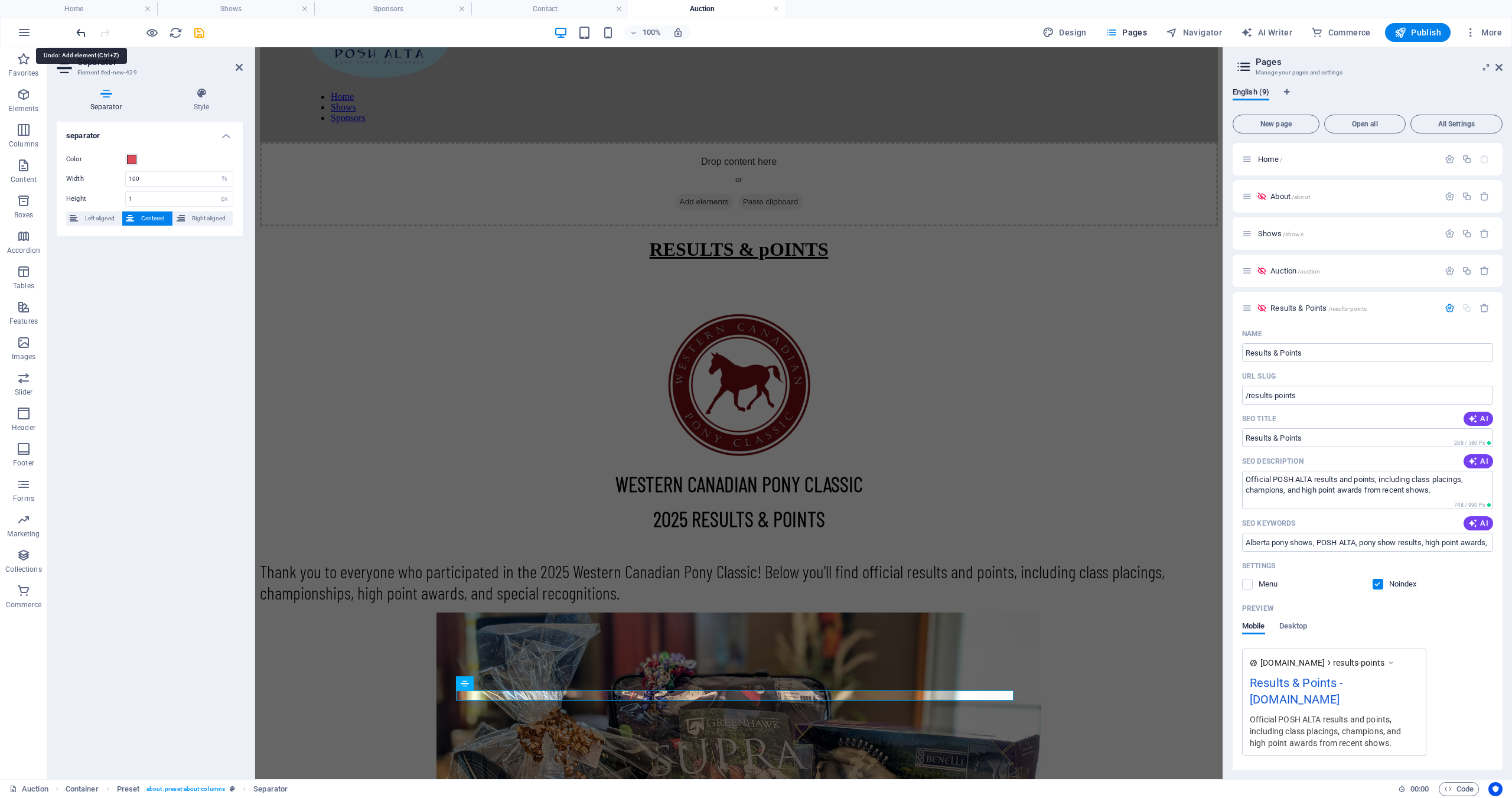
click at [82, 34] on icon "undo" at bounding box center [81, 33] width 13 height 13
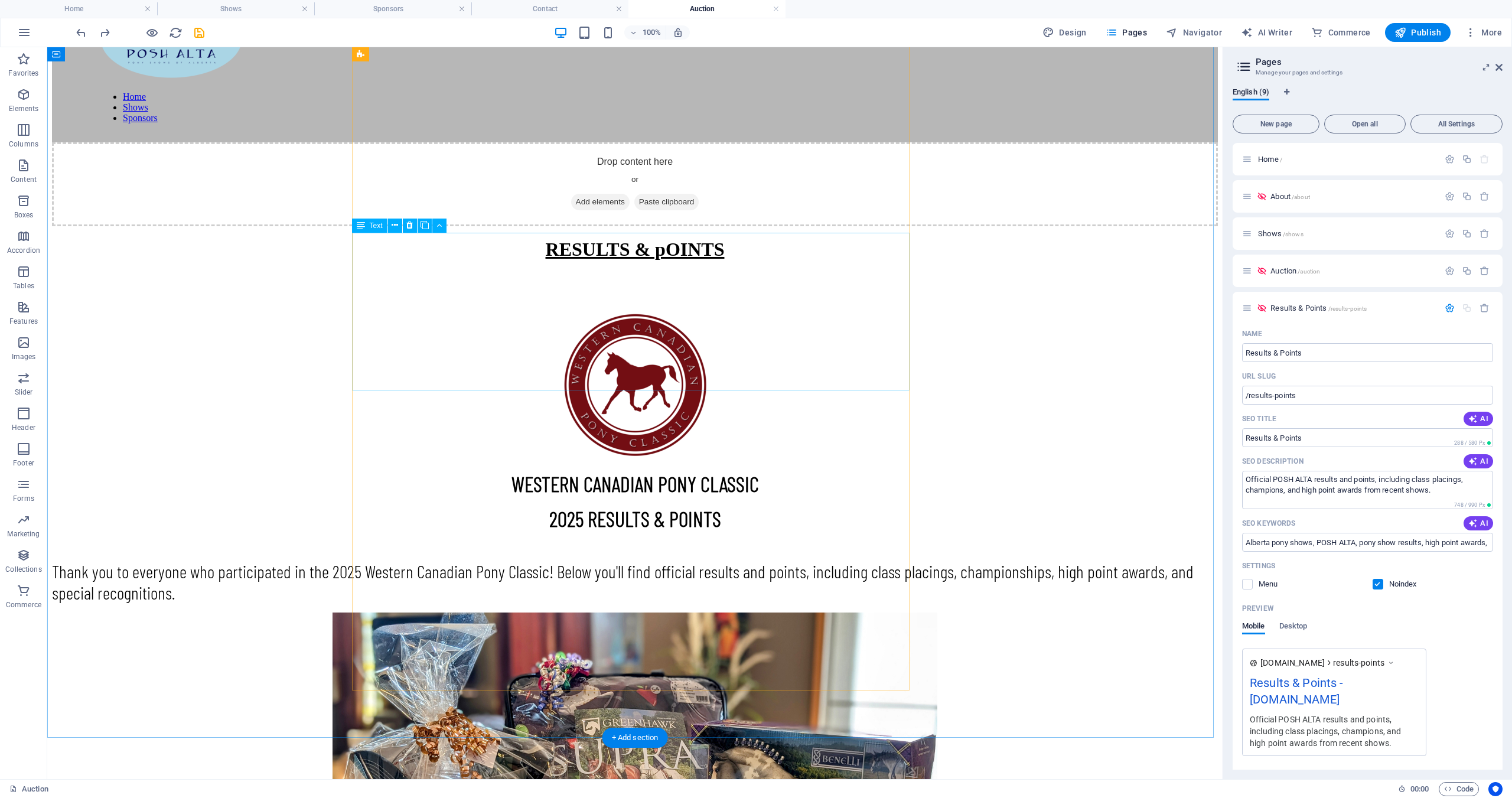
click at [395, 470] on div "WESTERN CANADIAN PONY CLASSIC 2025 RESULTS & POINTS Thank you to everyone who p…" at bounding box center [634, 536] width 1166 height 132
click at [560, 470] on div "WESTERN CANADIAN PONY CLASSIC 2025 RESULTS & POINTS Thank you to everyone who p…" at bounding box center [634, 536] width 1166 height 132
click at [553, 470] on div "WESTERN CANADIAN PONY CLASSIC 2025 RESULTS & POINTS Thank you to everyone who p…" at bounding box center [634, 536] width 1166 height 132
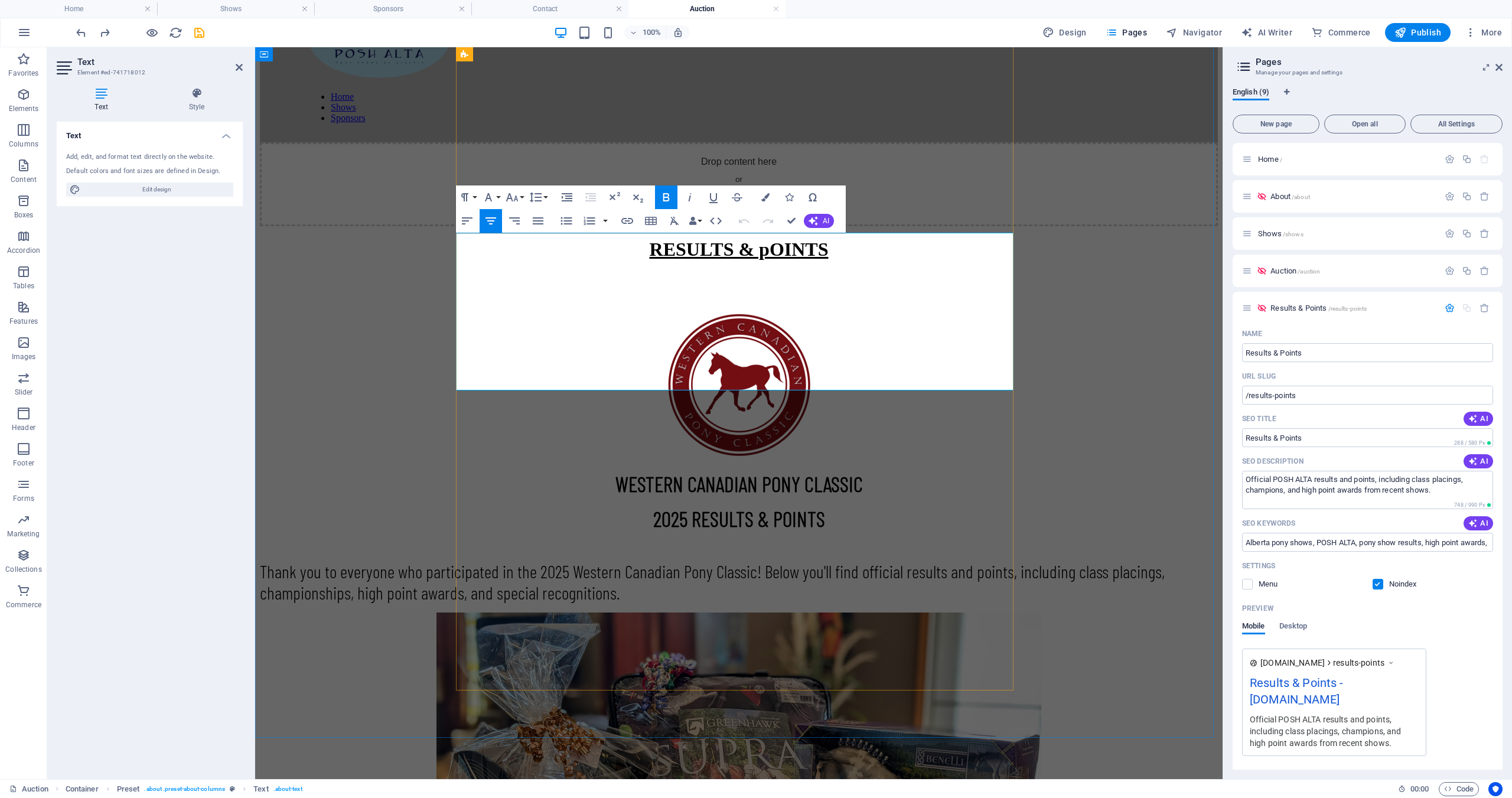
click at [665, 560] on p "Thank you to everyone who participated in the 2025 Western Canadian Pony Classi…" at bounding box center [739, 581] width 958 height 42
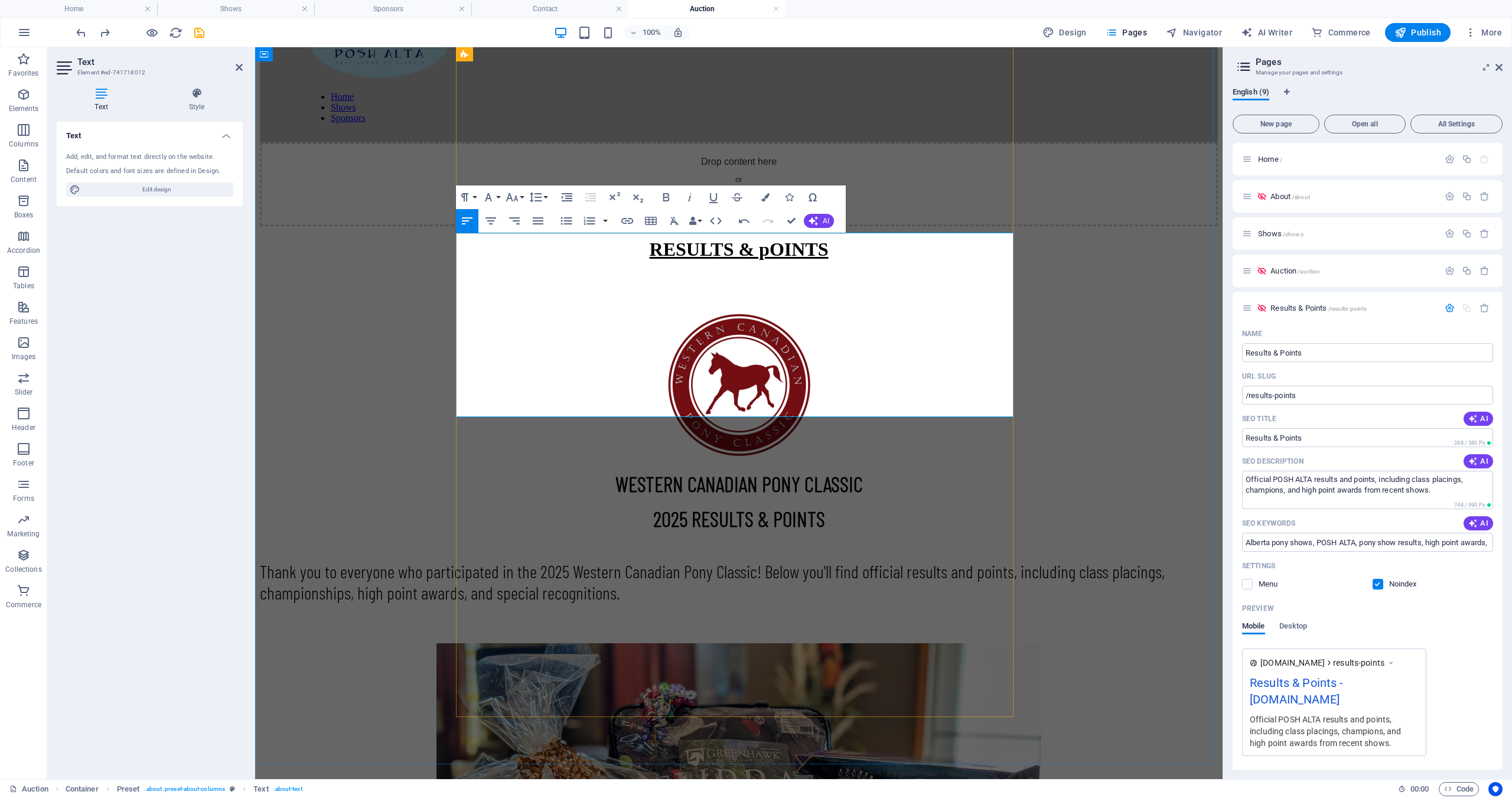
click at [518, 506] on p "2025 RESULTS & POINTS" at bounding box center [739, 518] width 958 height 25
click at [748, 560] on p "Thank you to everyone who participated in the 2025 Western Canadian Pony Classi…" at bounding box center [739, 581] width 958 height 42
click at [1077, 390] on div "RESULTS & pOINTS WESTERN CANADIAN PONY CLASSIC 2025 RESULTS & POINTS Thank you …" at bounding box center [739, 605] width 958 height 732
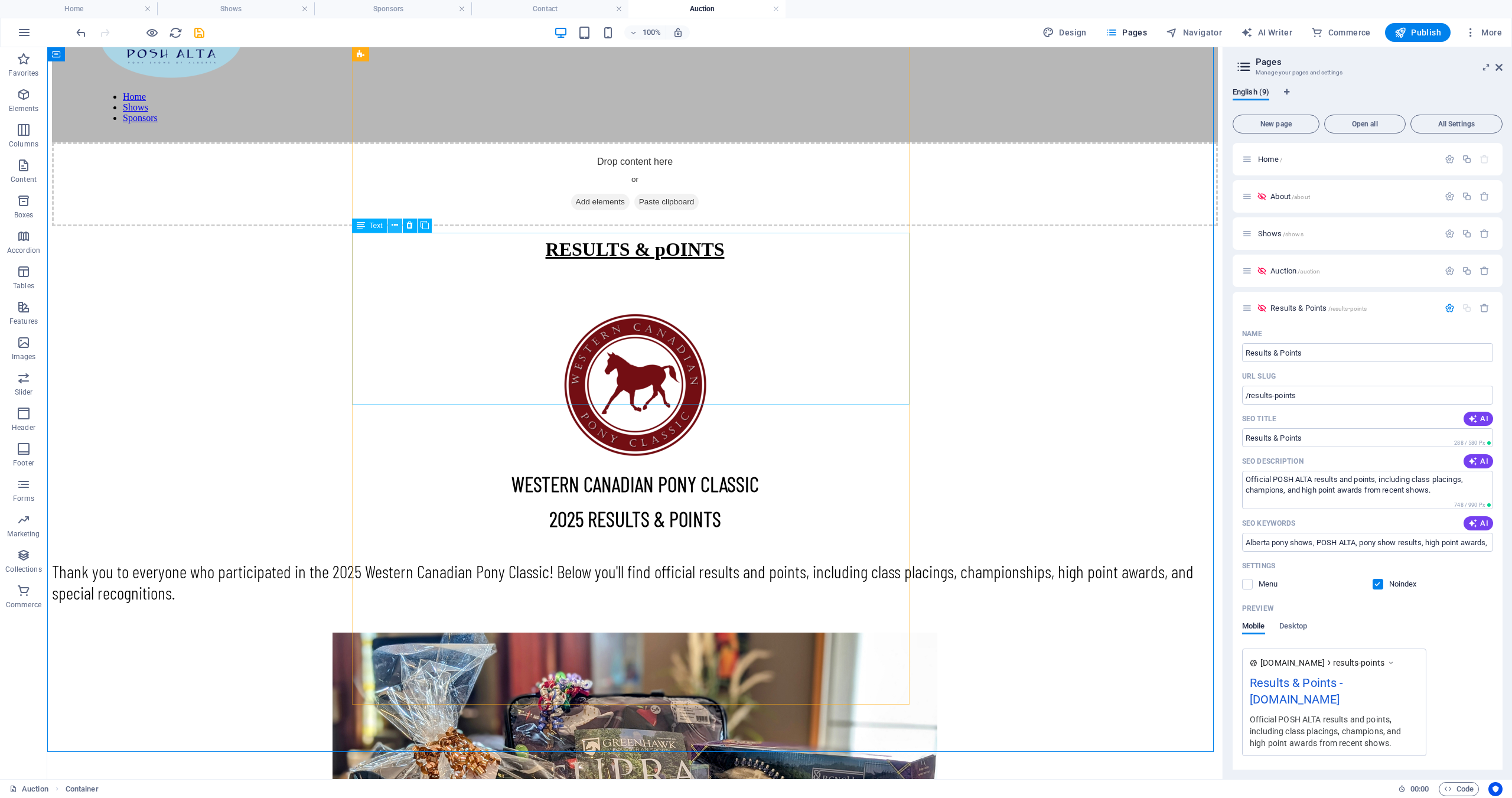
click at [394, 230] on icon at bounding box center [394, 224] width 7 height 12
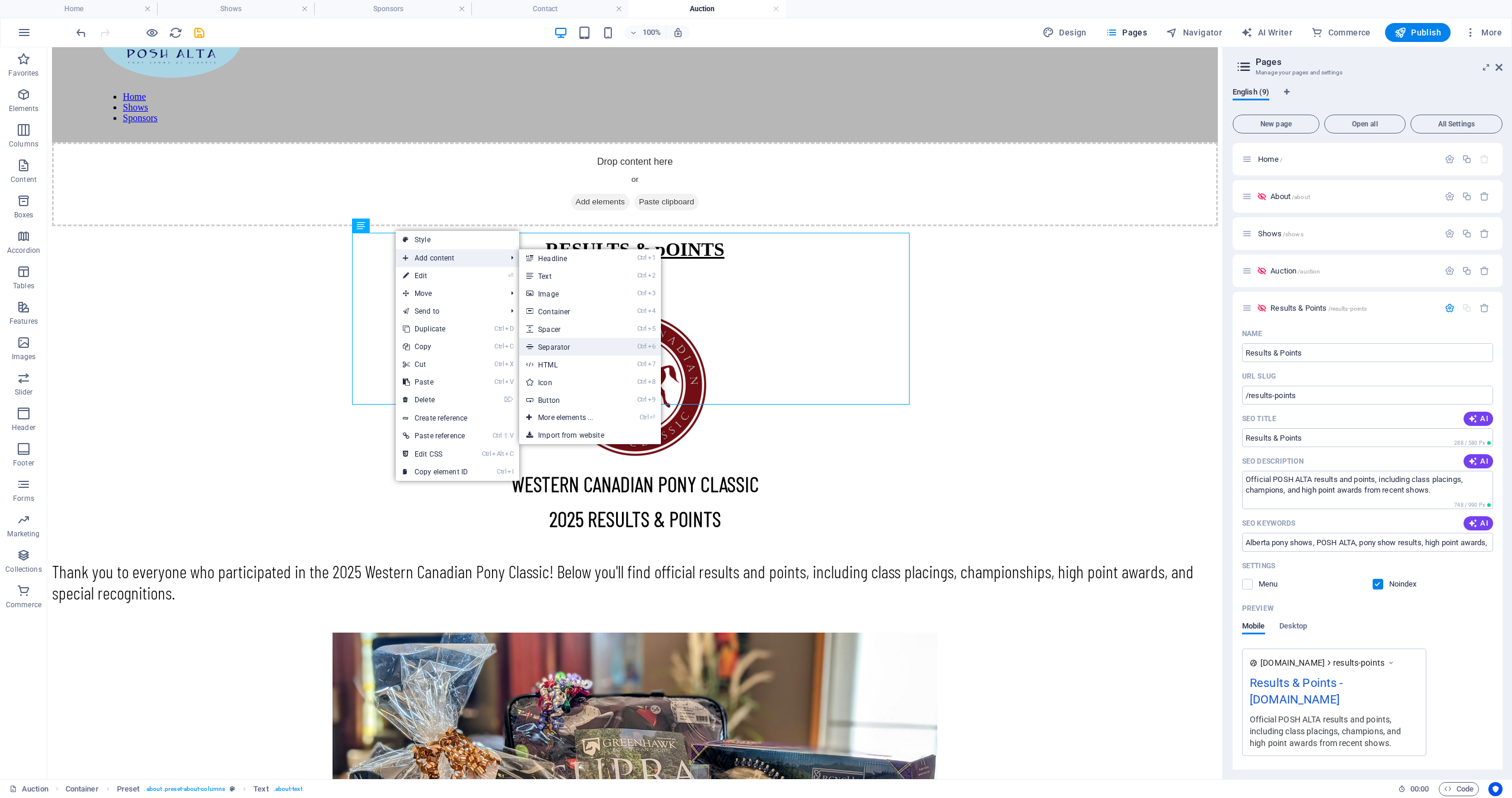
click at [583, 346] on link "Ctrl 6 Separator" at bounding box center [568, 346] width 98 height 18
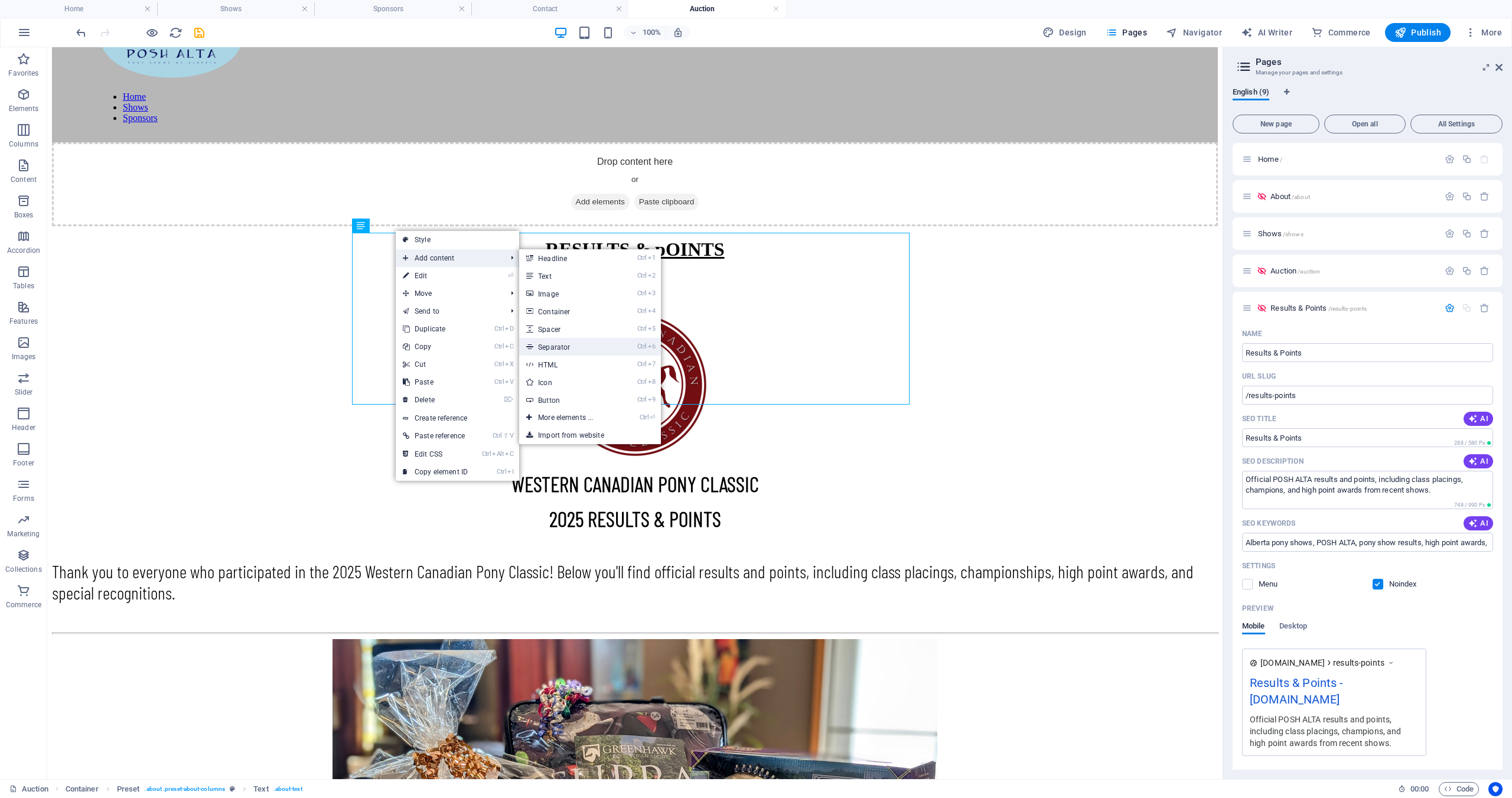
select select "%"
select select "px"
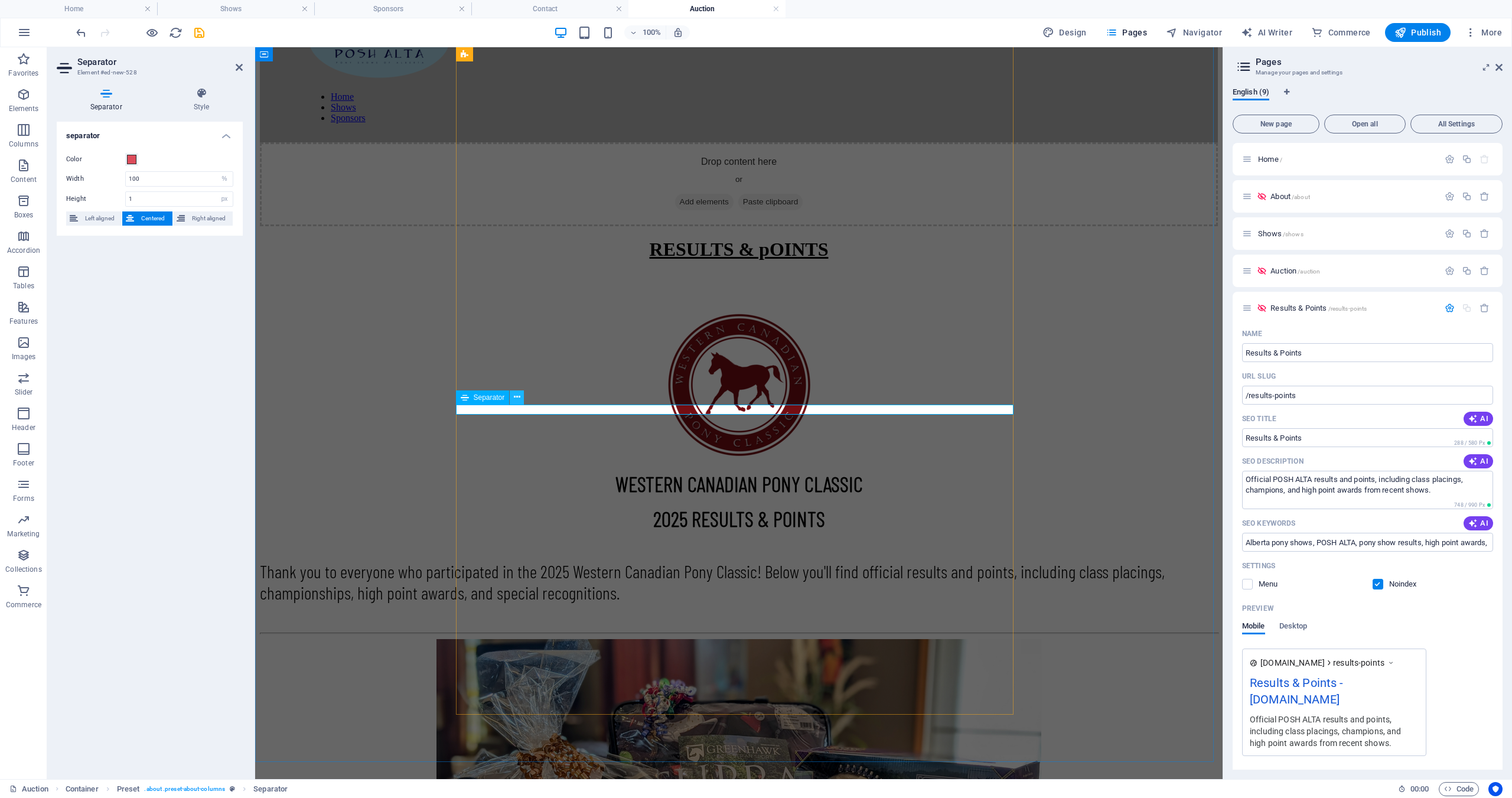
click at [515, 397] on icon at bounding box center [516, 397] width 7 height 12
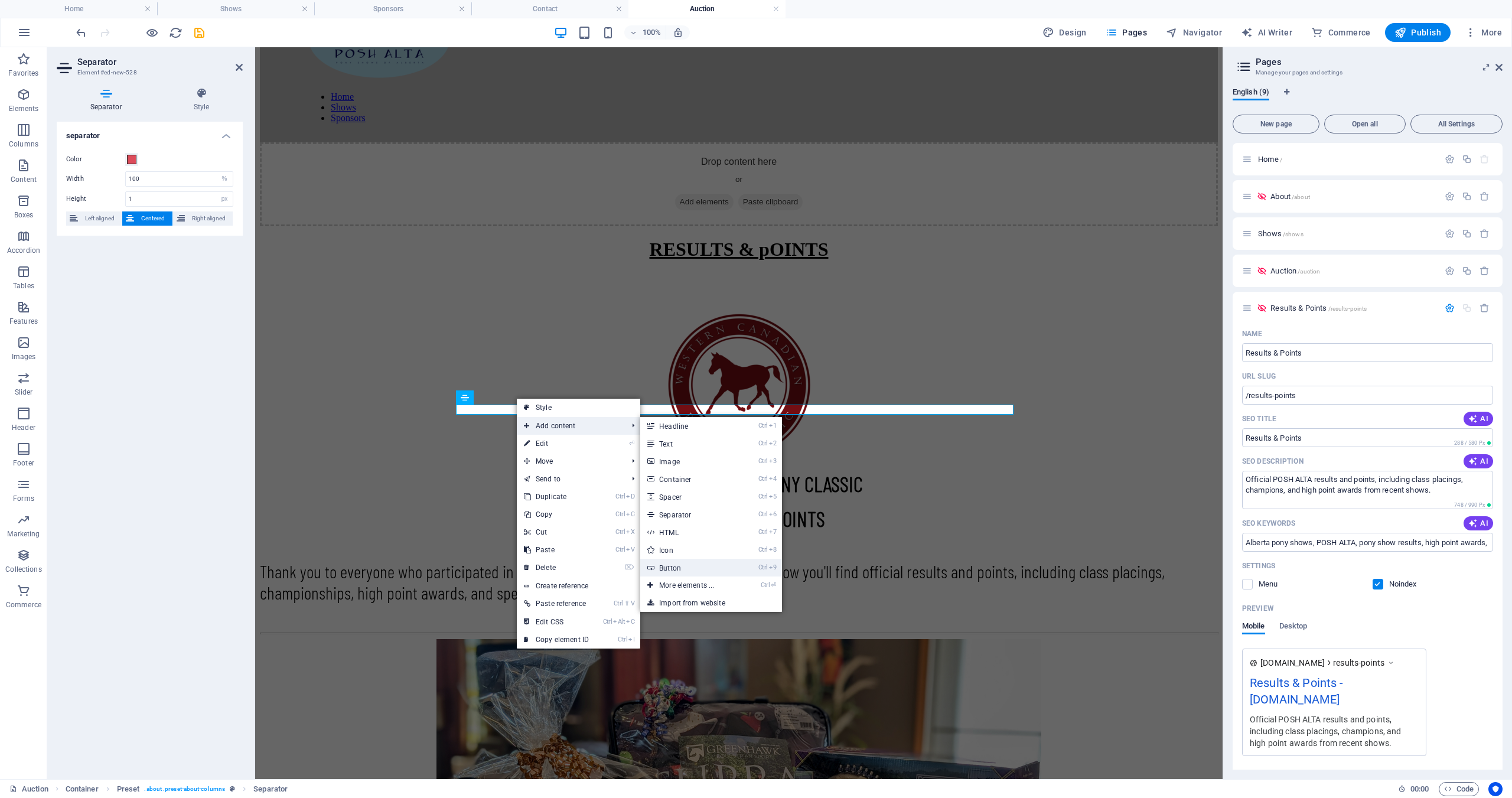
click at [682, 570] on link "Ctrl 9 Button" at bounding box center [689, 567] width 98 height 18
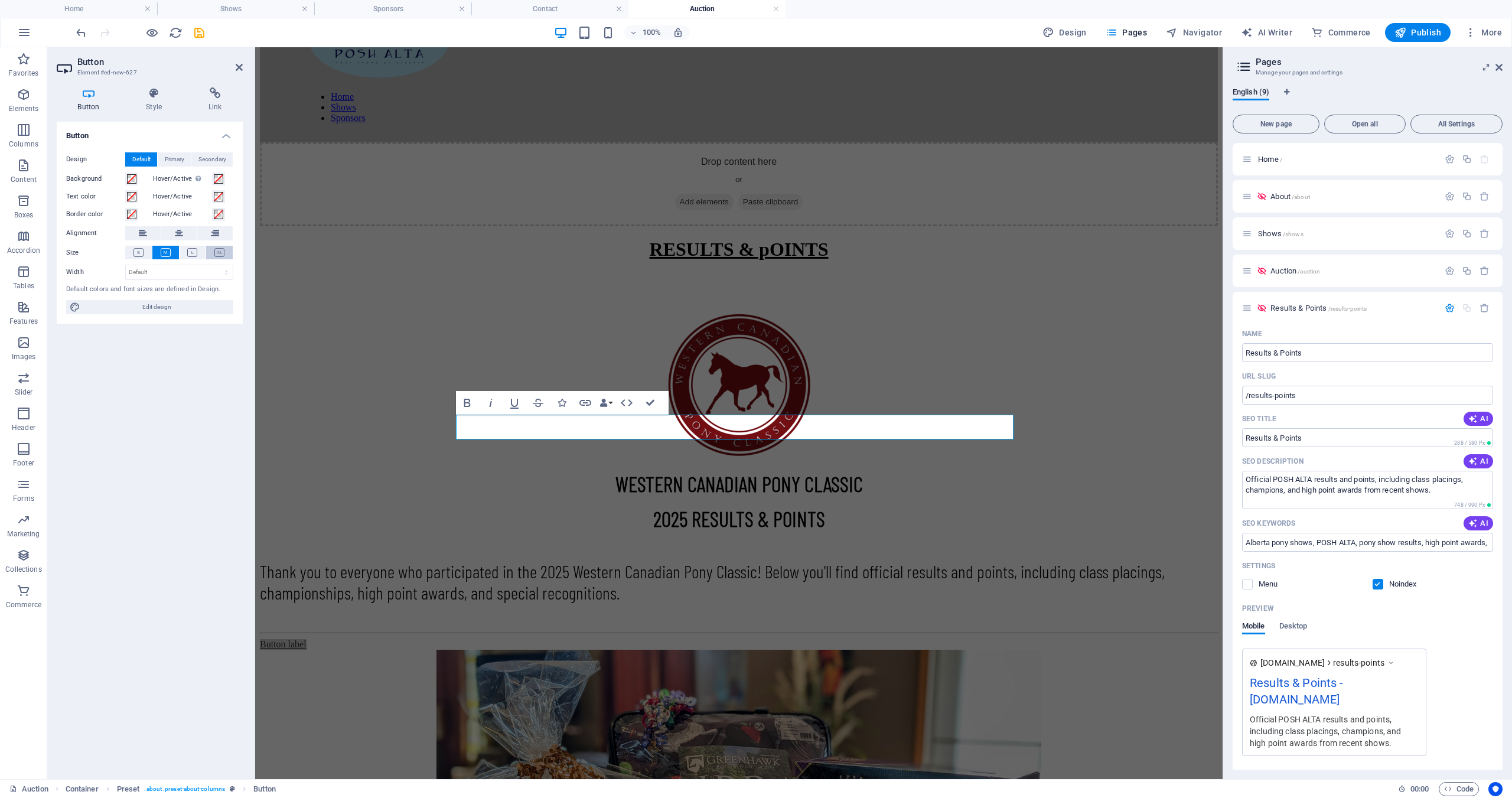
click at [218, 252] on icon at bounding box center [219, 252] width 10 height 8
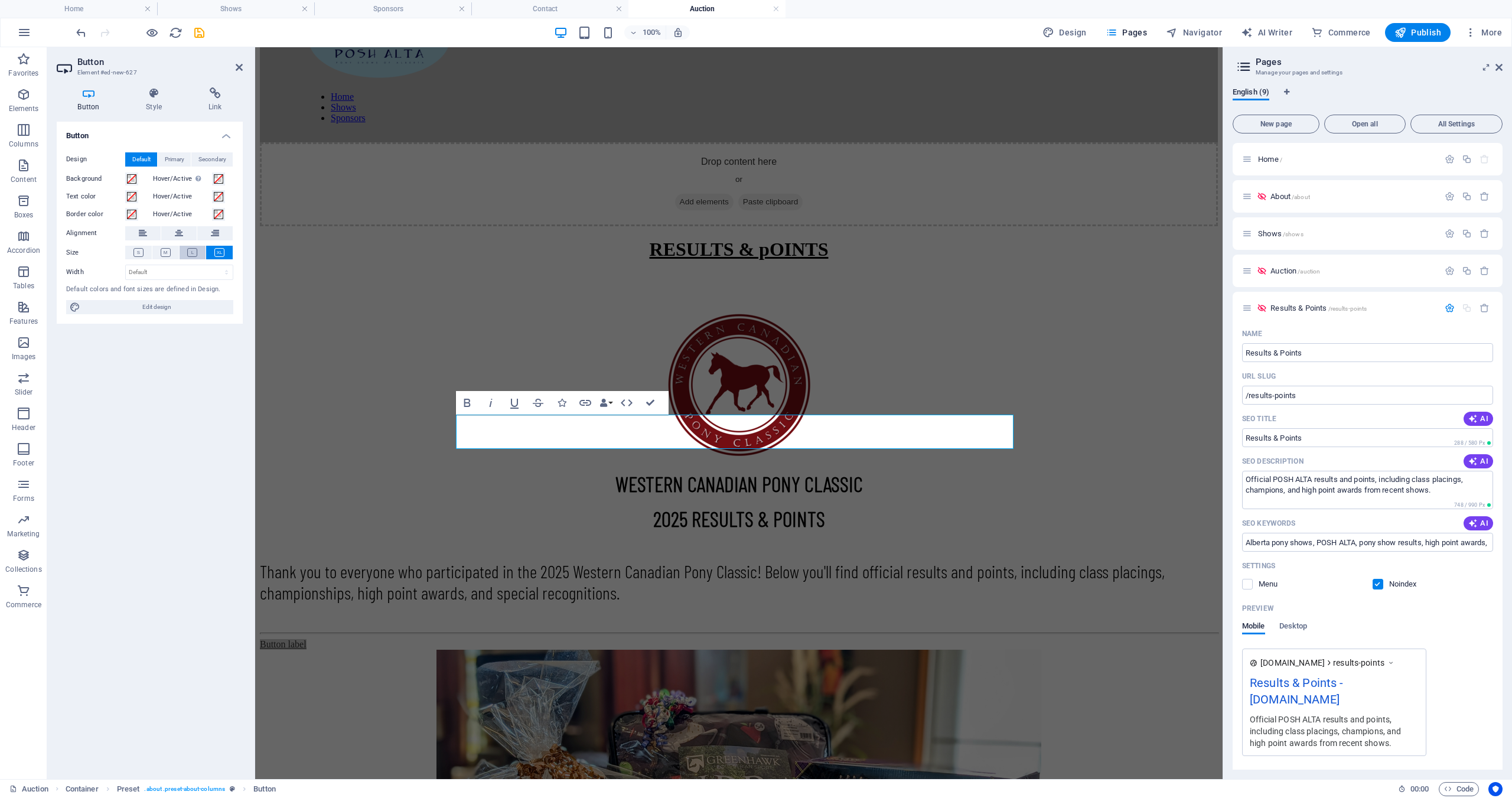
click at [192, 253] on icon at bounding box center [191, 252] width 10 height 8
click at [168, 253] on icon at bounding box center [165, 252] width 10 height 8
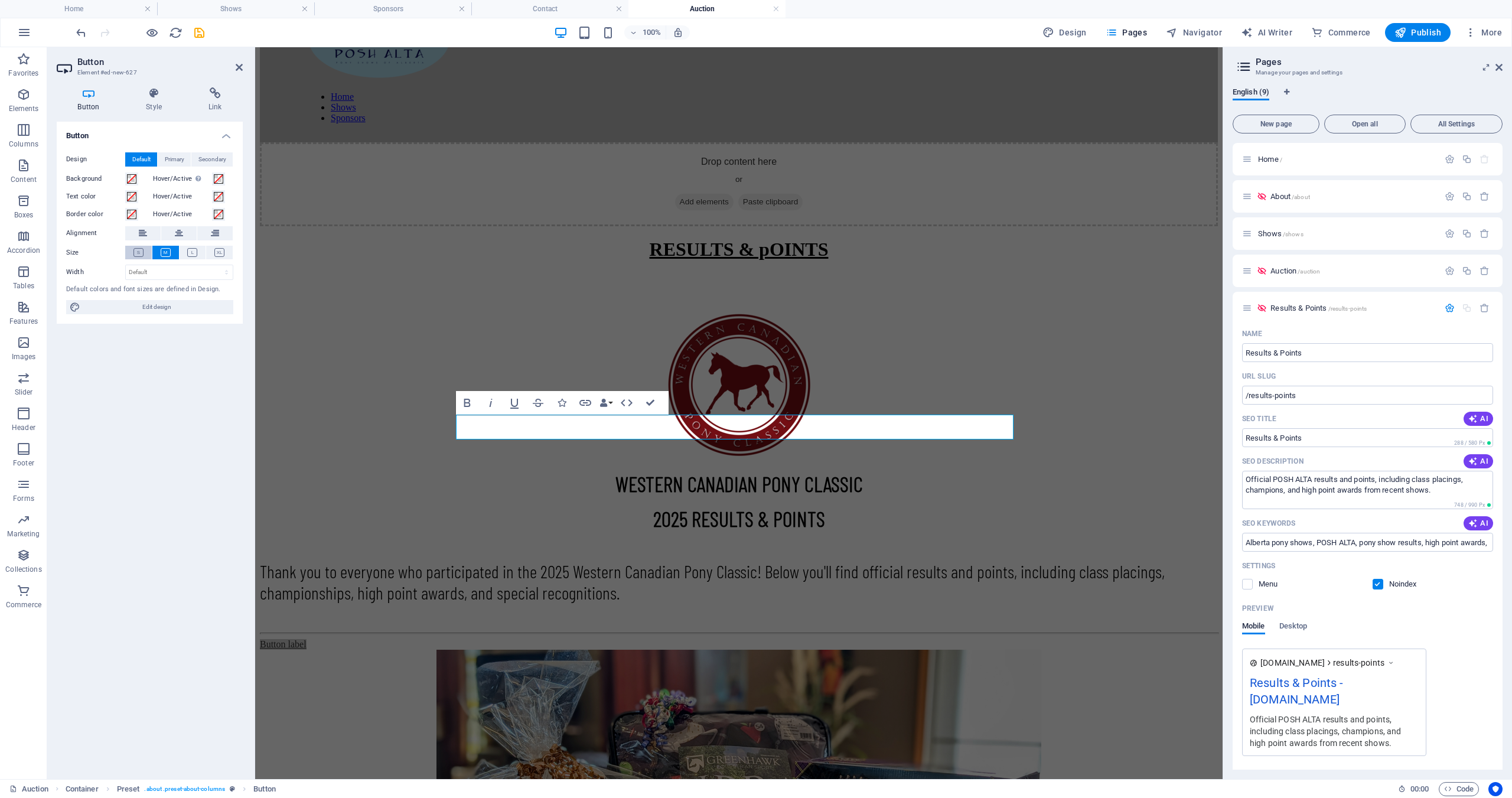
click at [140, 253] on icon at bounding box center [138, 252] width 10 height 8
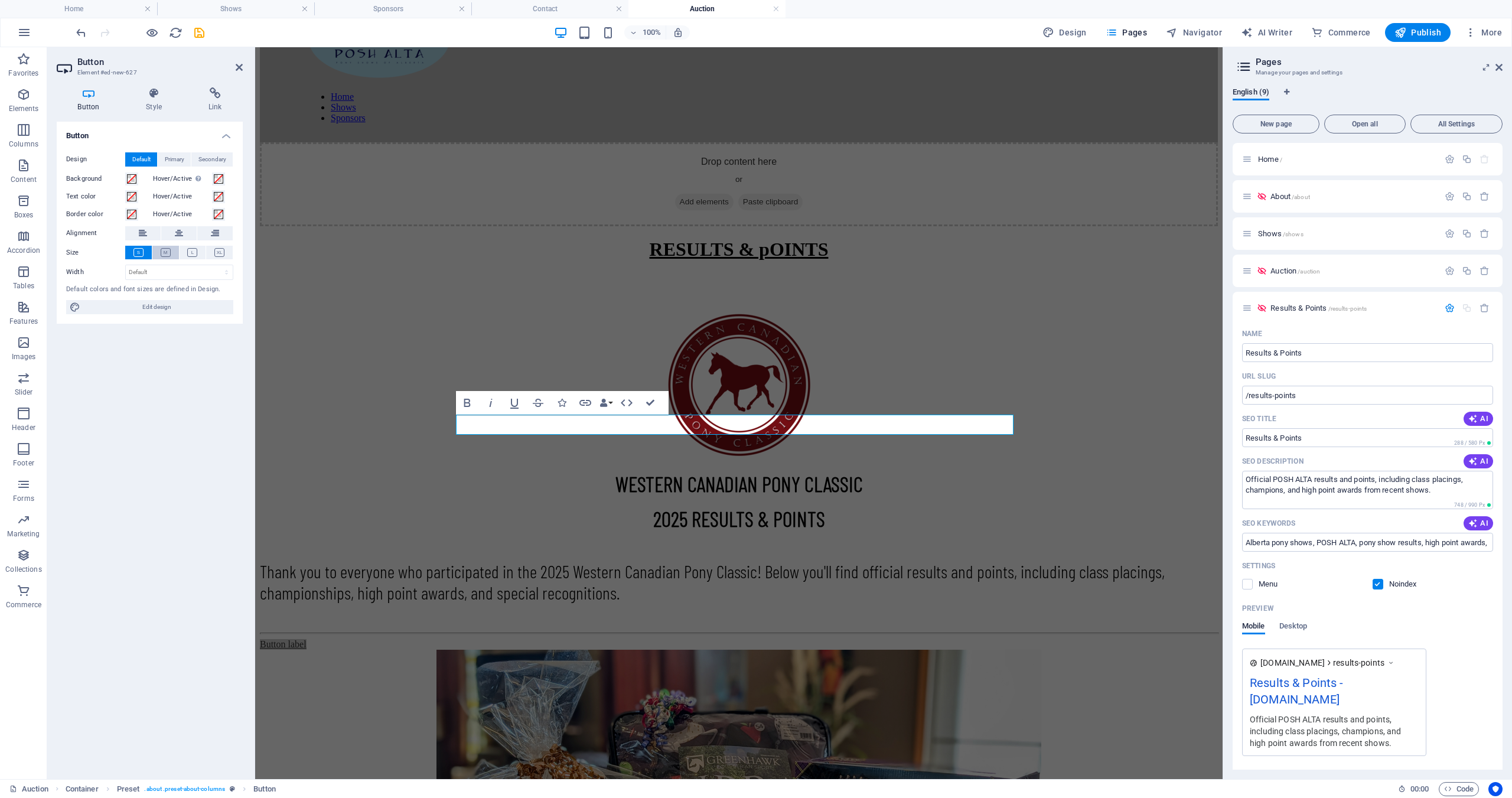
click at [166, 251] on icon at bounding box center [165, 252] width 10 height 8
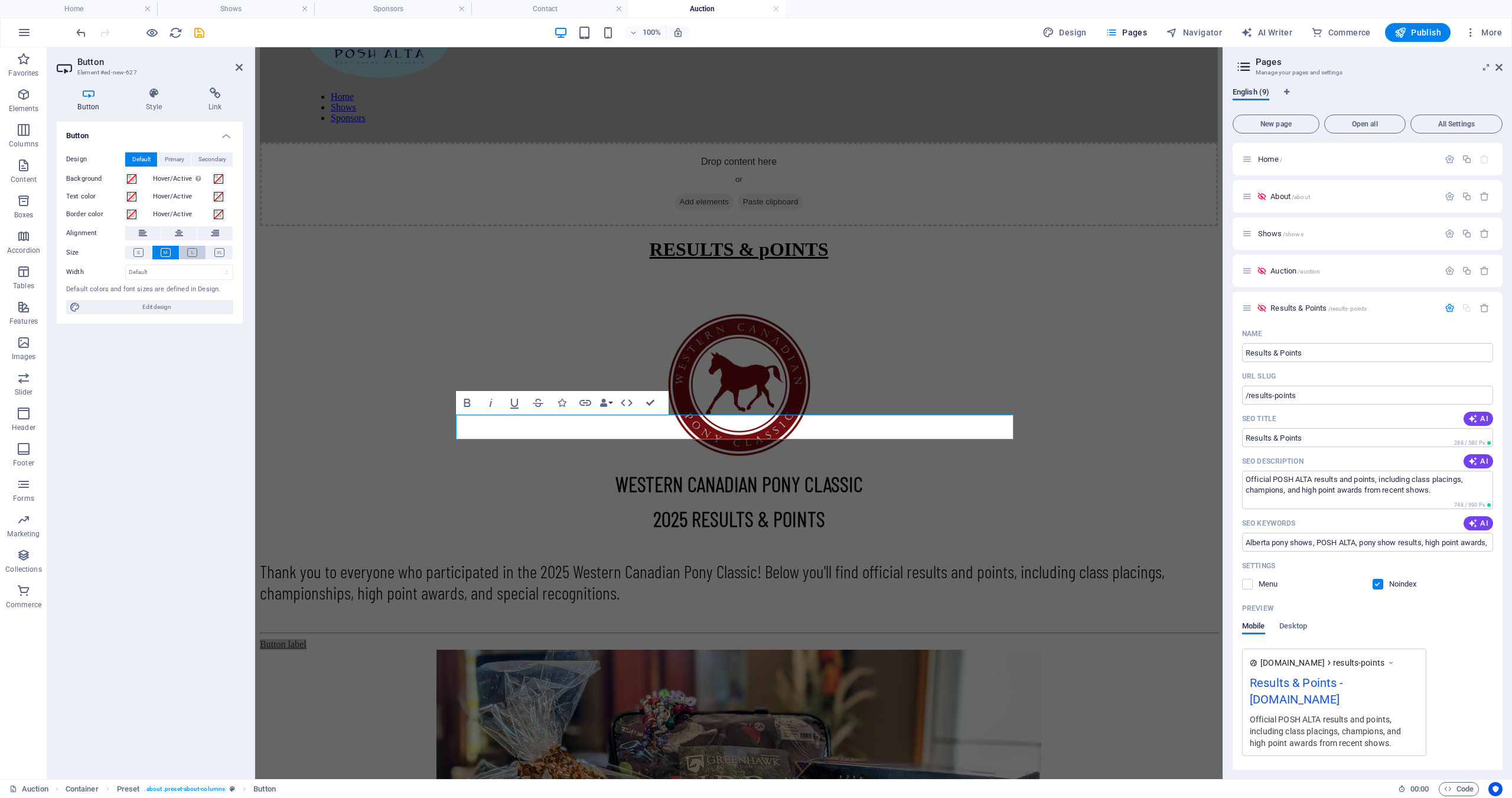
click at [189, 251] on icon at bounding box center [191, 252] width 10 height 8
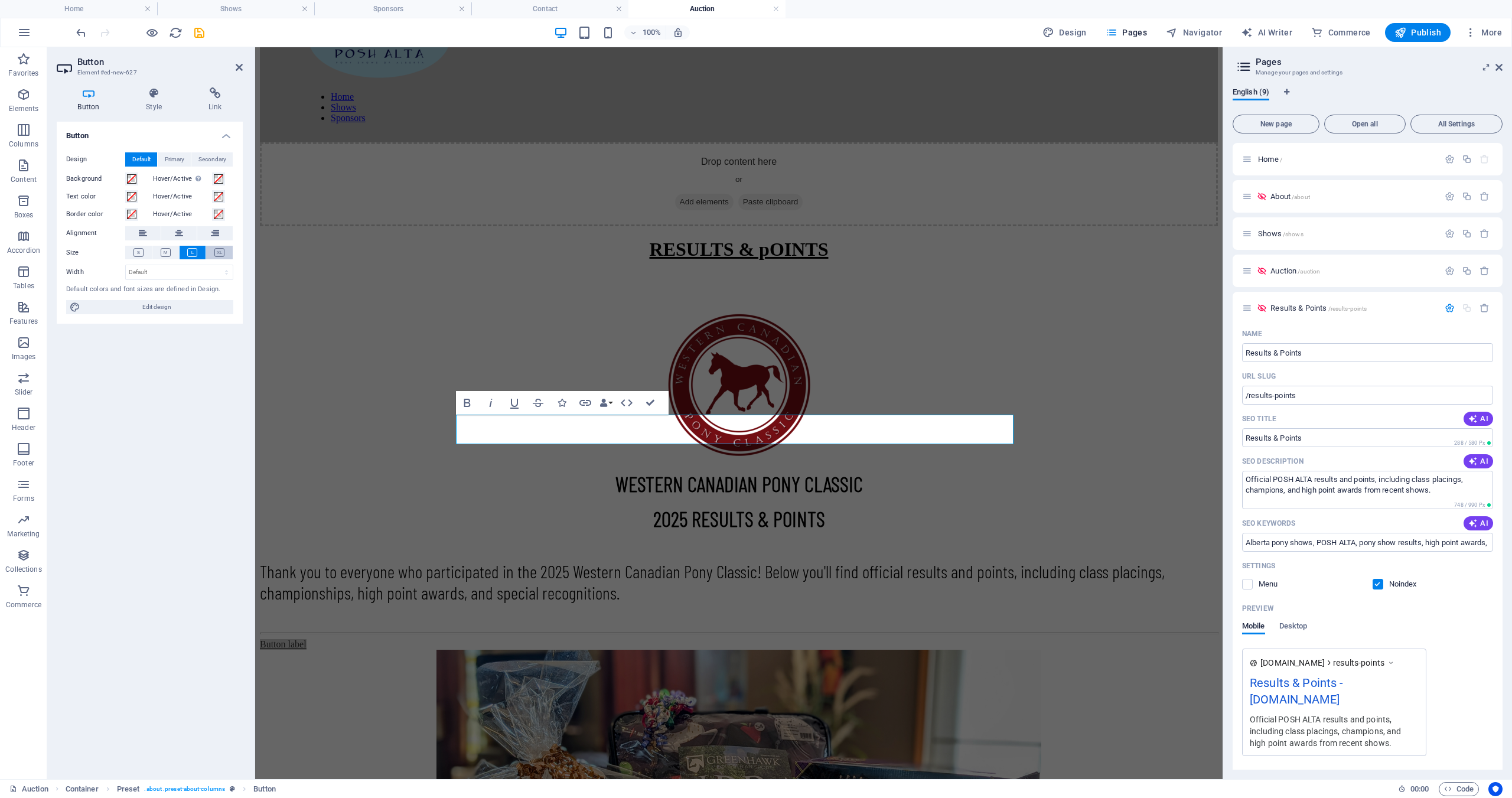
click at [219, 251] on icon at bounding box center [219, 252] width 10 height 8
click at [166, 253] on icon at bounding box center [165, 252] width 10 height 8
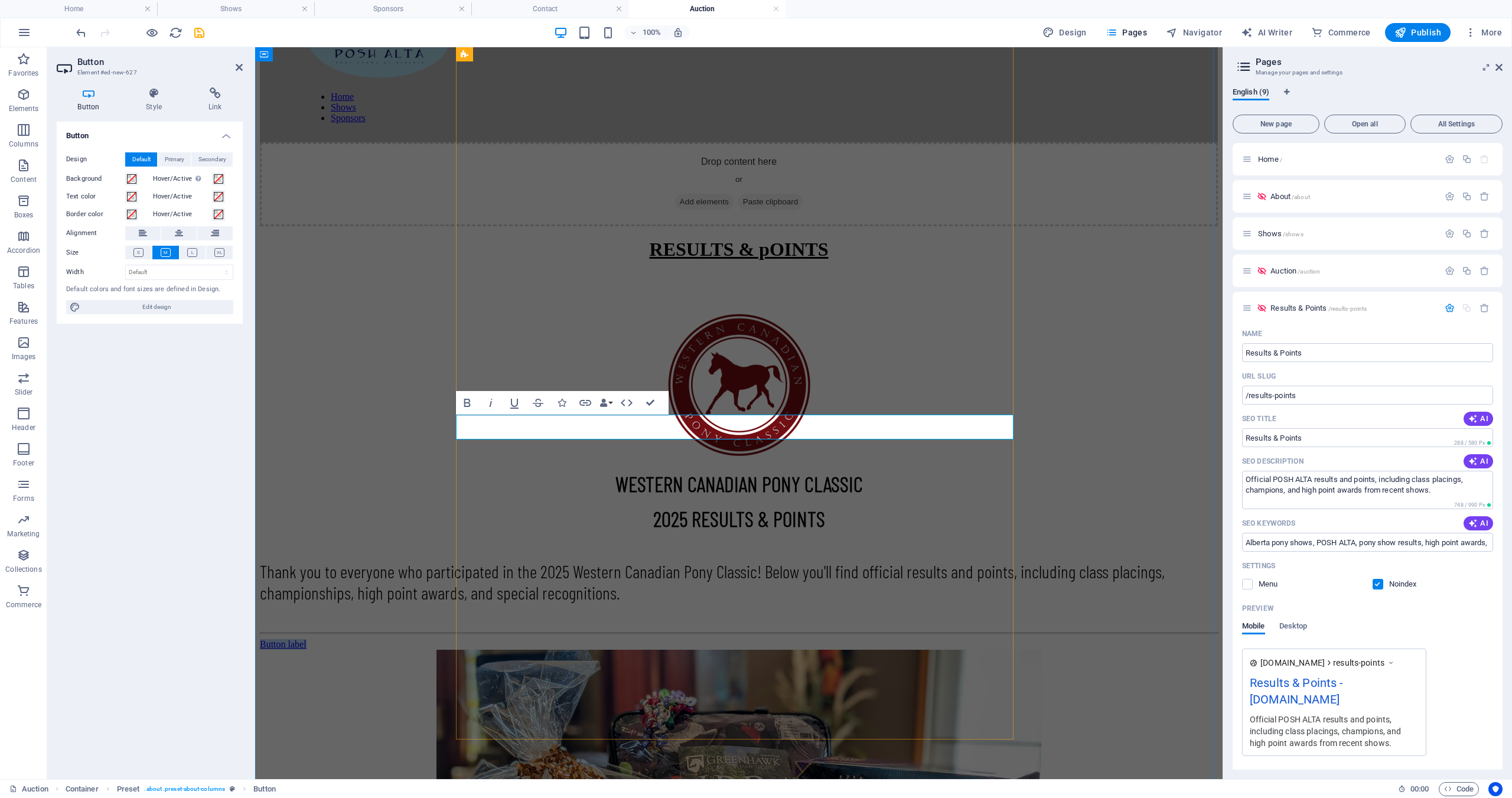
click at [307, 639] on link "Button label" at bounding box center [283, 644] width 47 height 10
drag, startPoint x: 765, startPoint y: 427, endPoint x: 697, endPoint y: 432, distance: 68.2
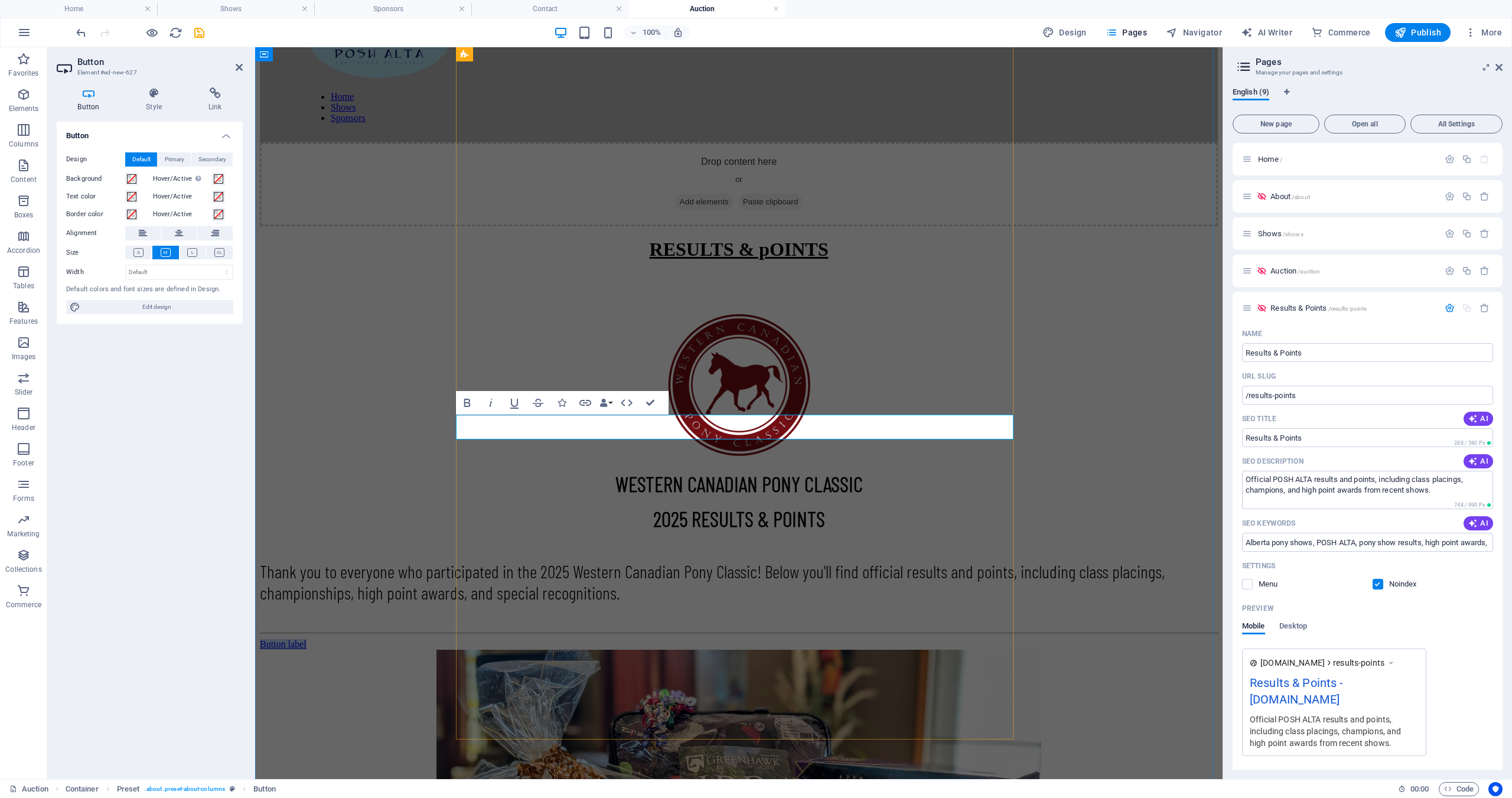
click at [307, 639] on link "Button label" at bounding box center [283, 644] width 47 height 10
drag, startPoint x: 753, startPoint y: 426, endPoint x: 713, endPoint y: 429, distance: 40.1
click at [300, 639] on link "RESULTS" at bounding box center [280, 644] width 40 height 10
click at [468, 403] on icon "button" at bounding box center [466, 403] width 7 height 8
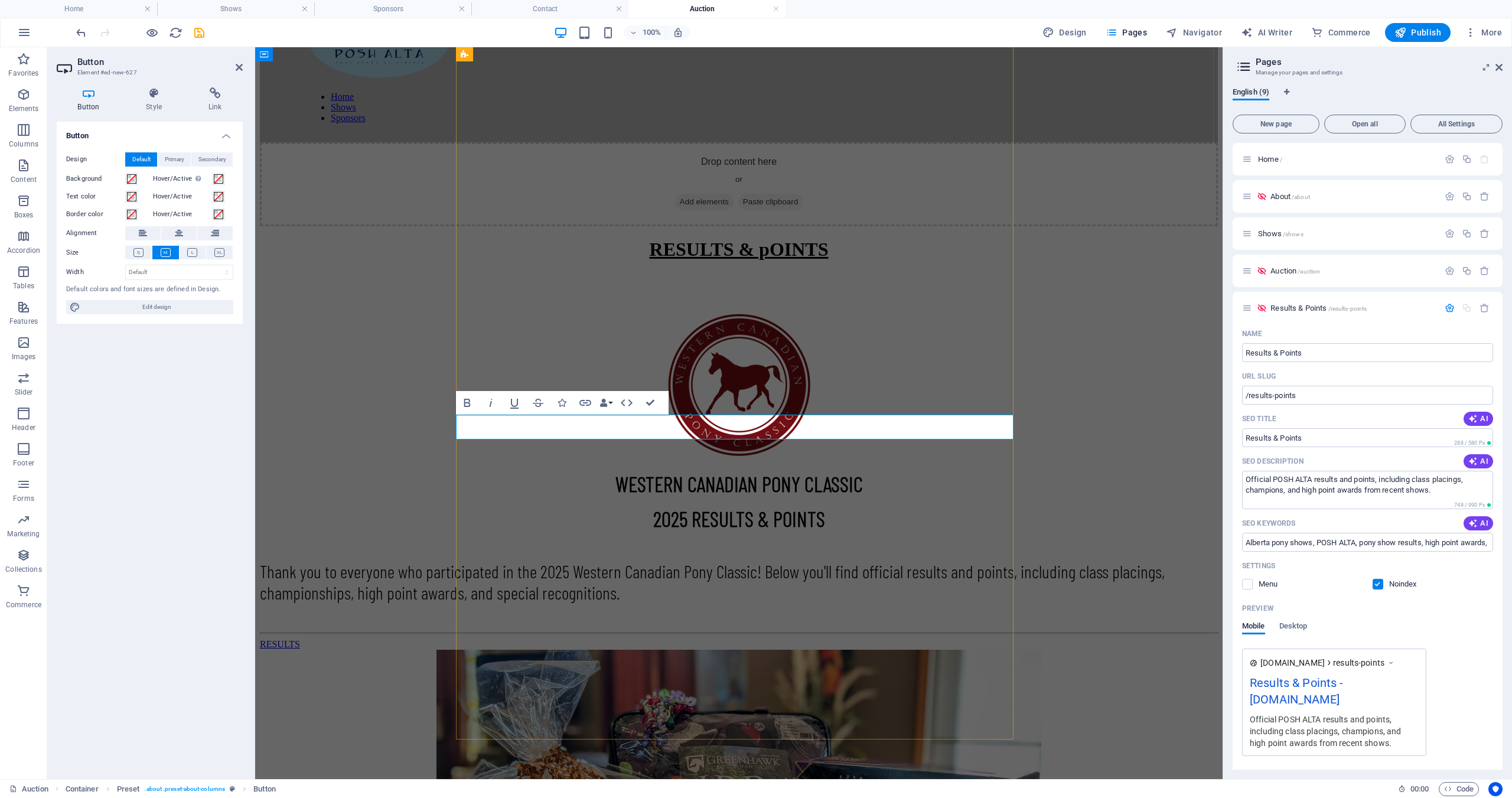
click at [300, 639] on link "RESULTS" at bounding box center [280, 644] width 40 height 10
click at [1057, 397] on div "RESULTS & pOINTS WESTERN CANADIAN PONY CLASSIC 2025 RESULTS & POINTS Thank you …" at bounding box center [739, 607] width 958 height 739
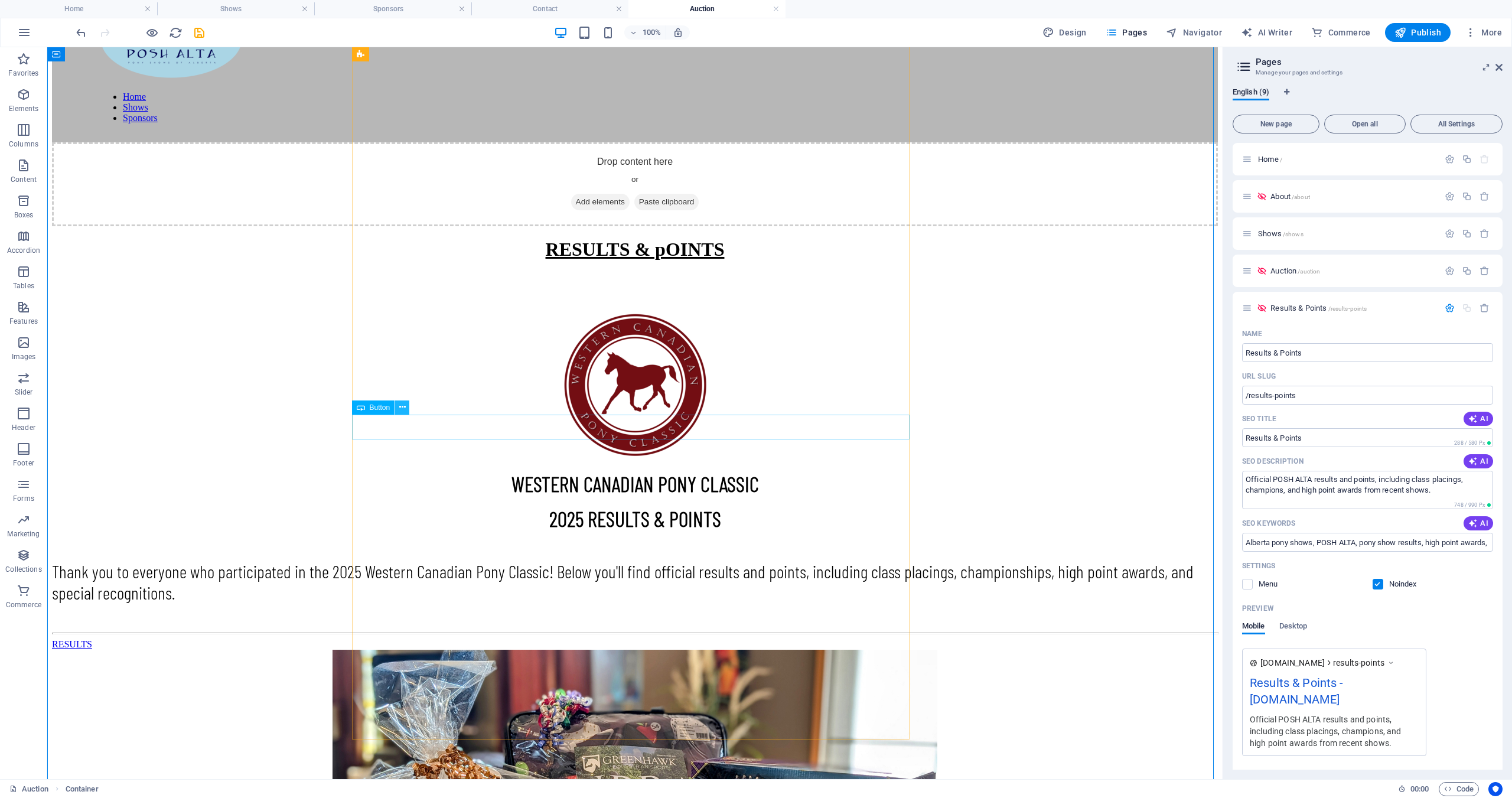
click at [402, 406] on icon at bounding box center [402, 407] width 7 height 12
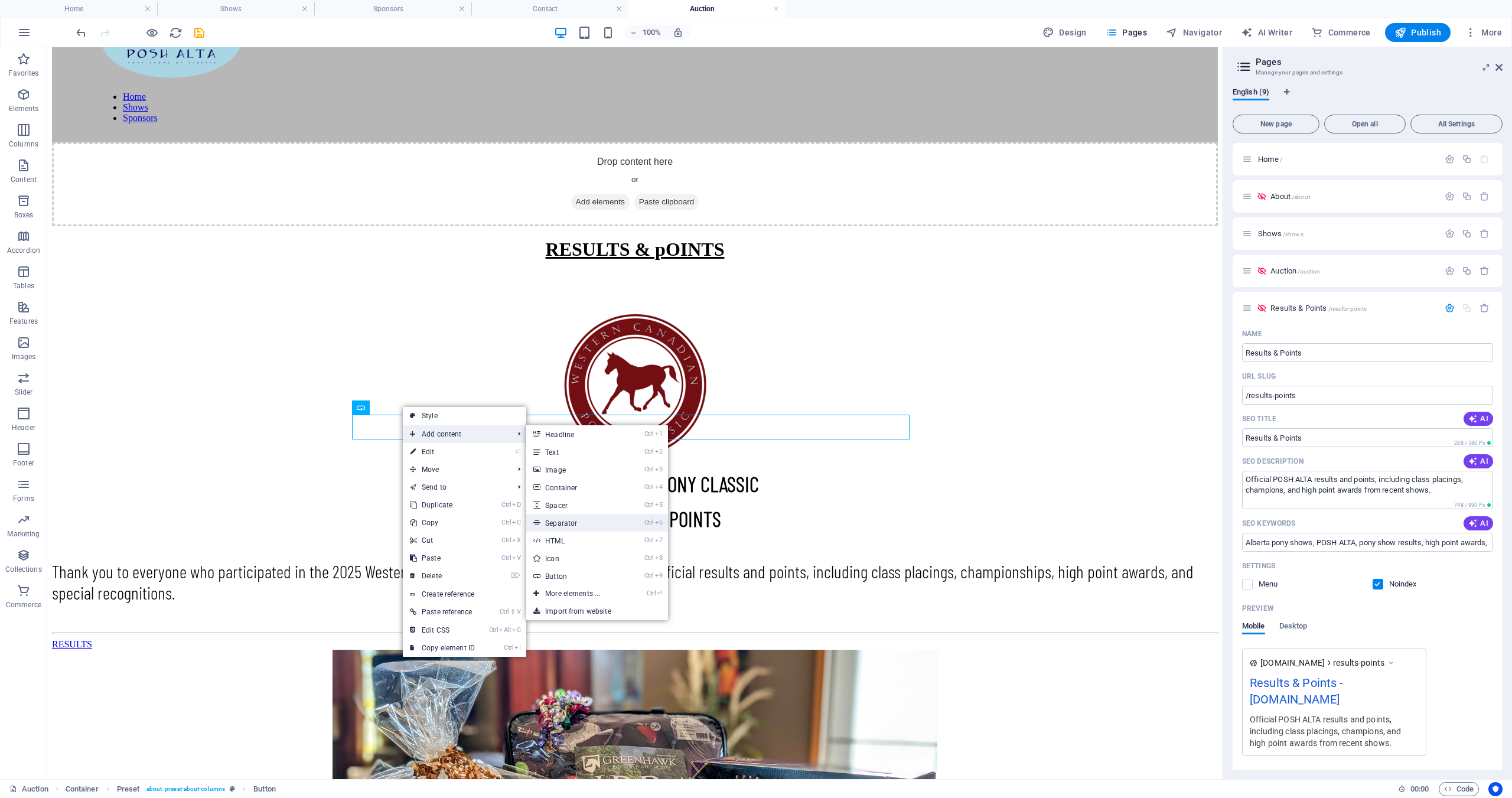
click at [565, 523] on link "Ctrl 6 Separator" at bounding box center [575, 522] width 98 height 18
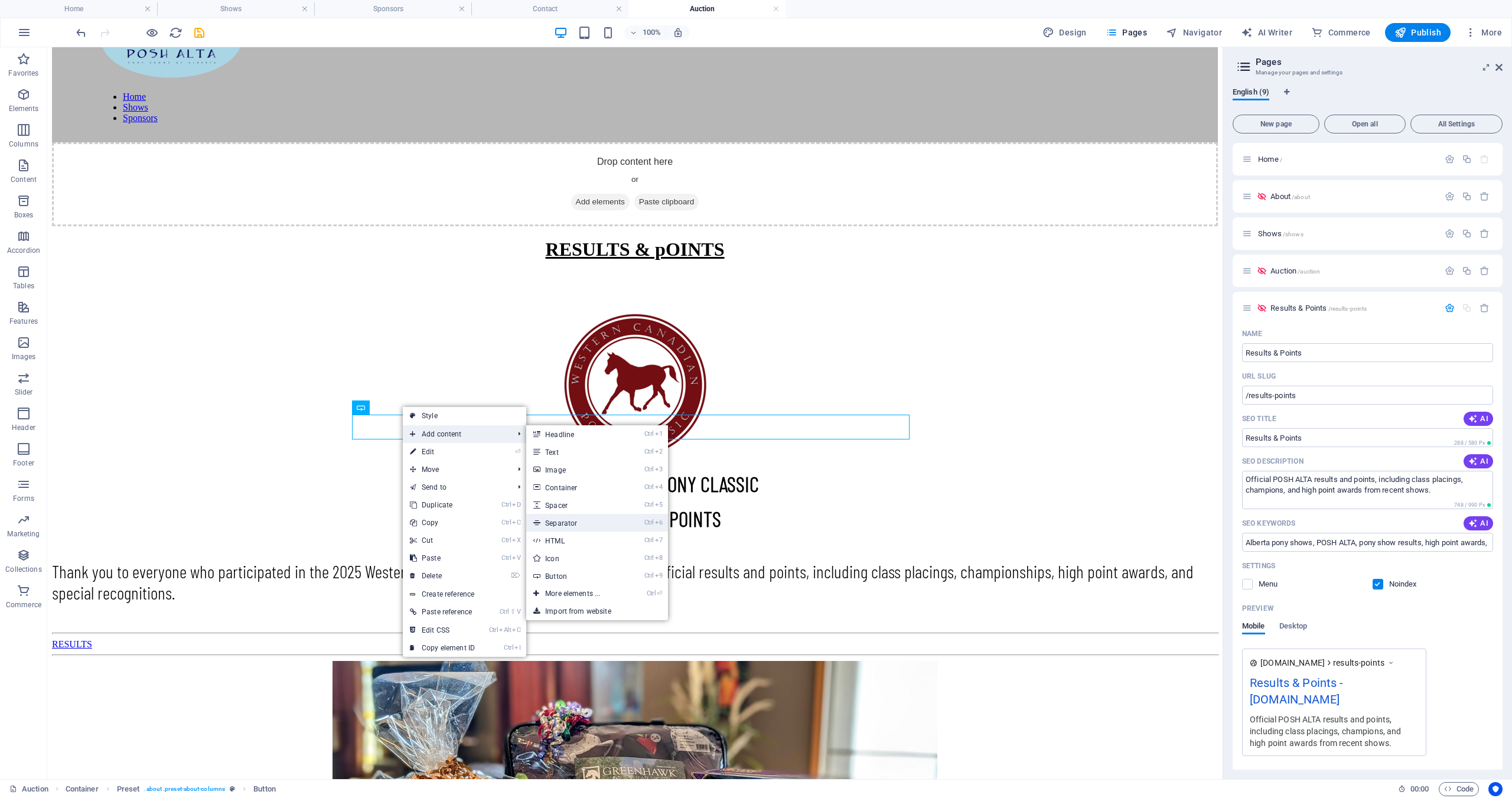
select select "%"
select select "px"
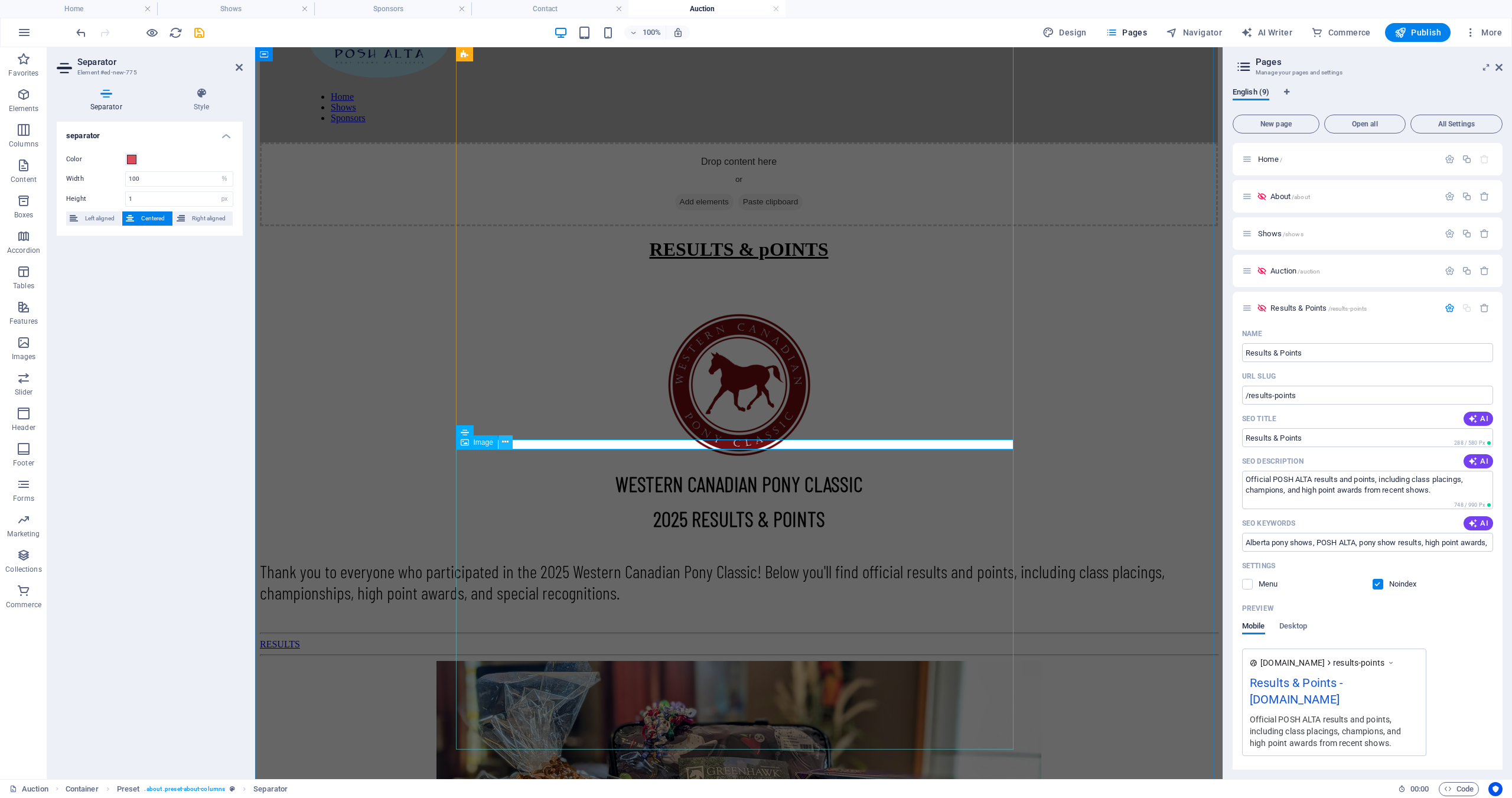
click at [507, 444] on icon at bounding box center [505, 441] width 7 height 12
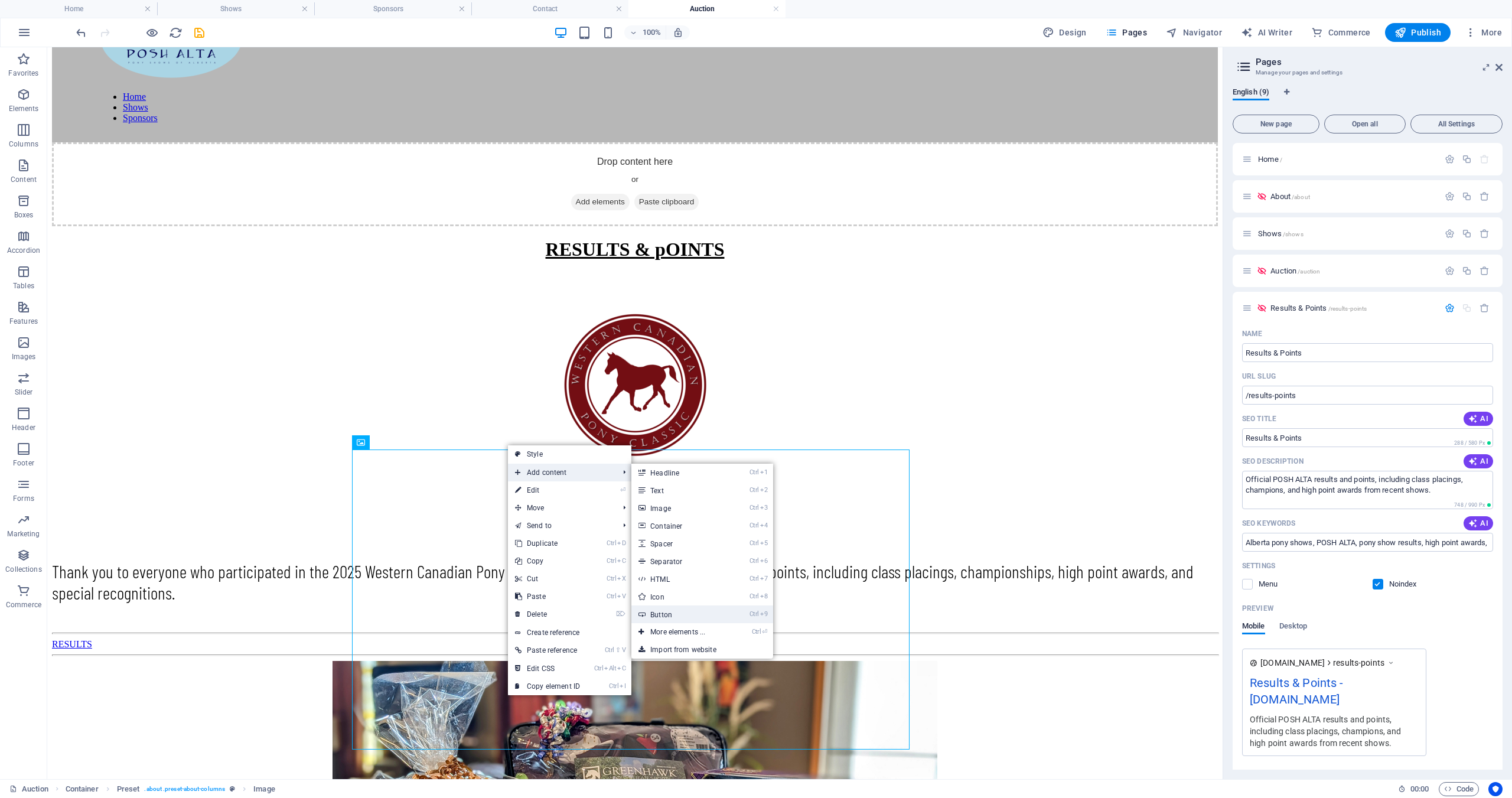
click at [666, 613] on link "Ctrl 9 Button" at bounding box center [680, 614] width 98 height 18
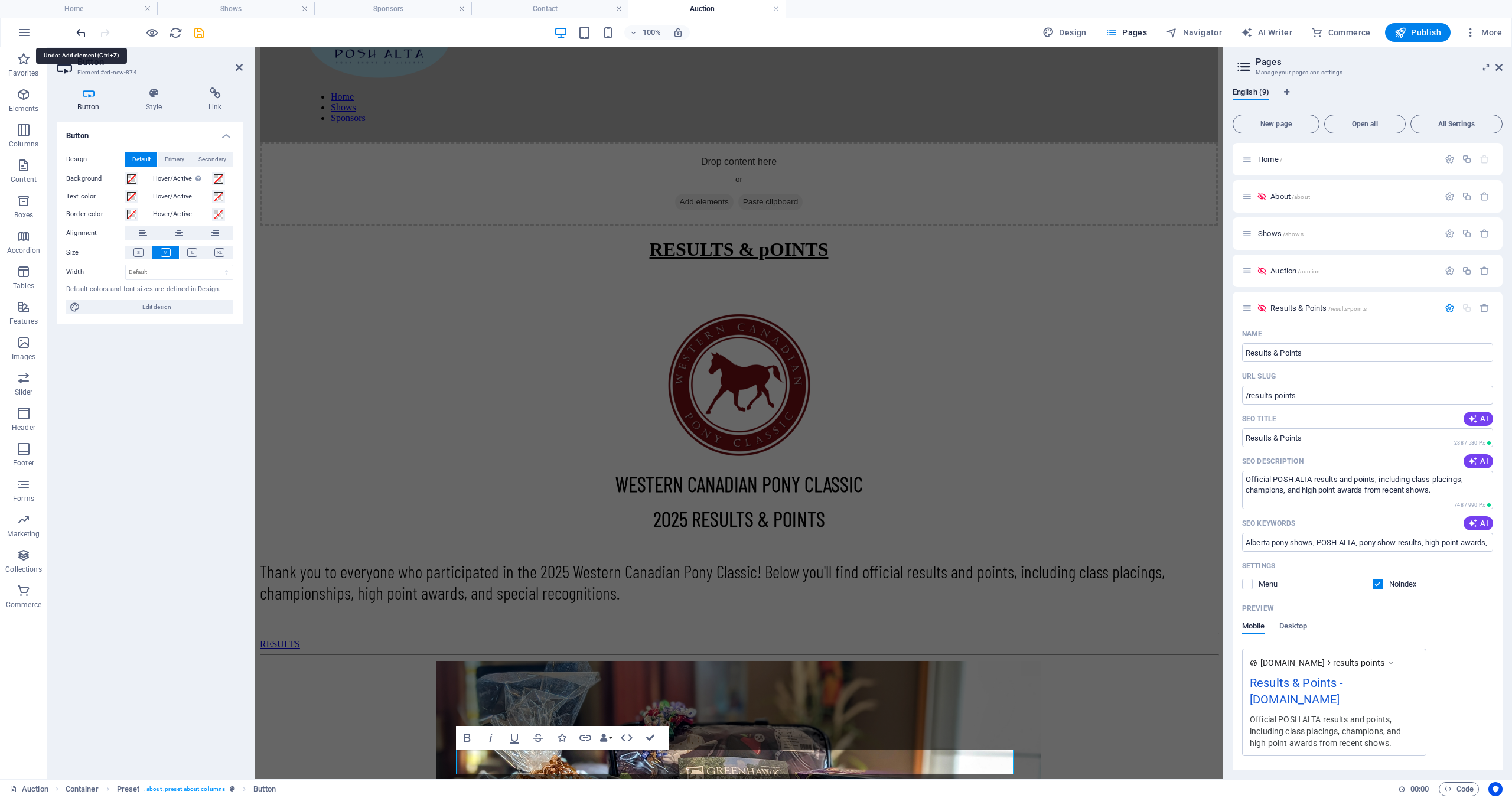
click at [75, 33] on icon "undo" at bounding box center [81, 33] width 13 height 13
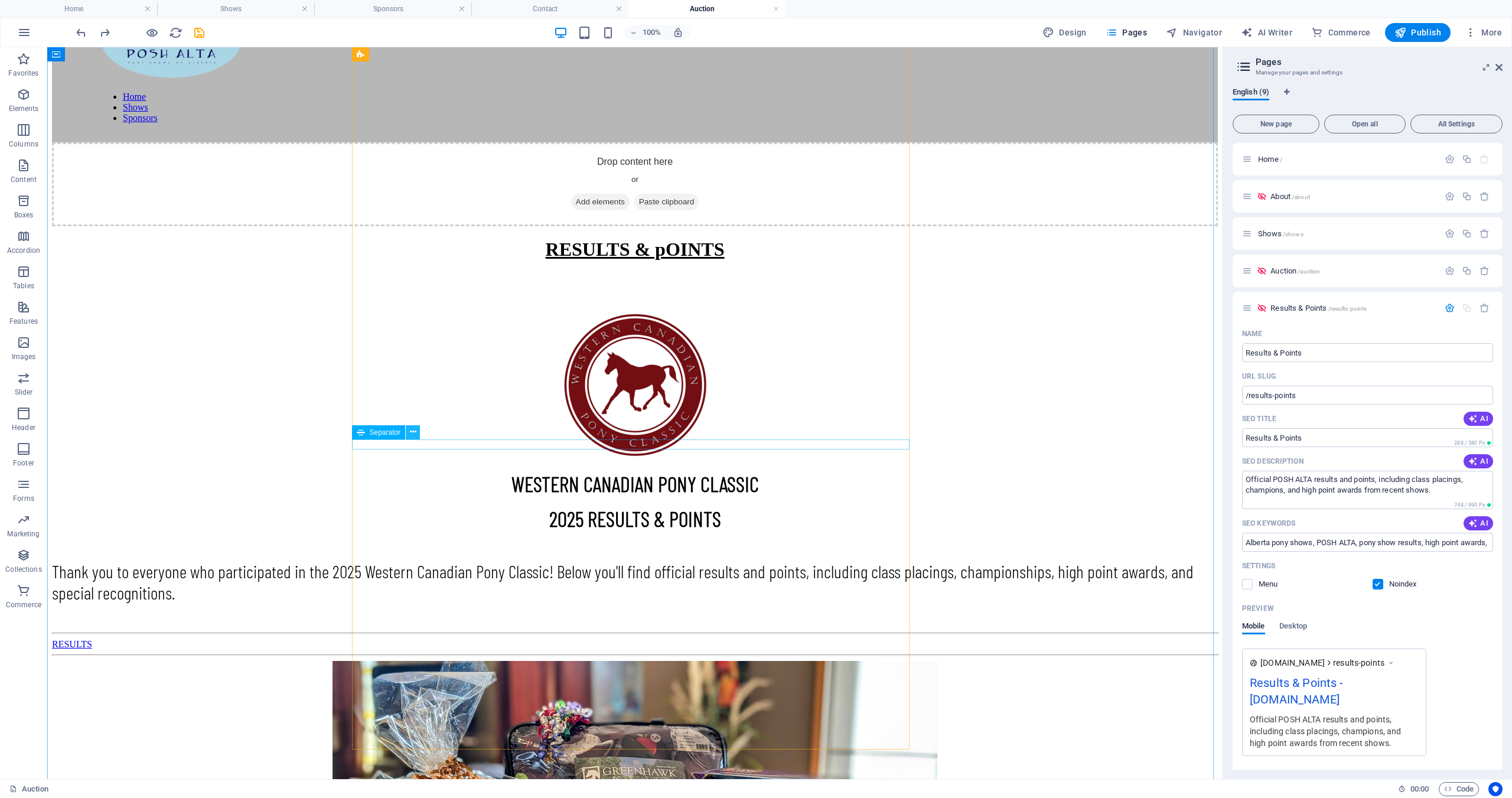
click at [410, 431] on icon at bounding box center [413, 432] width 7 height 12
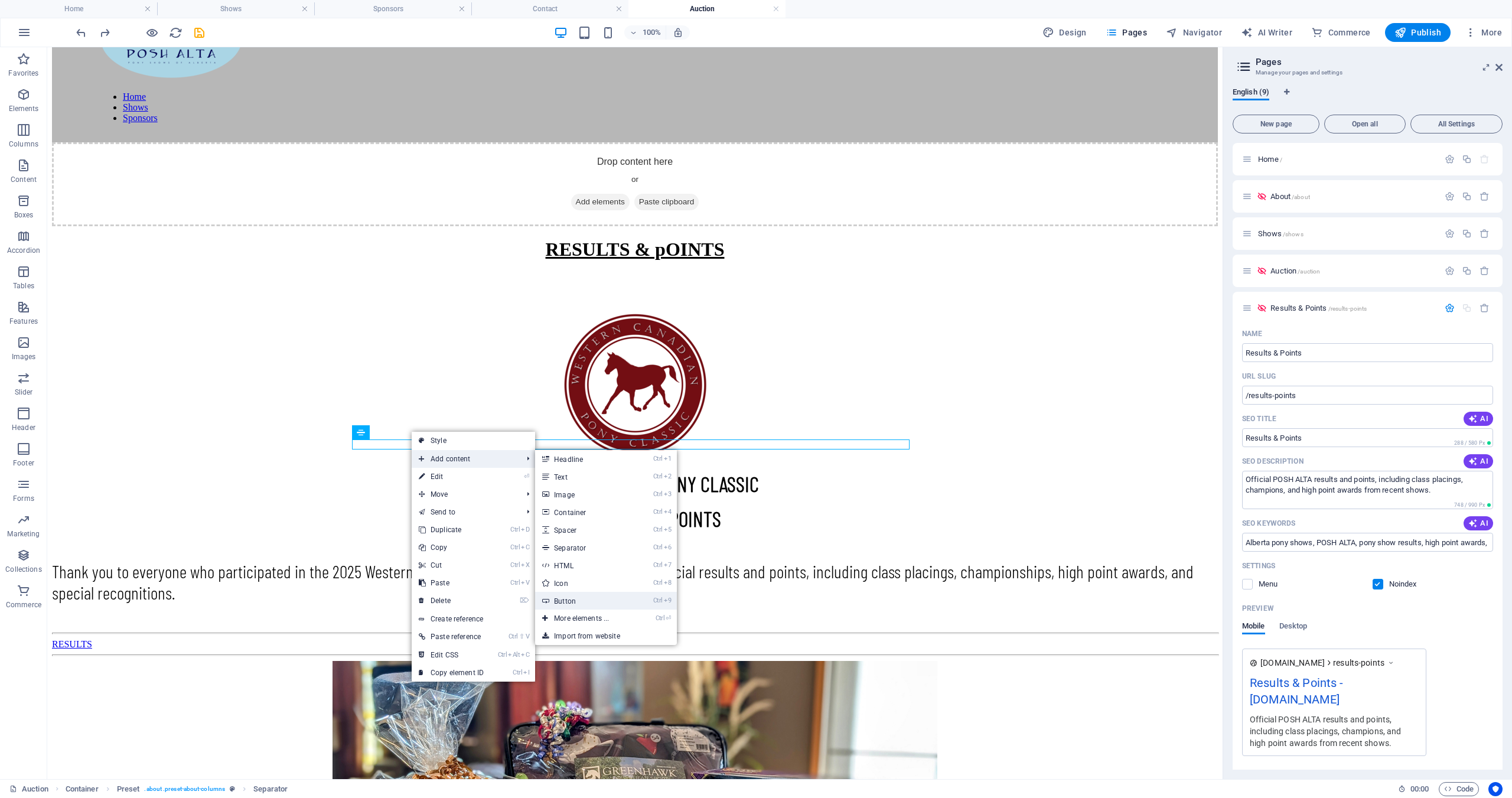
click at [589, 595] on link "Ctrl 9 Button" at bounding box center [584, 600] width 98 height 18
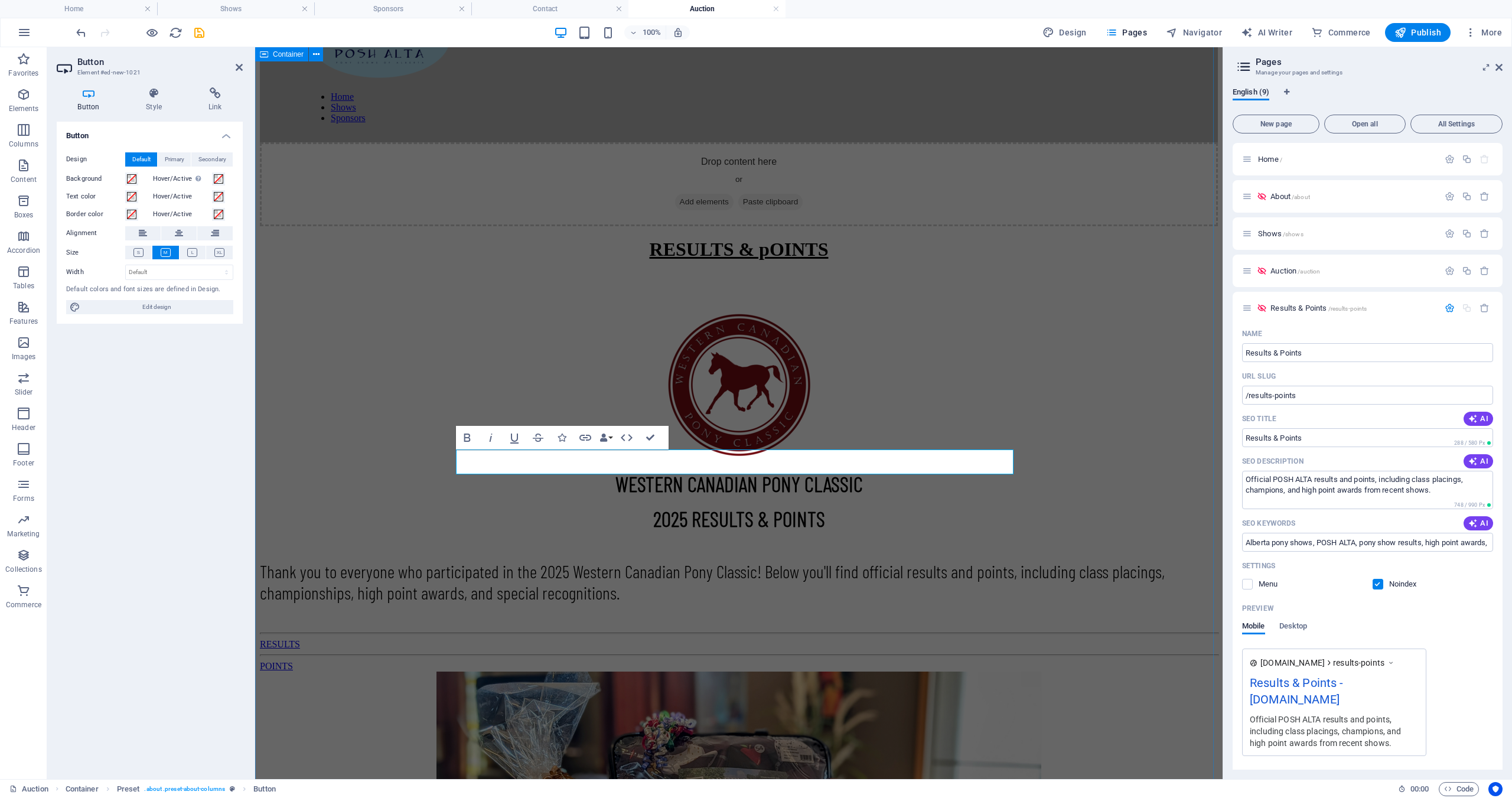
click at [1069, 477] on div "RESULTS & pOINTS WESTERN CANADIAN PONY CLASSIC 2025 RESULTS & POINTS Thank you …" at bounding box center [739, 619] width 958 height 760
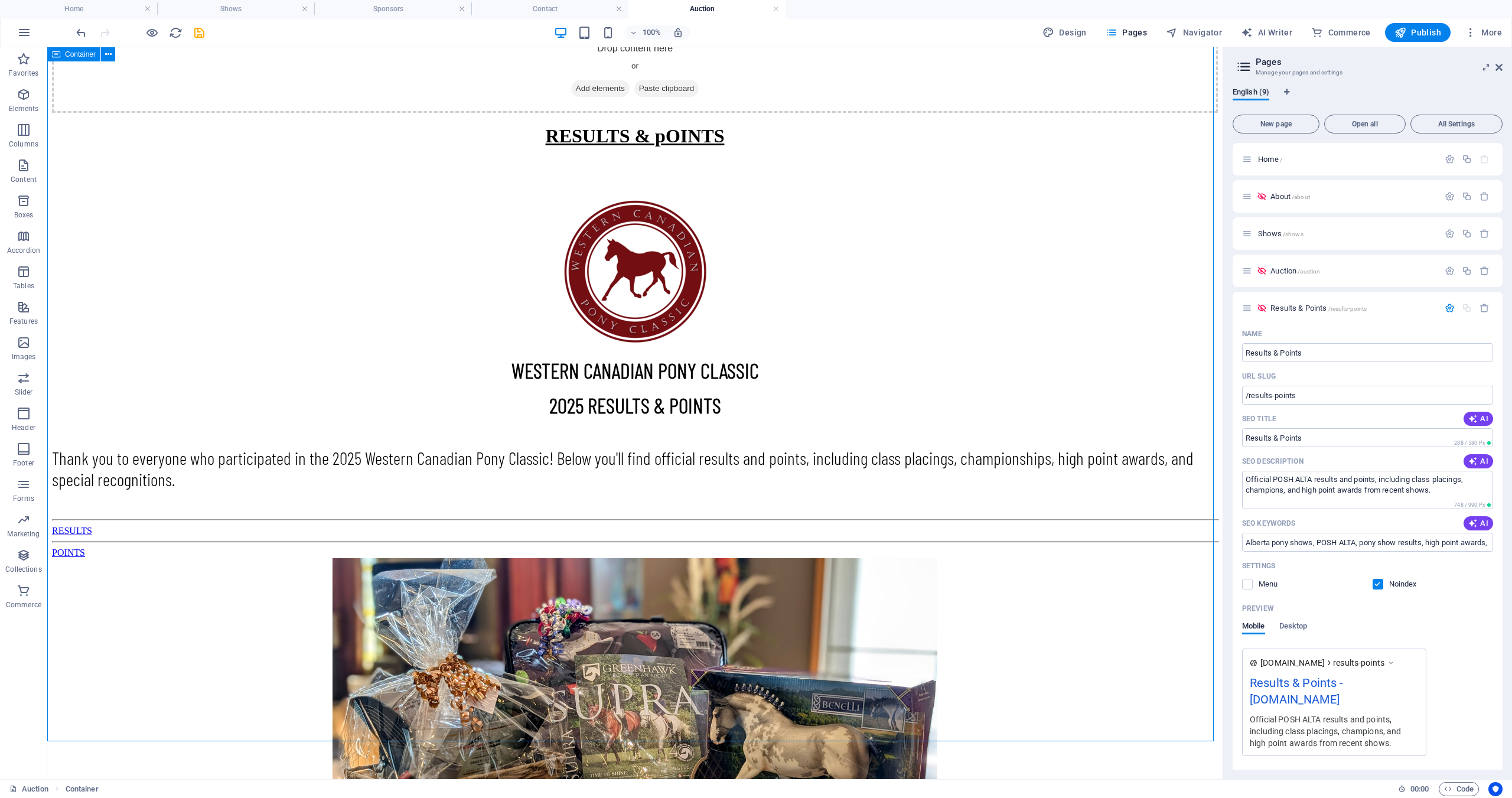
scroll to position [364, 0]
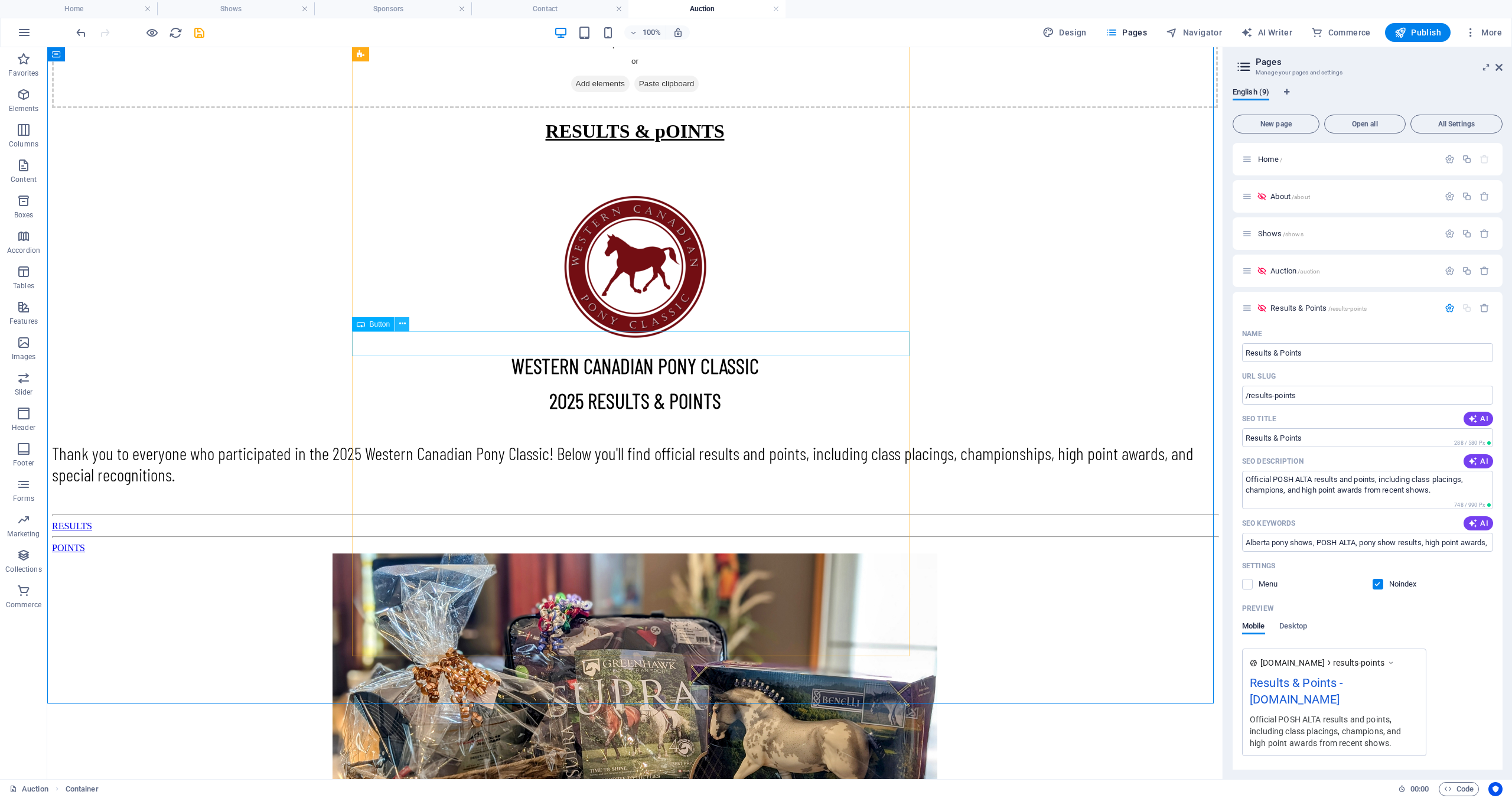
click at [404, 324] on icon at bounding box center [402, 324] width 7 height 12
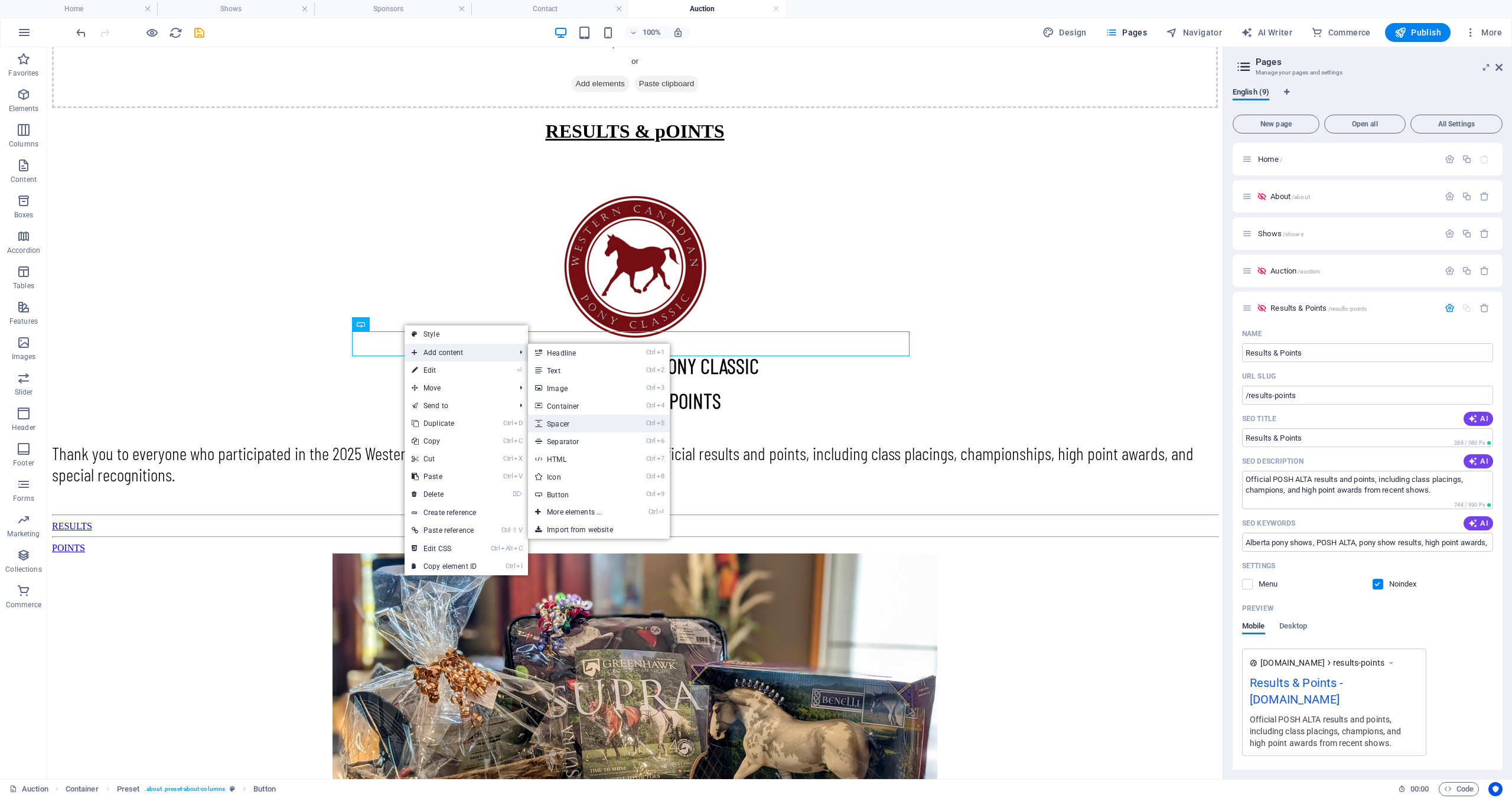
click at [576, 419] on link "Ctrl 5 Spacer" at bounding box center [577, 423] width 98 height 18
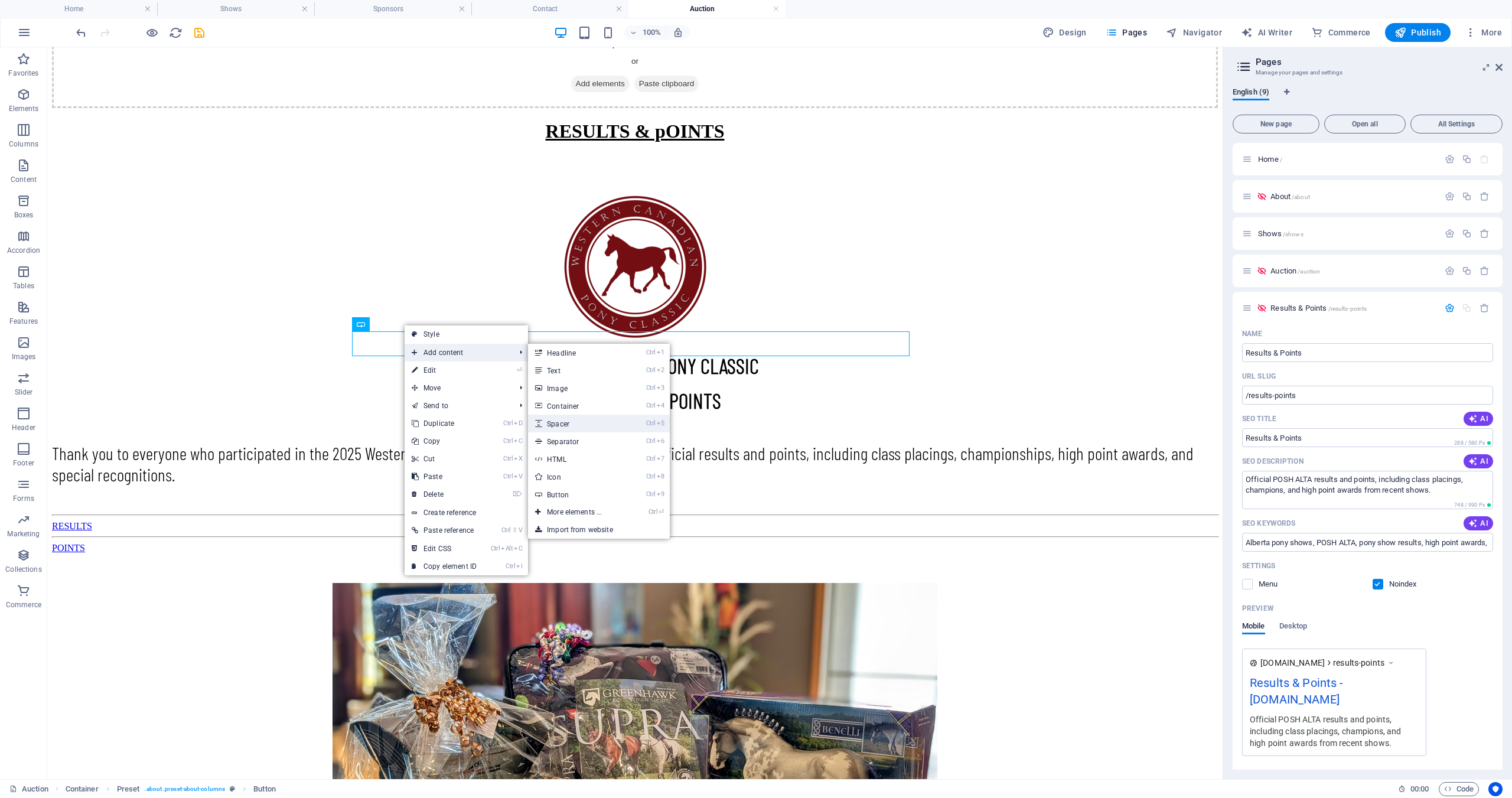
select select "px"
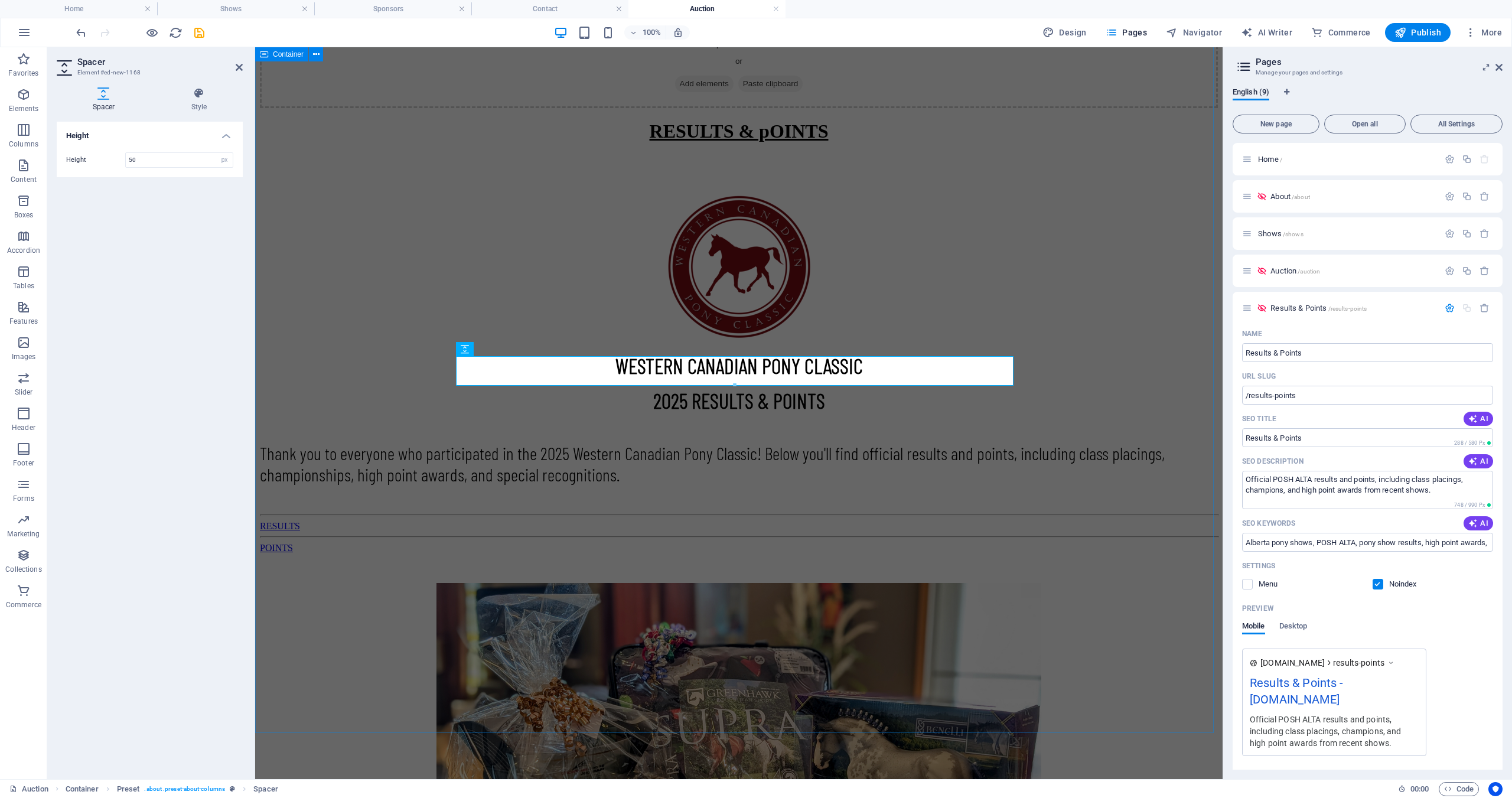
click at [1071, 429] on div "RESULTS & pOINTS WESTERN CANADIAN PONY CLASSIC 2025 RESULTS & POINTS Thank you …" at bounding box center [739, 514] width 958 height 790
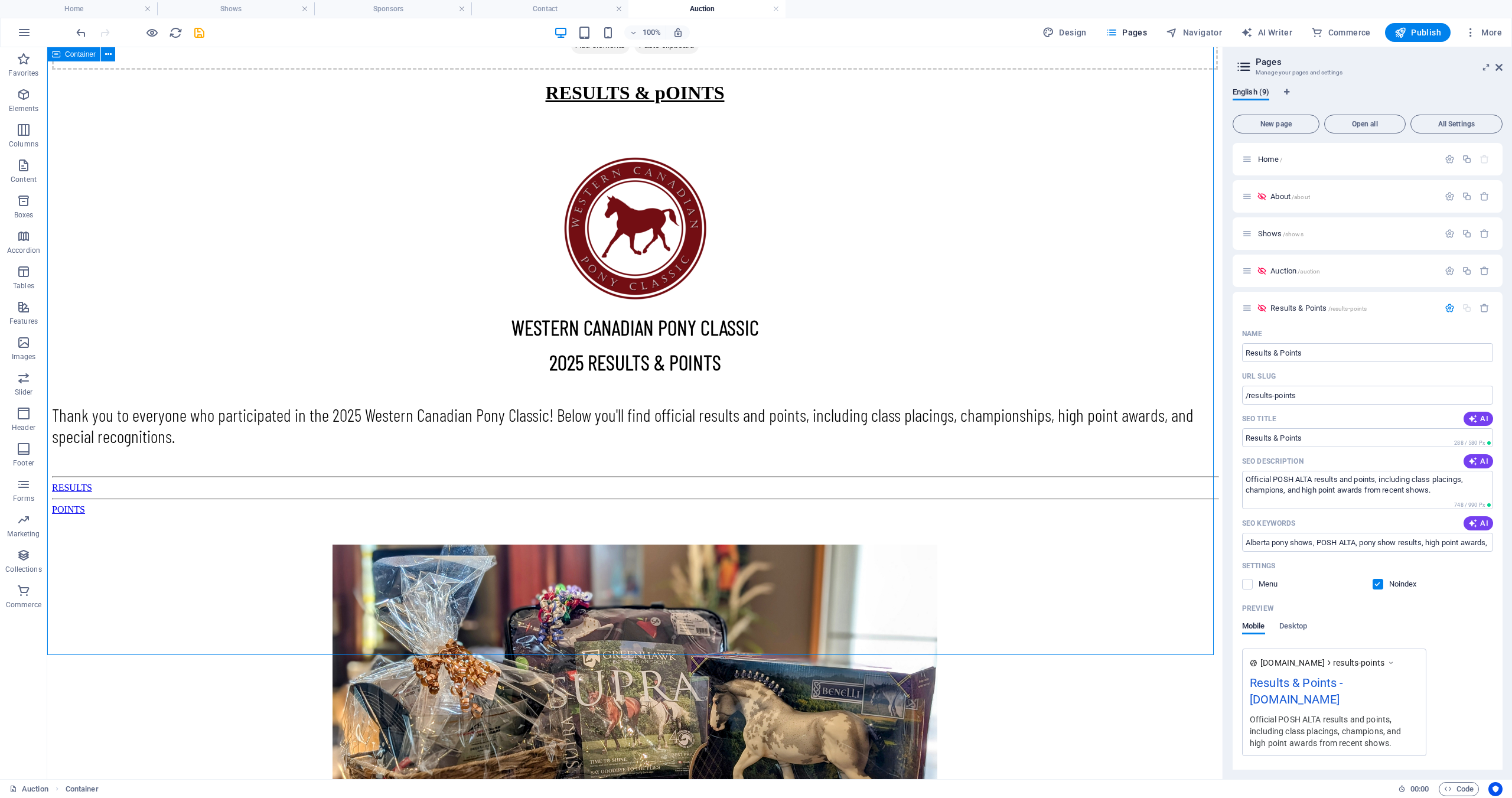
scroll to position [537, 0]
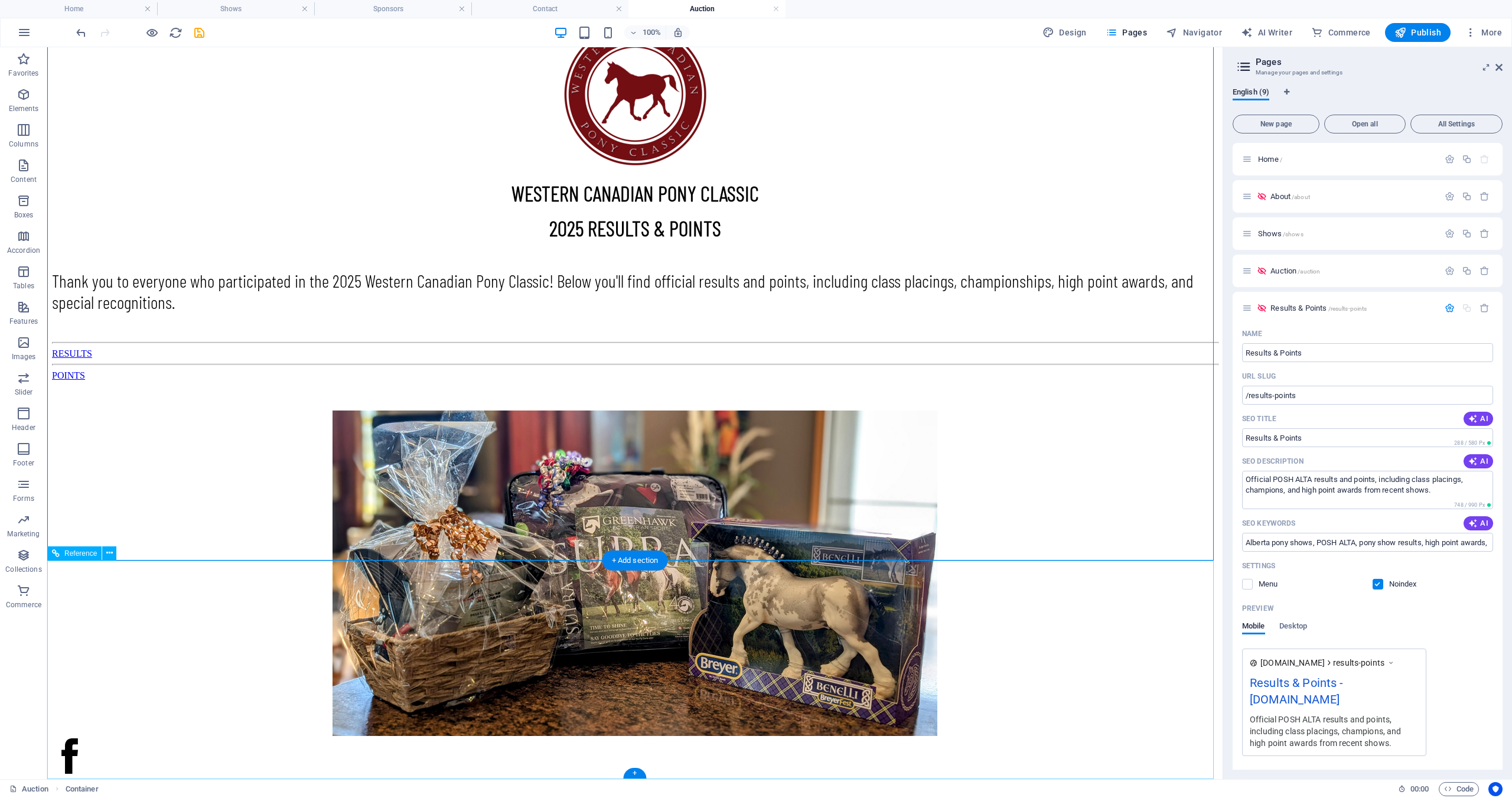
click at [981, 491] on div "RESULTS & pOINTS WESTERN CANADIAN PONY CLASSIC 2025 RESULTS & POINTS Thank you …" at bounding box center [634, 343] width 1166 height 790
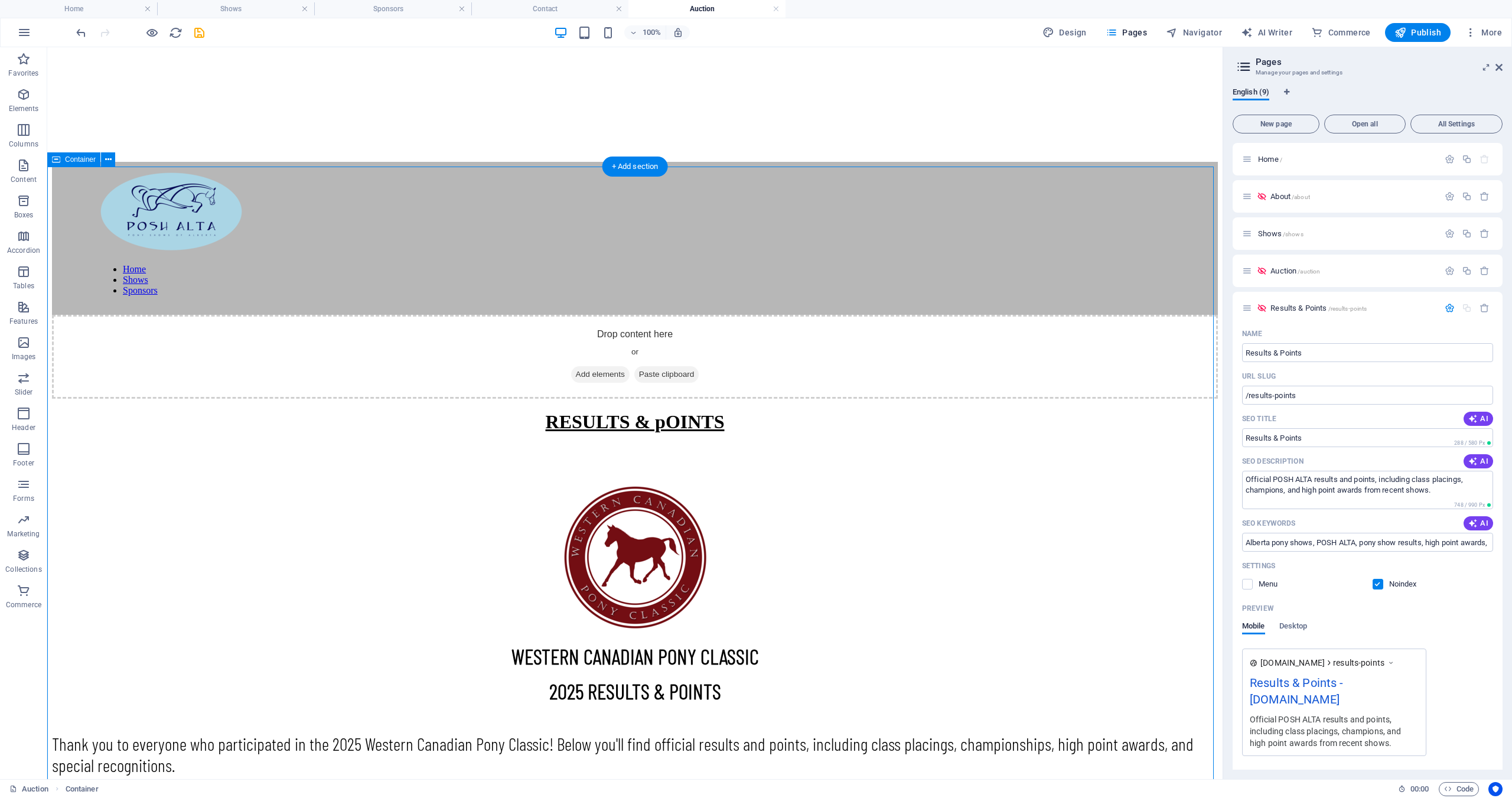
scroll to position [65, 0]
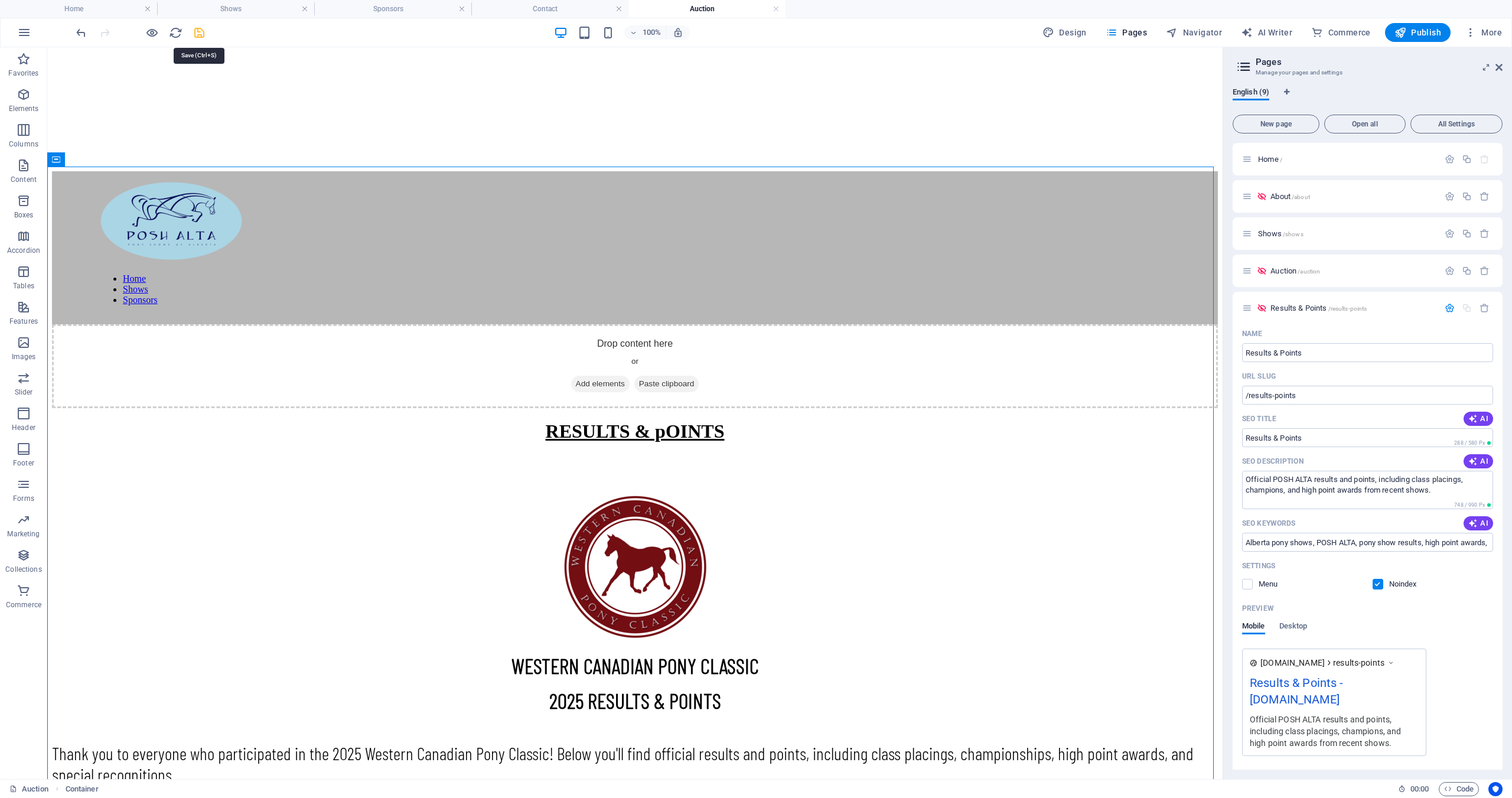
click at [200, 33] on icon "save" at bounding box center [199, 33] width 13 height 13
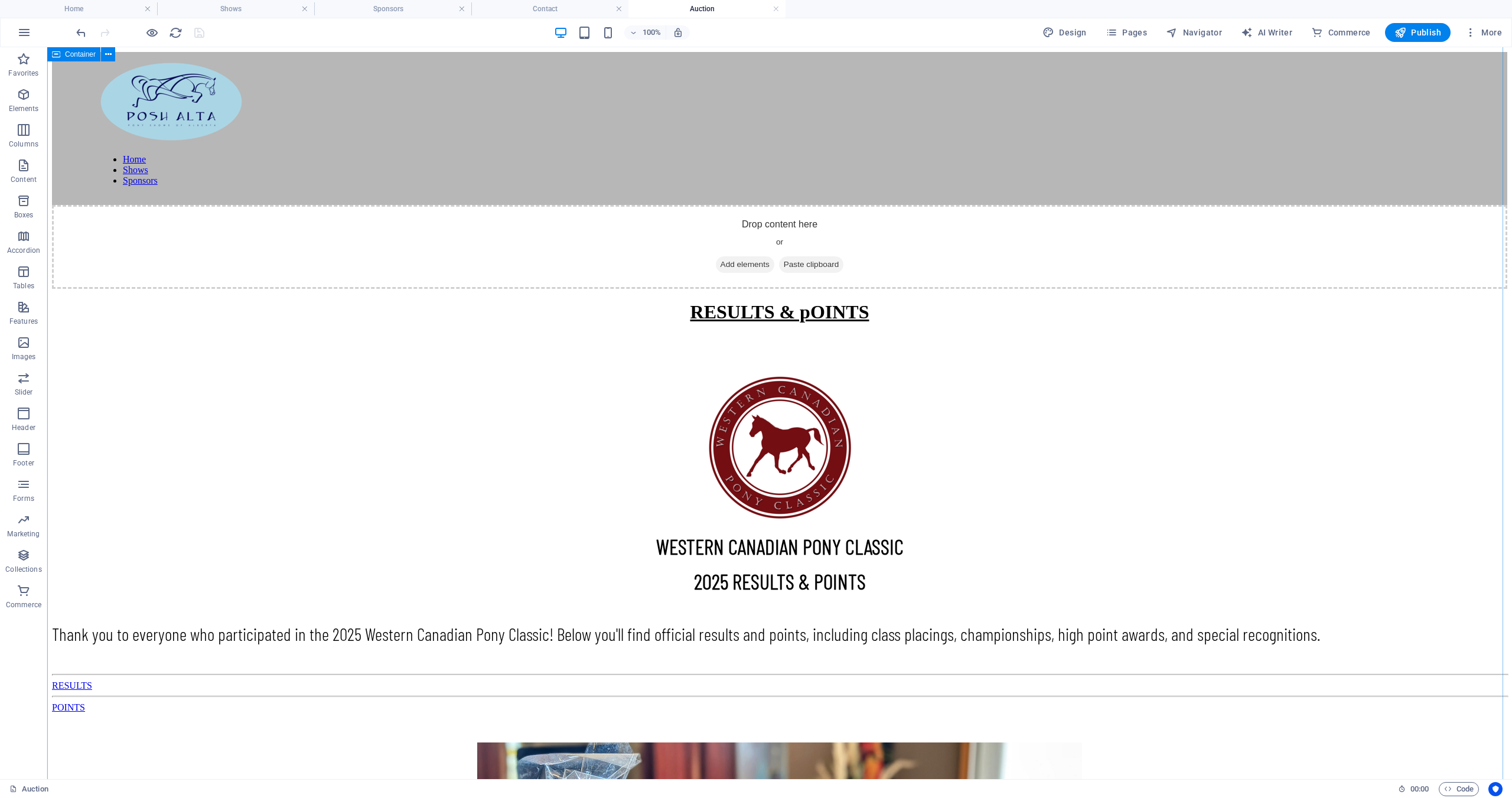
scroll to position [182, 0]
